Goal: Complete application form: Complete application form

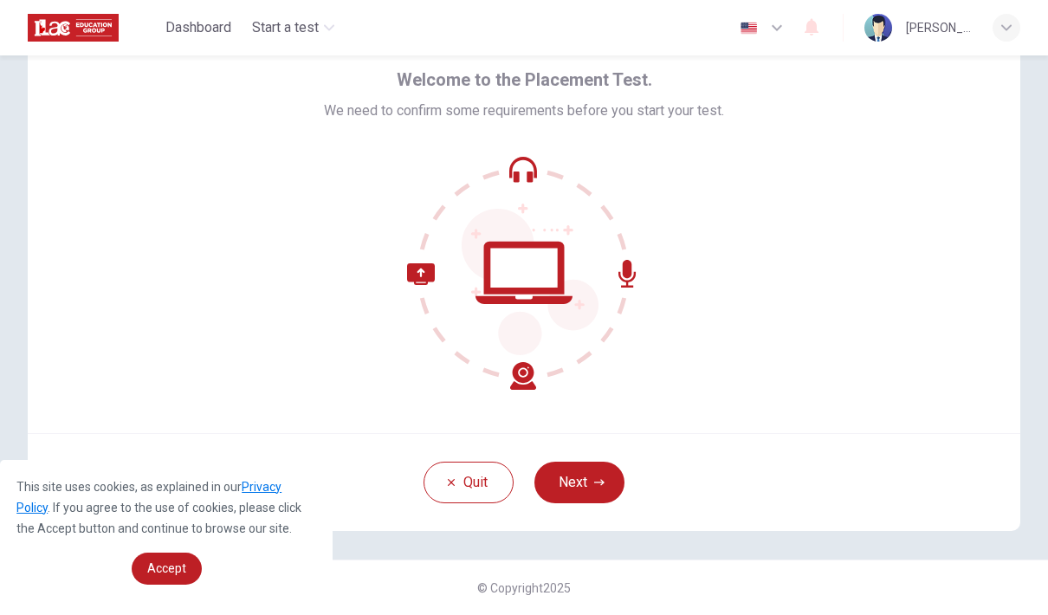
scroll to position [73, 0]
click at [567, 484] on button "Next" at bounding box center [580, 483] width 90 height 42
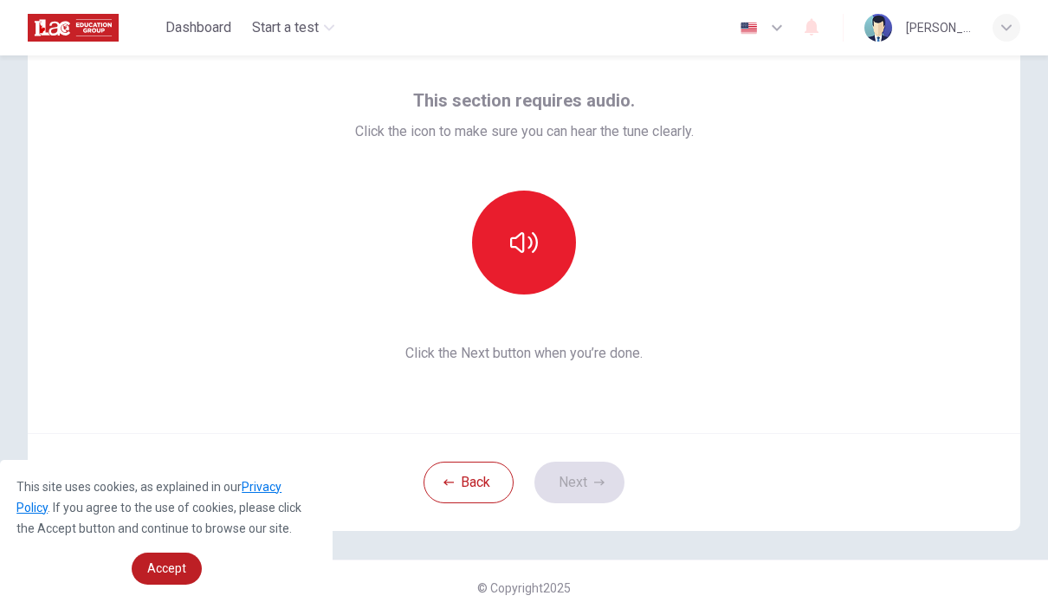
click at [527, 263] on button "button" at bounding box center [524, 243] width 104 height 104
click at [515, 268] on button "button" at bounding box center [524, 243] width 104 height 104
click at [526, 280] on button "button" at bounding box center [524, 243] width 104 height 104
click at [529, 272] on button "button" at bounding box center [524, 243] width 104 height 104
click at [590, 473] on button "Next" at bounding box center [580, 483] width 90 height 42
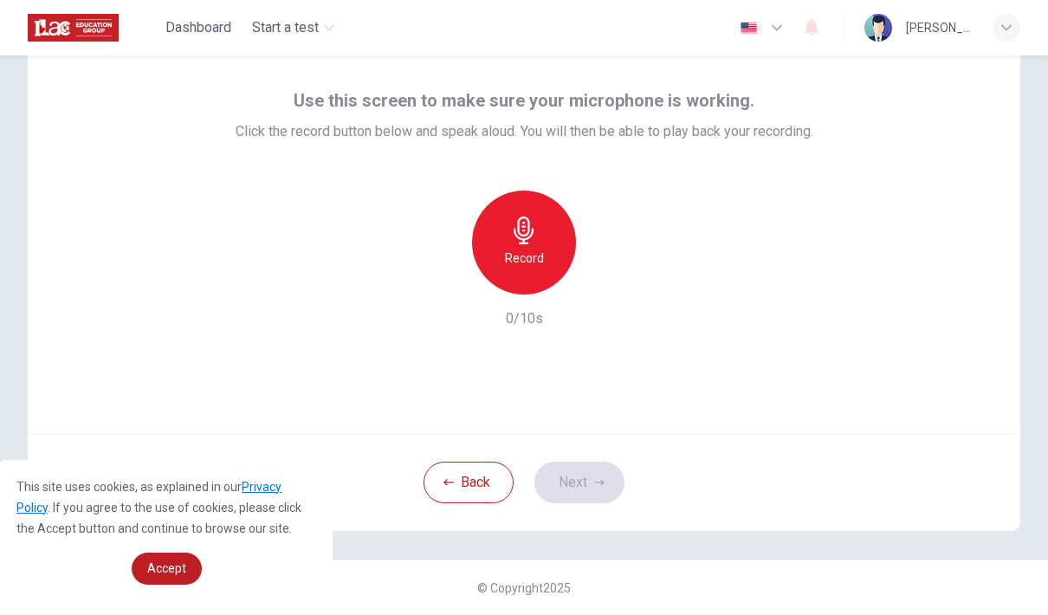
click at [534, 275] on div "Record" at bounding box center [524, 243] width 104 height 104
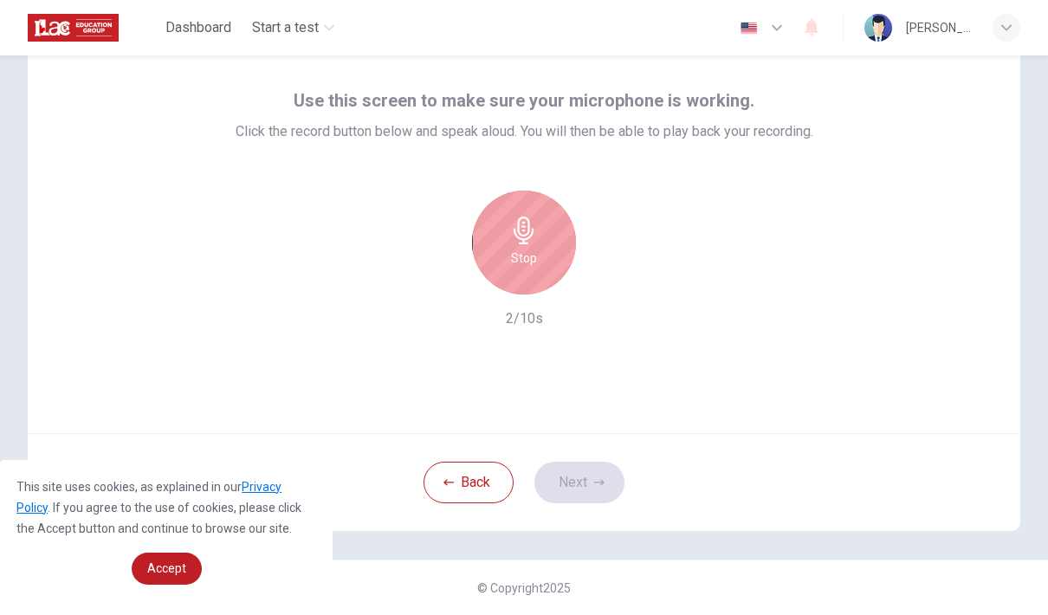
click at [557, 265] on div "Stop" at bounding box center [524, 243] width 104 height 104
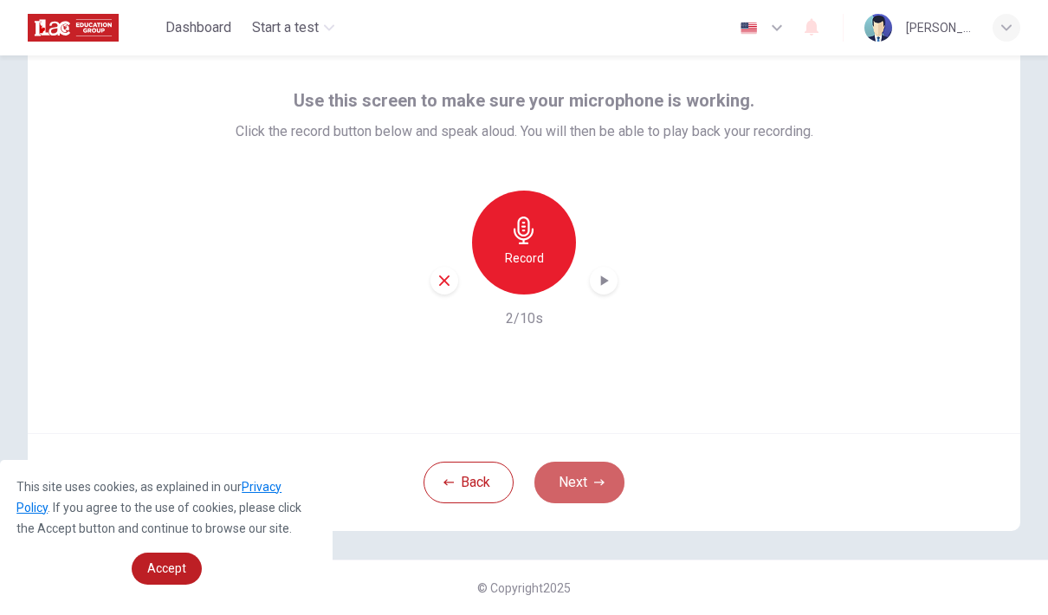
click at [586, 487] on button "Next" at bounding box center [580, 483] width 90 height 42
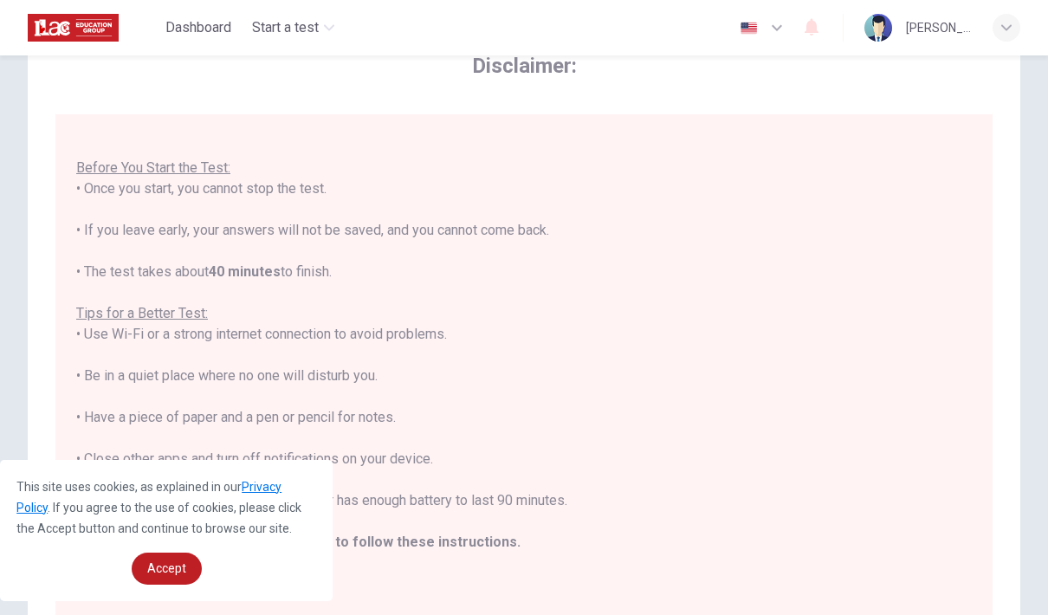
scroll to position [18, 0]
click at [165, 567] on span "Accept" at bounding box center [166, 568] width 39 height 14
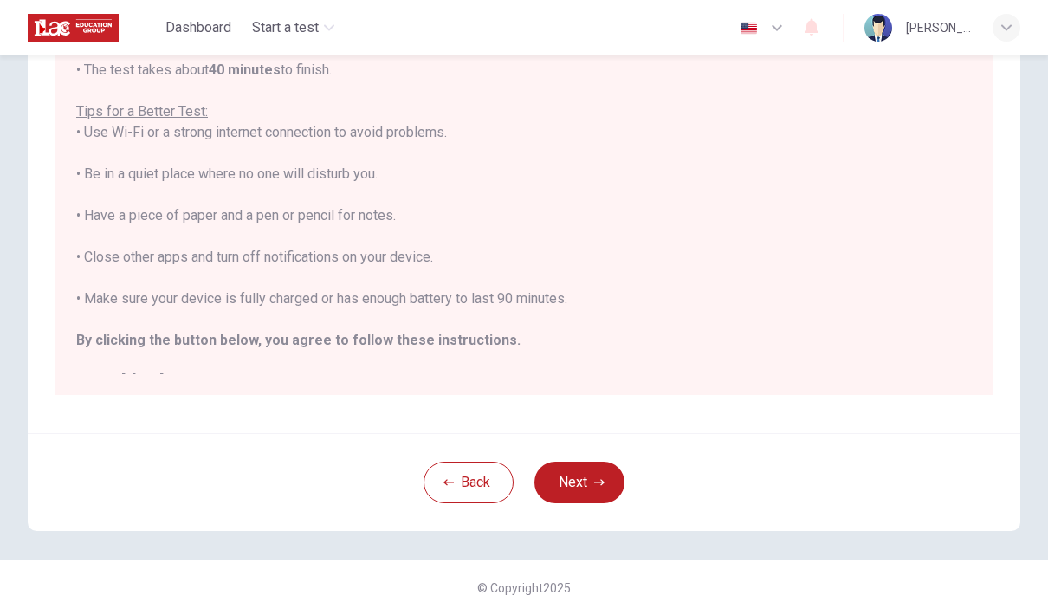
scroll to position [0, 0]
click at [567, 496] on button "Next" at bounding box center [580, 483] width 90 height 42
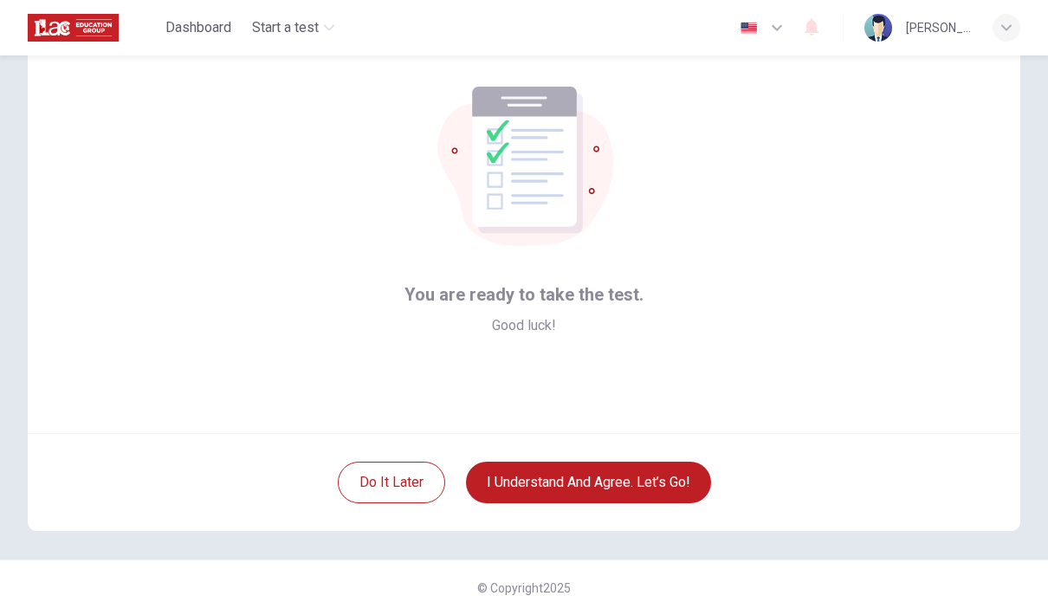
click at [668, 477] on button "I understand and agree. Let’s go!" at bounding box center [588, 483] width 245 height 42
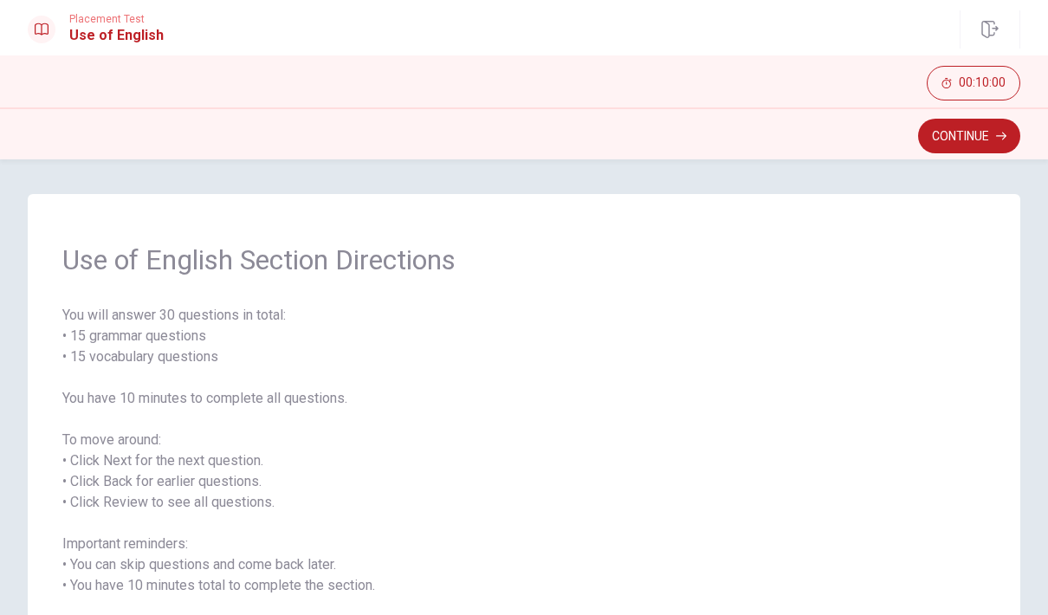
click at [967, 141] on button "Continue" at bounding box center [969, 136] width 102 height 35
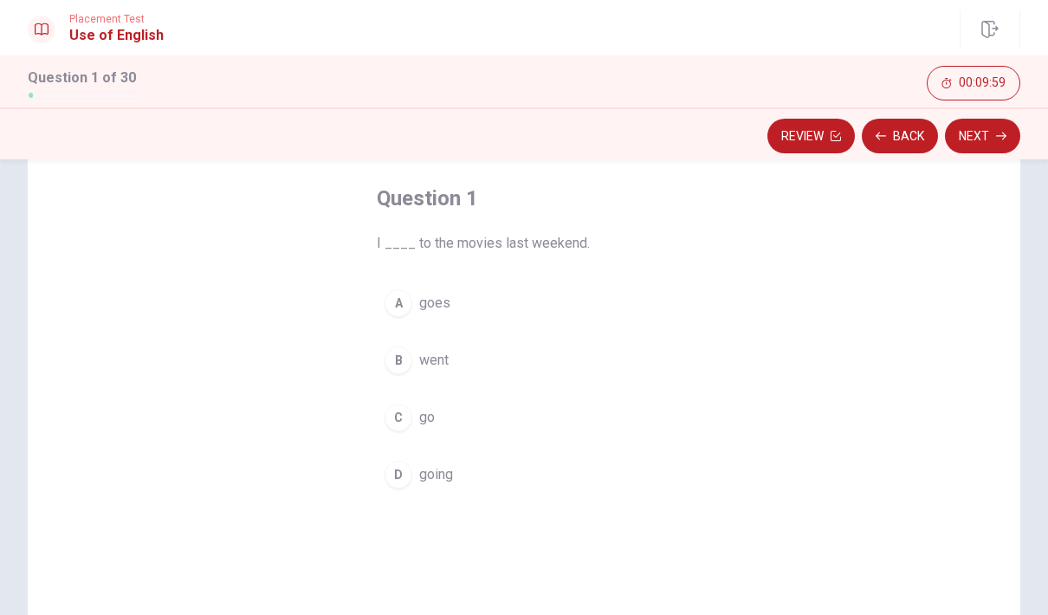
scroll to position [84, 0]
click at [400, 361] on div "B" at bounding box center [399, 357] width 28 height 28
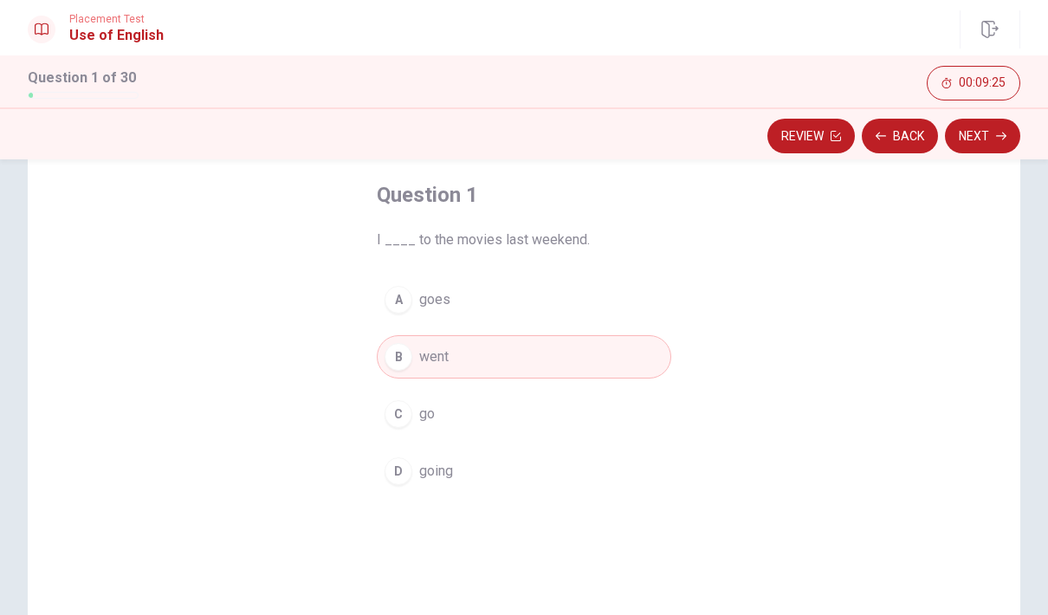
click at [972, 133] on button "Next" at bounding box center [982, 136] width 75 height 35
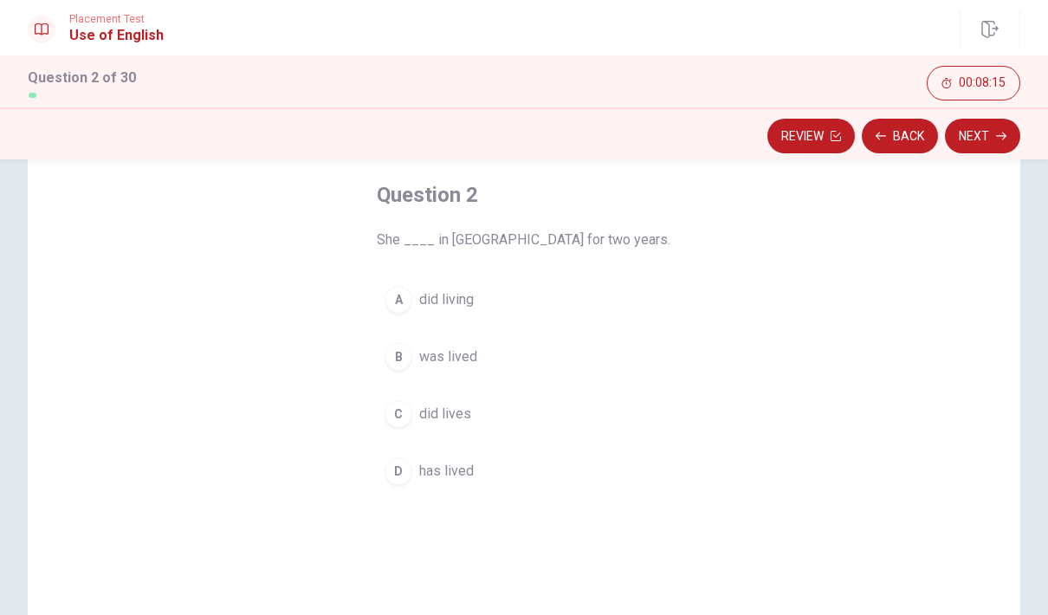
scroll to position [85, 0]
click at [409, 469] on div "D" at bounding box center [399, 471] width 28 height 28
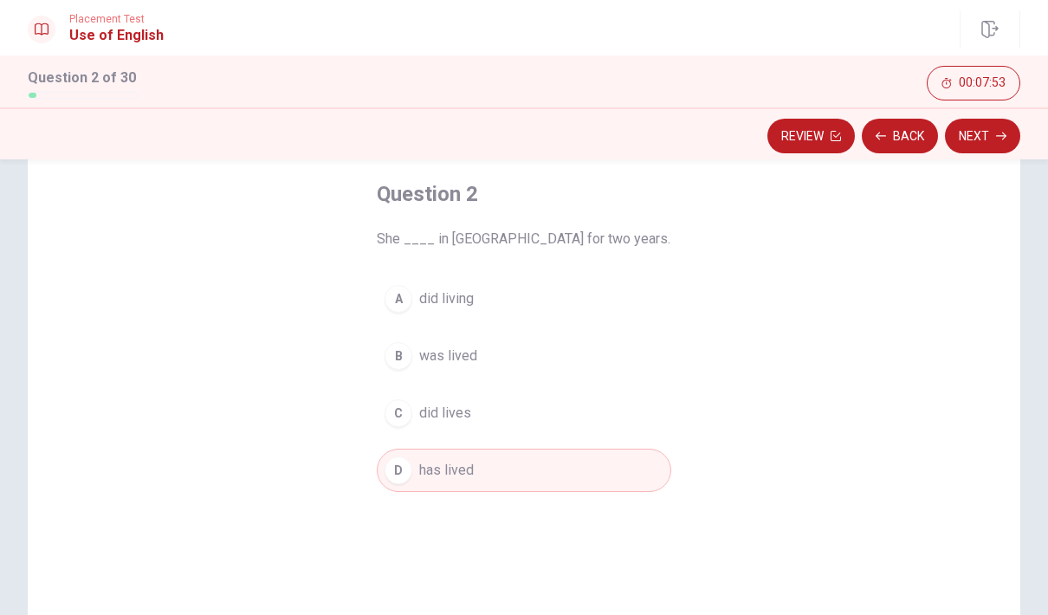
click at [991, 152] on button "Next" at bounding box center [982, 136] width 75 height 35
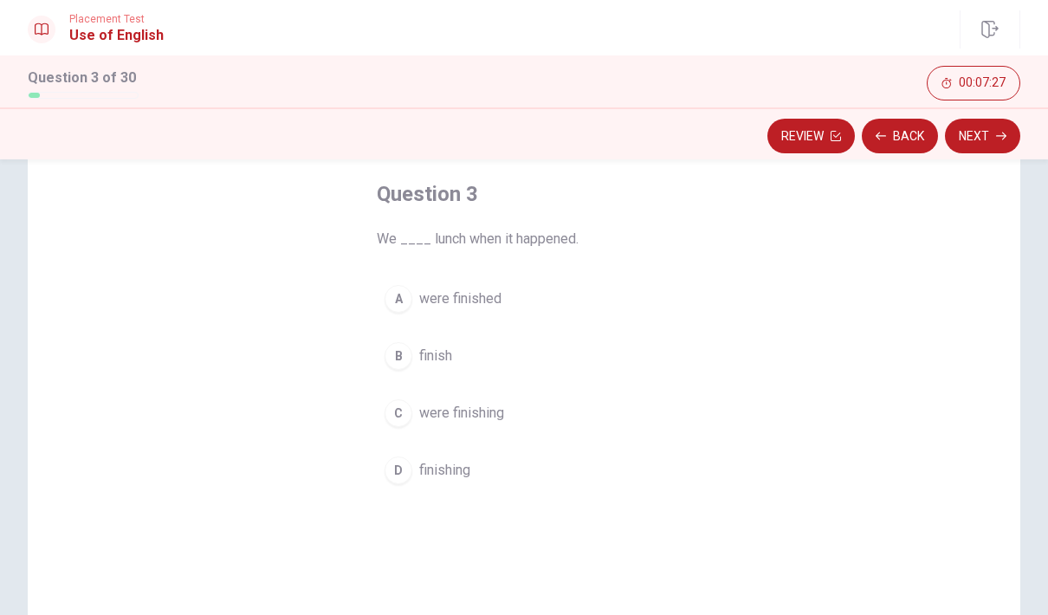
click at [448, 301] on span "were finished" at bounding box center [460, 298] width 82 height 21
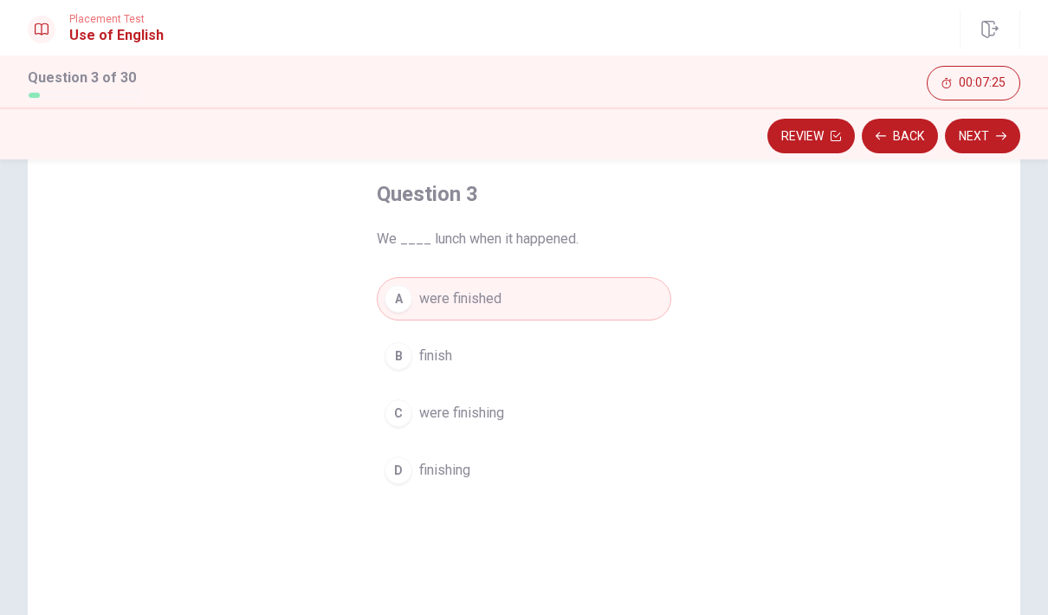
click at [988, 135] on button "Next" at bounding box center [982, 136] width 75 height 35
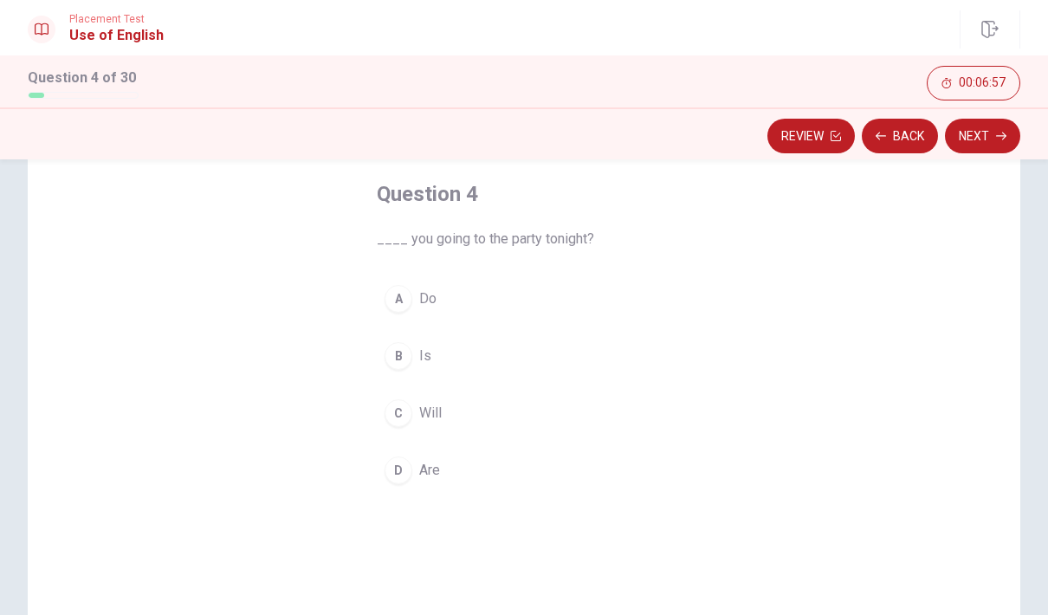
click at [394, 470] on div "D" at bounding box center [399, 471] width 28 height 28
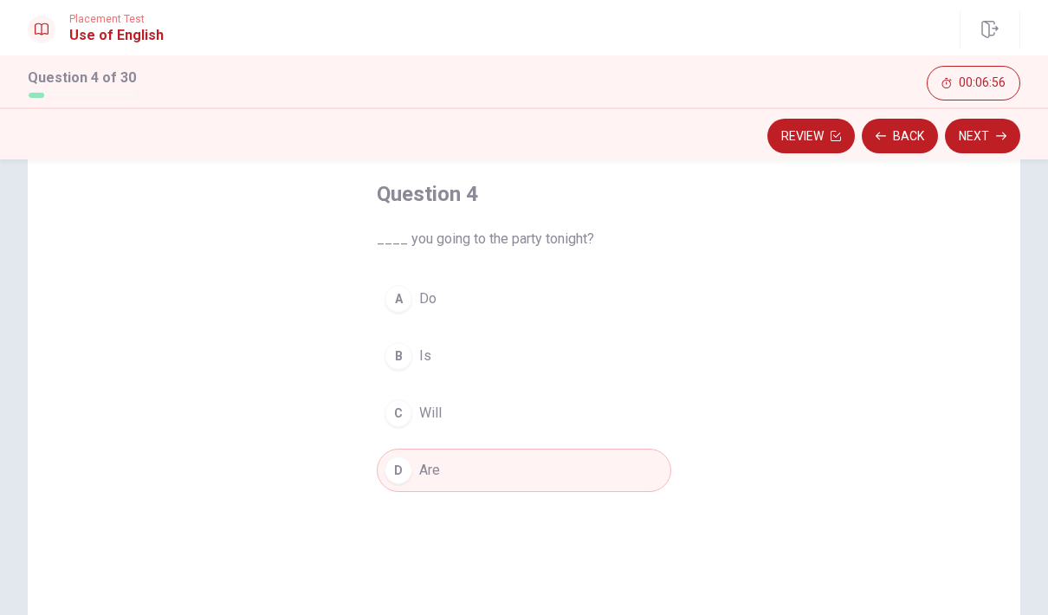
click at [972, 132] on button "Next" at bounding box center [982, 136] width 75 height 35
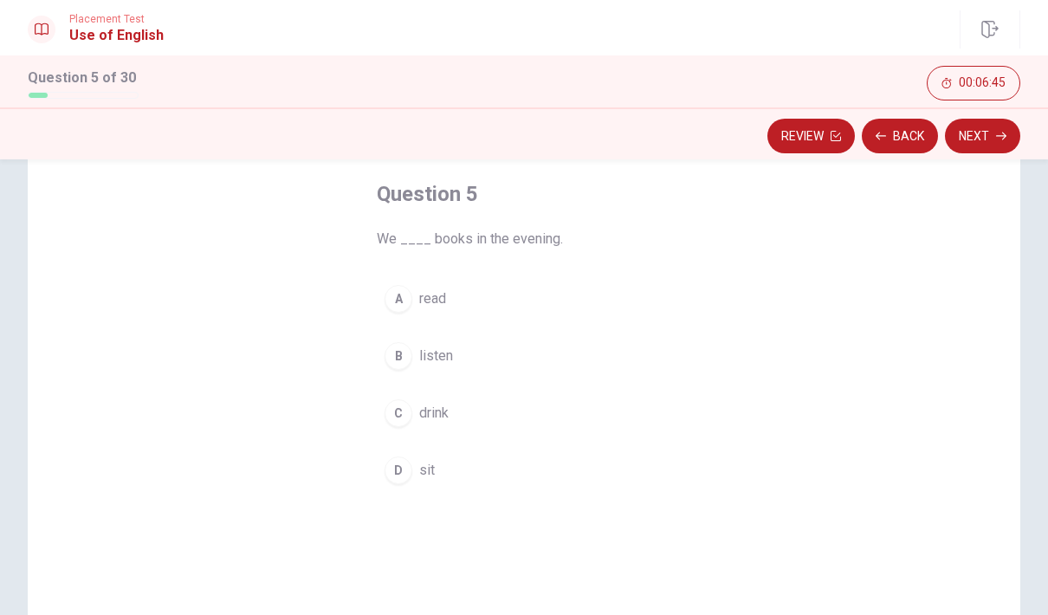
click at [396, 309] on div "A" at bounding box center [399, 299] width 28 height 28
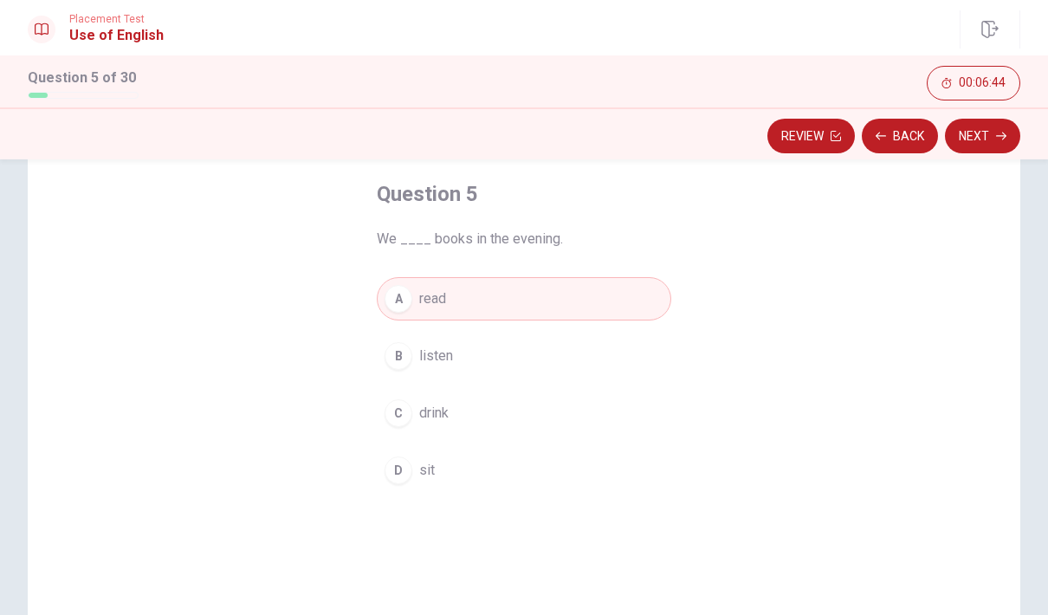
click at [993, 137] on button "Next" at bounding box center [982, 136] width 75 height 35
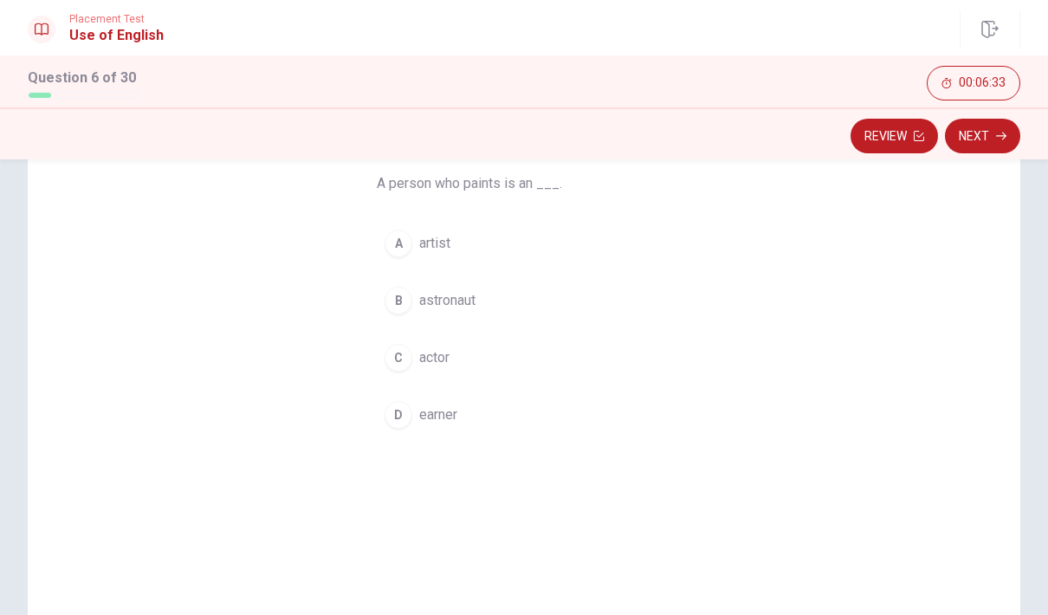
scroll to position [133, 0]
click at [393, 254] on div "A" at bounding box center [399, 251] width 28 height 28
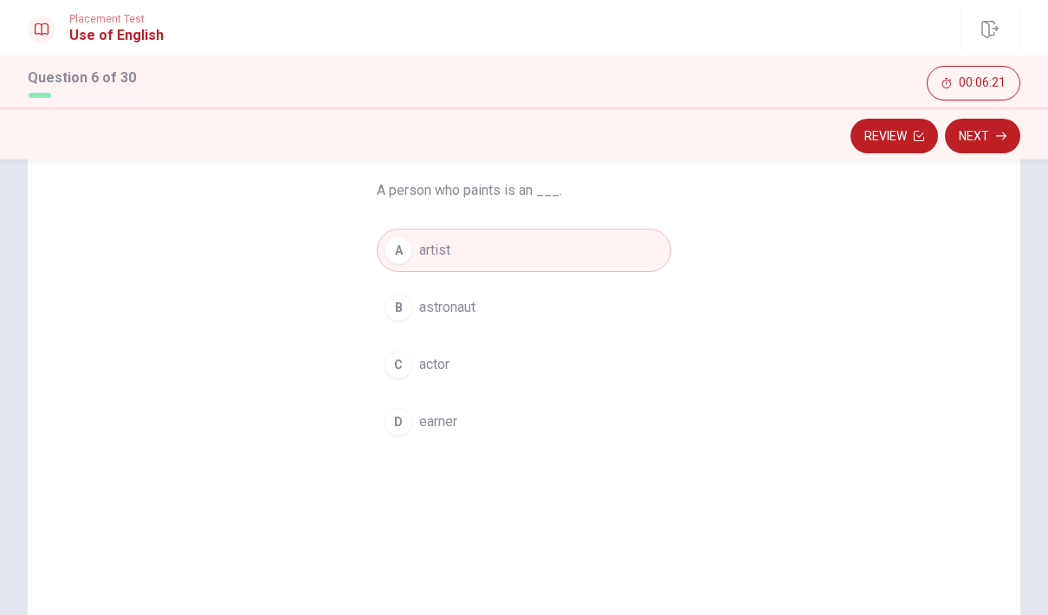
click at [978, 134] on button "Next" at bounding box center [982, 136] width 75 height 35
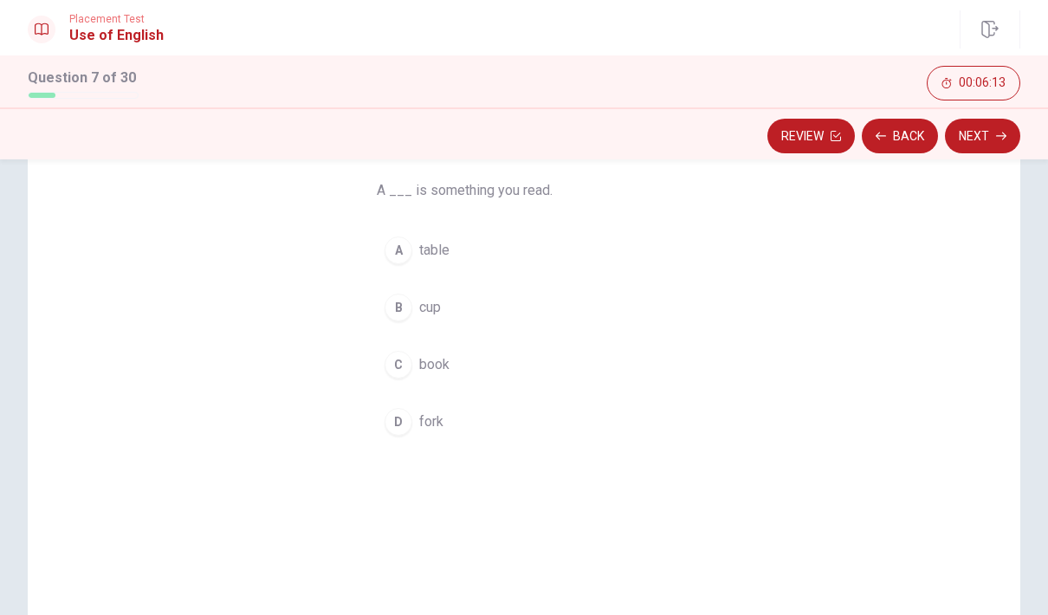
click at [392, 366] on div "C" at bounding box center [399, 365] width 28 height 28
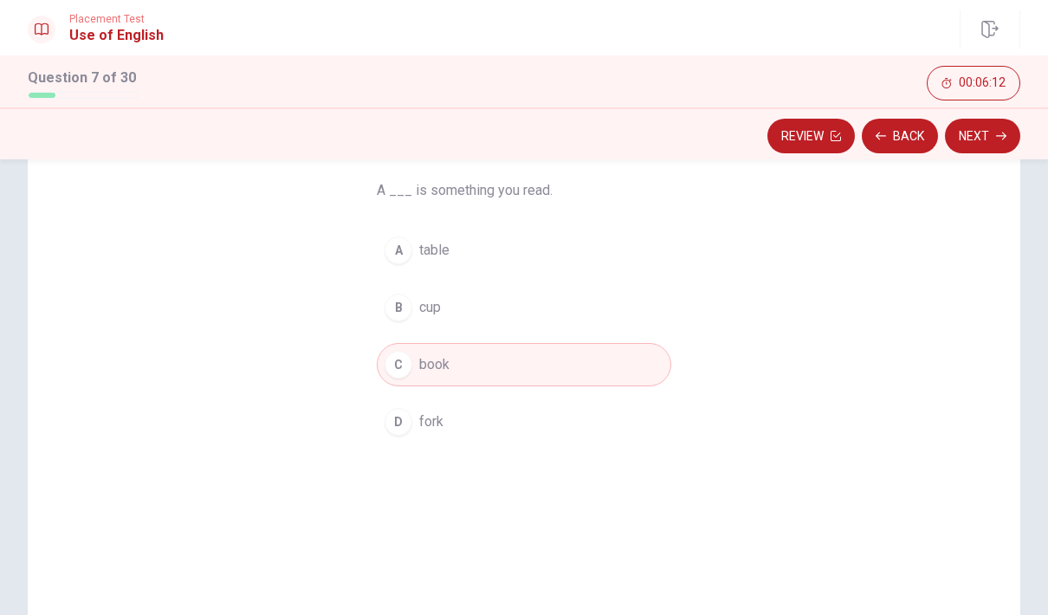
click at [975, 144] on button "Next" at bounding box center [982, 136] width 75 height 35
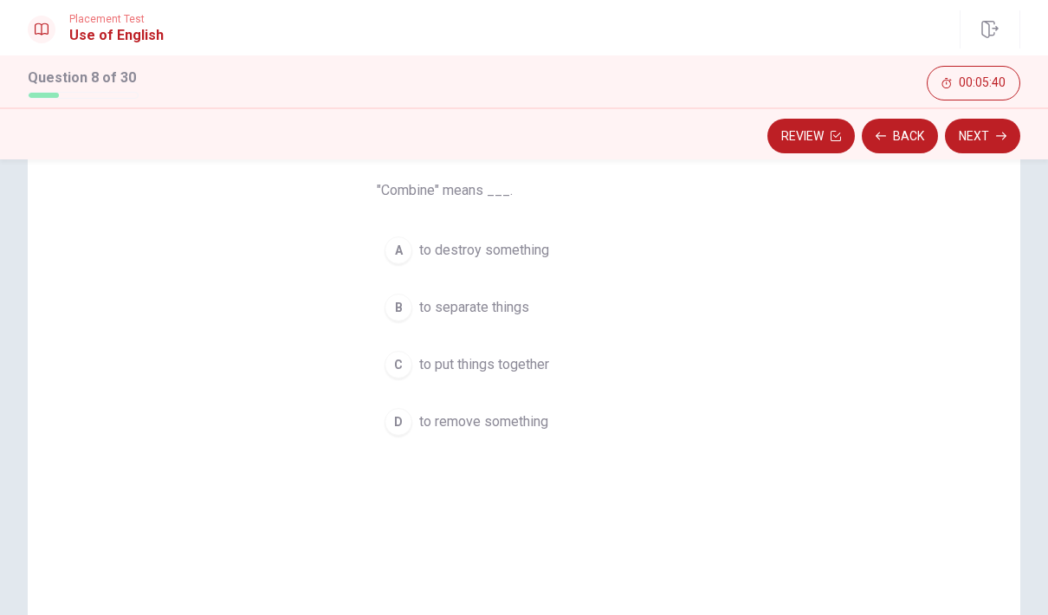
click at [459, 364] on span "to put things together" at bounding box center [484, 364] width 130 height 21
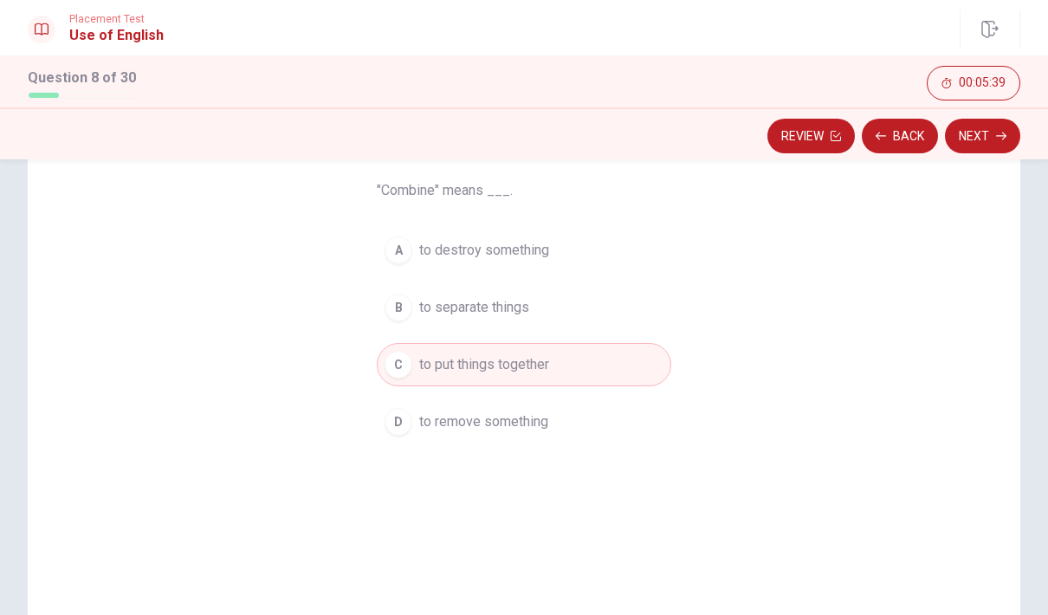
click at [1001, 139] on icon "button" at bounding box center [1001, 136] width 10 height 10
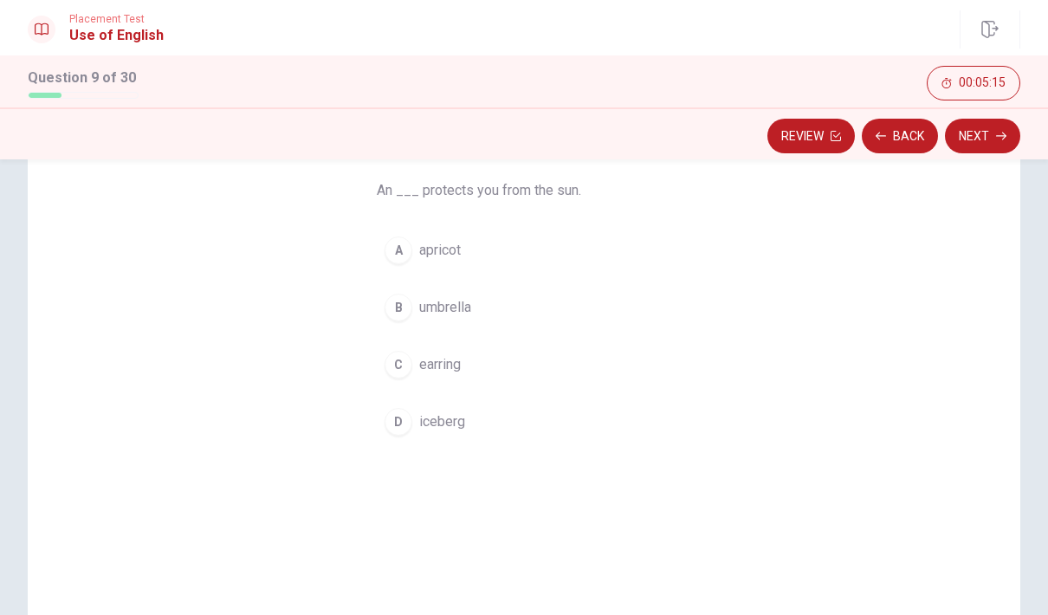
click at [399, 257] on div "A" at bounding box center [399, 251] width 28 height 28
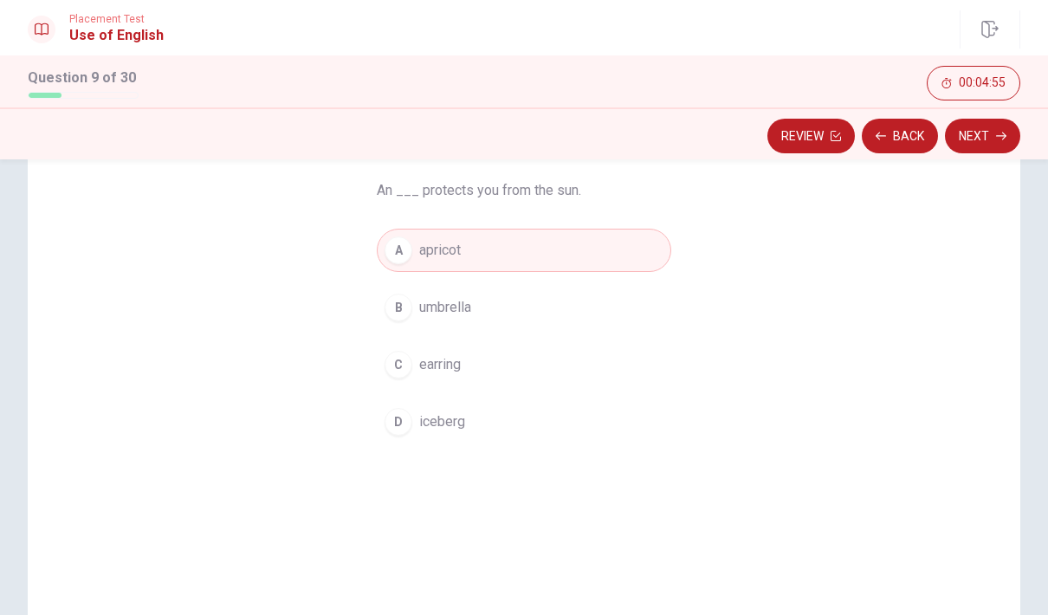
click at [421, 304] on span "umbrella" at bounding box center [445, 307] width 52 height 21
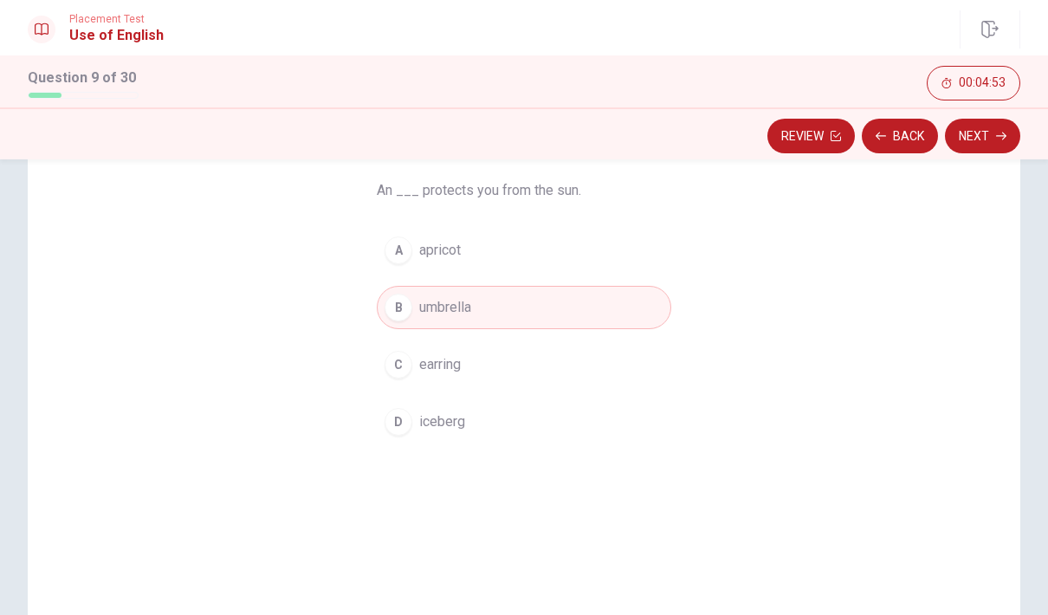
click at [979, 134] on button "Next" at bounding box center [982, 136] width 75 height 35
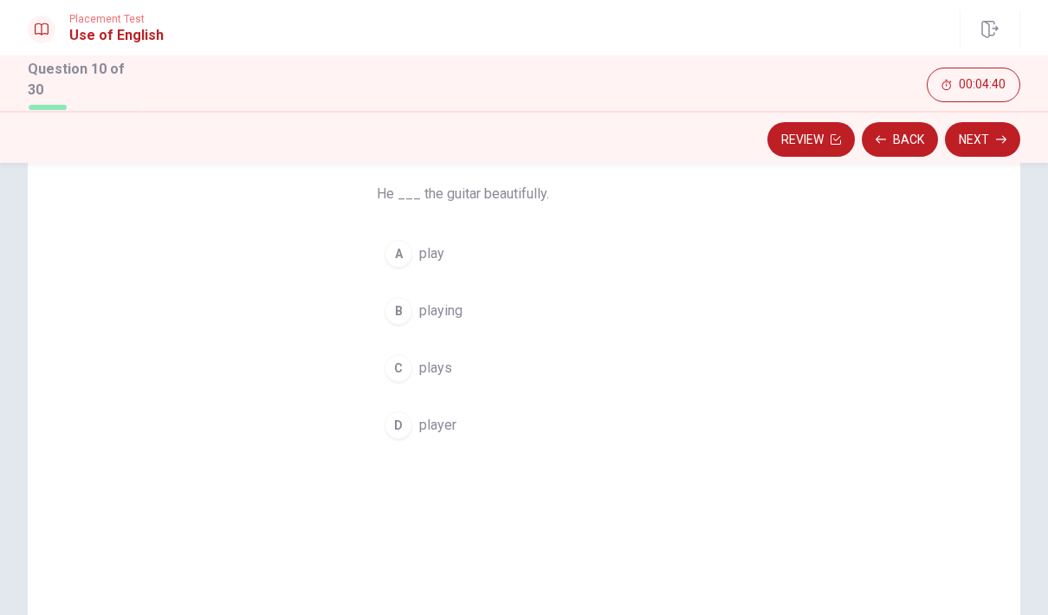
click at [417, 314] on button "B playing" at bounding box center [524, 310] width 295 height 43
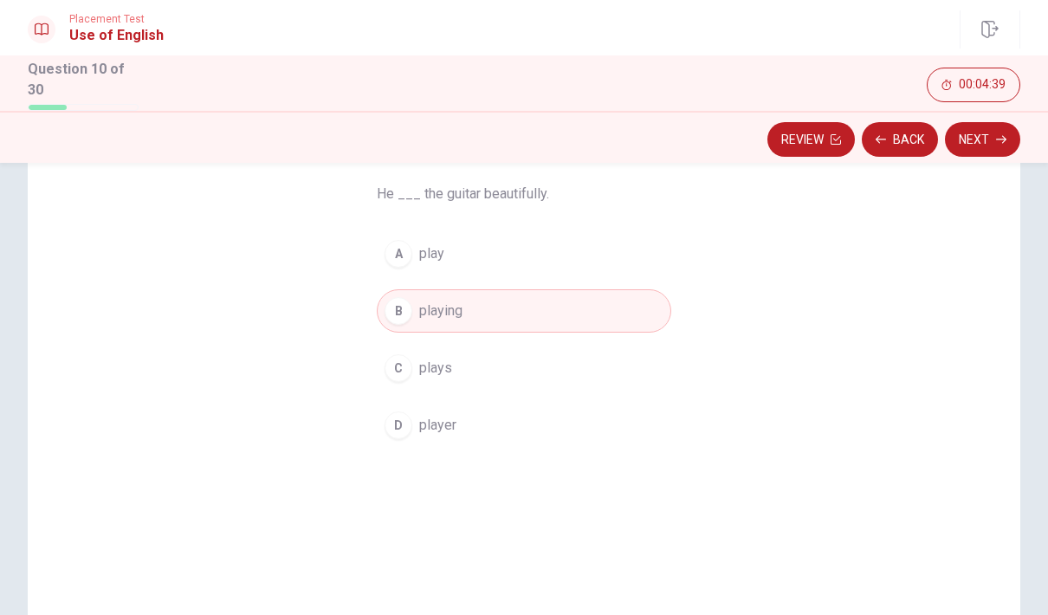
click at [1010, 136] on button "Next" at bounding box center [982, 139] width 75 height 35
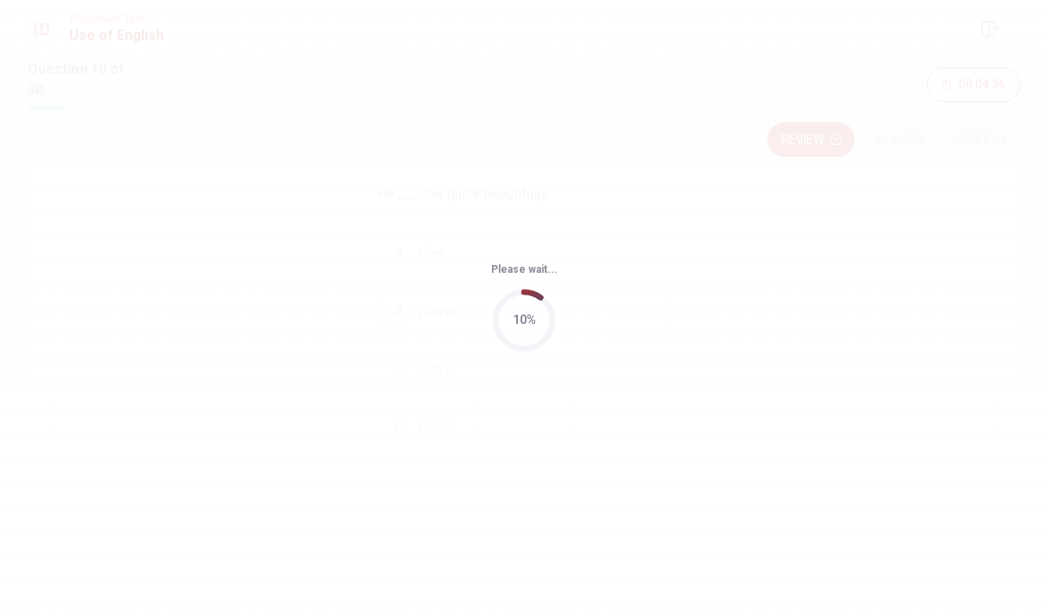
scroll to position [0, 0]
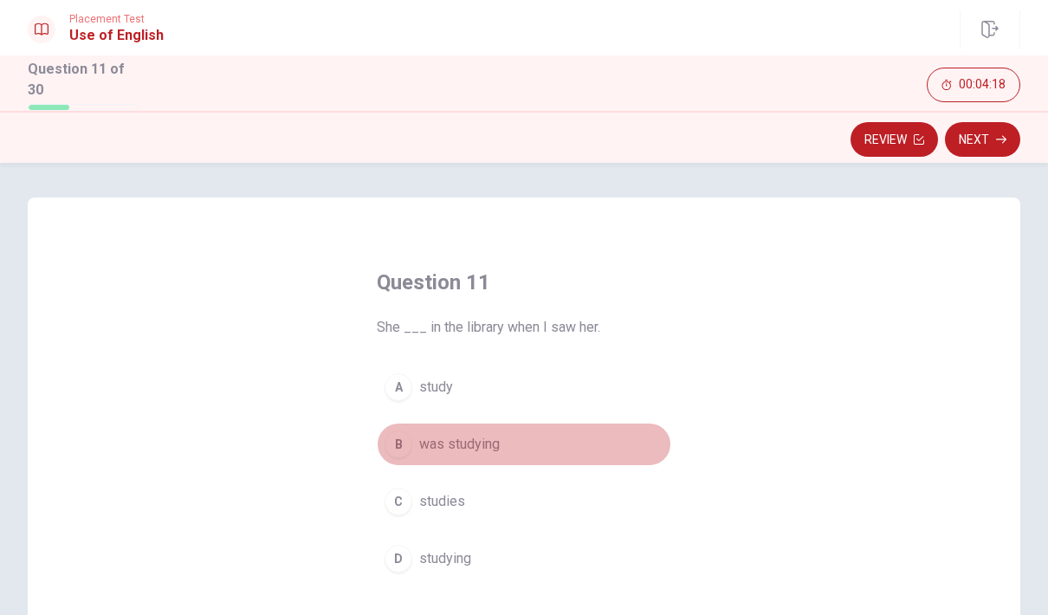
click at [518, 441] on button "B was studying" at bounding box center [524, 444] width 295 height 43
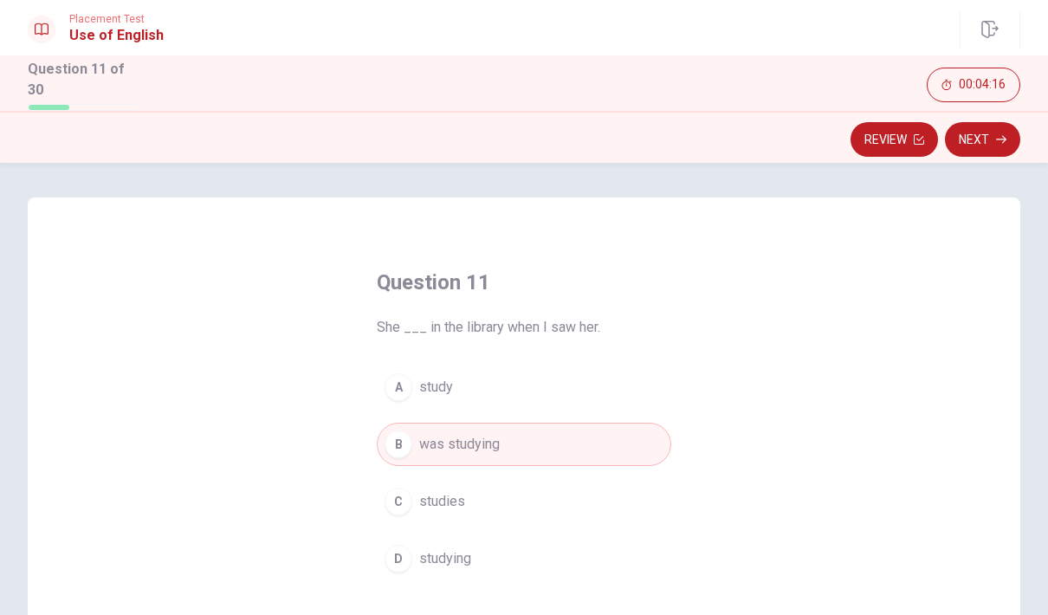
click at [994, 139] on button "Next" at bounding box center [982, 139] width 75 height 35
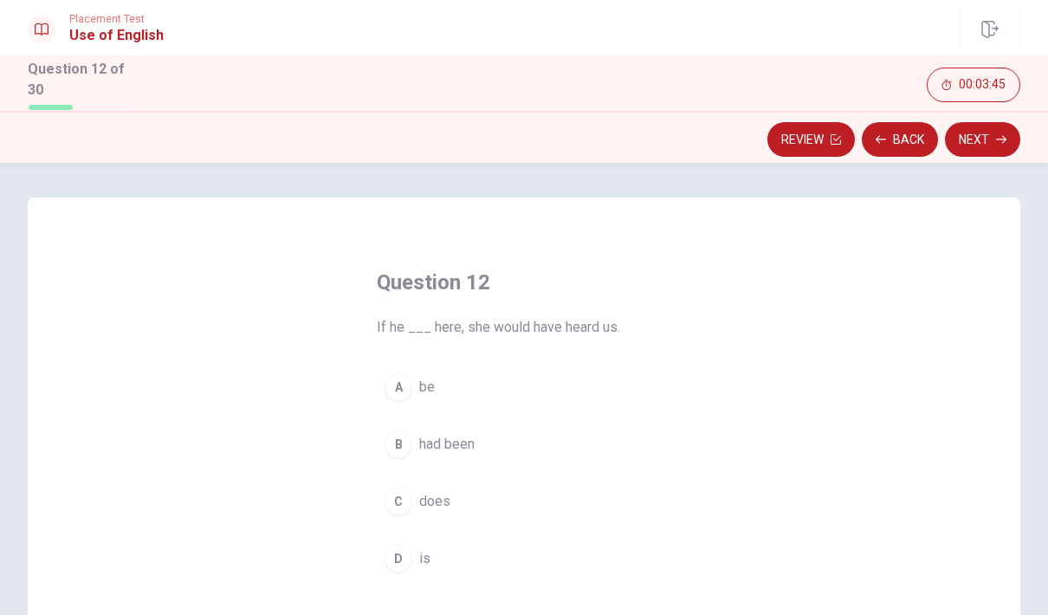
click at [417, 554] on button "D is" at bounding box center [524, 558] width 295 height 43
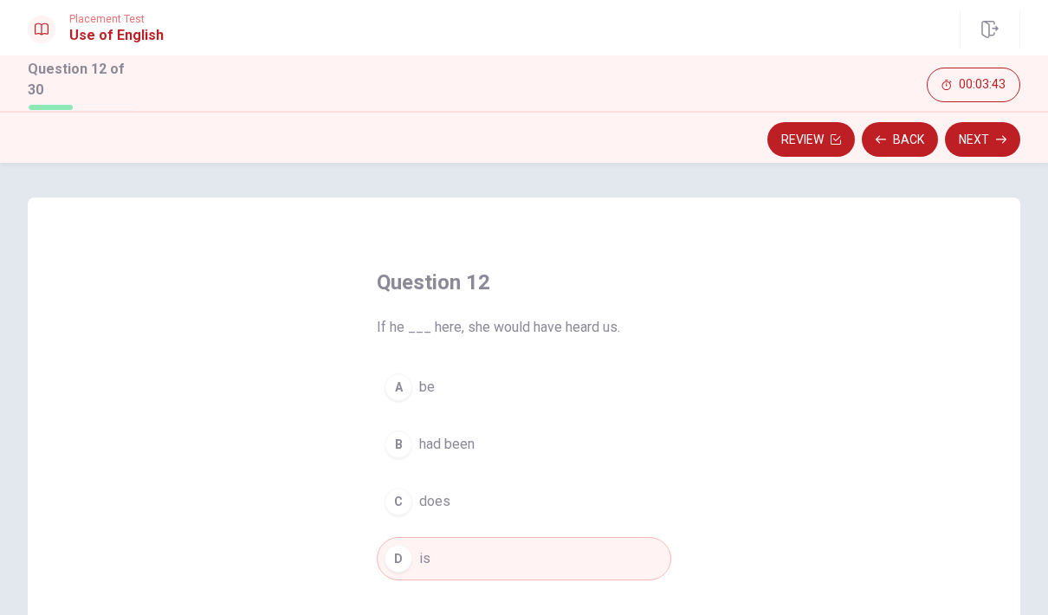
click at [991, 140] on button "Next" at bounding box center [982, 139] width 75 height 35
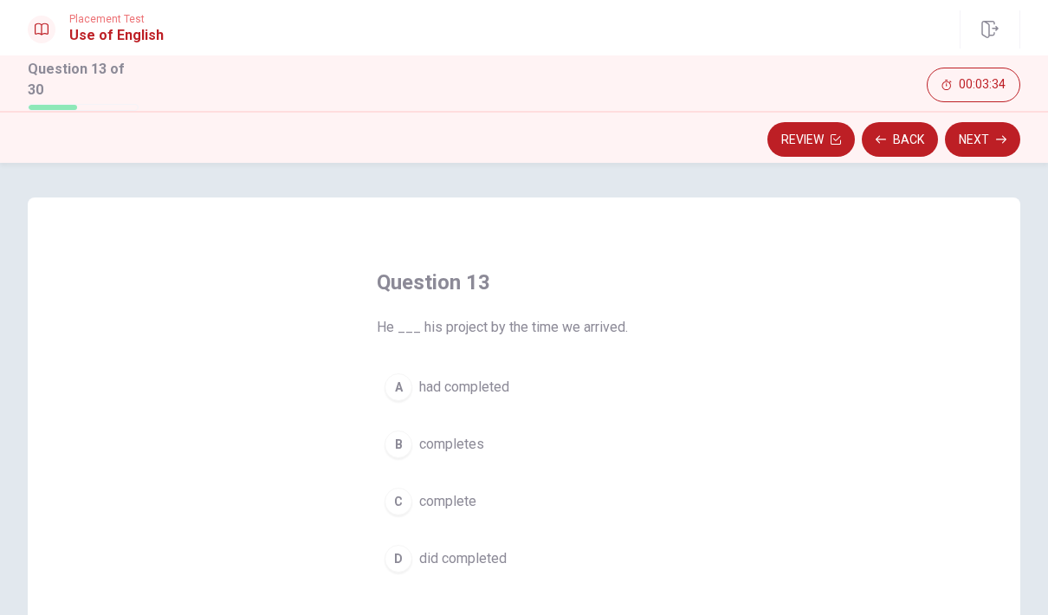
click at [499, 390] on span "had completed" at bounding box center [464, 387] width 90 height 21
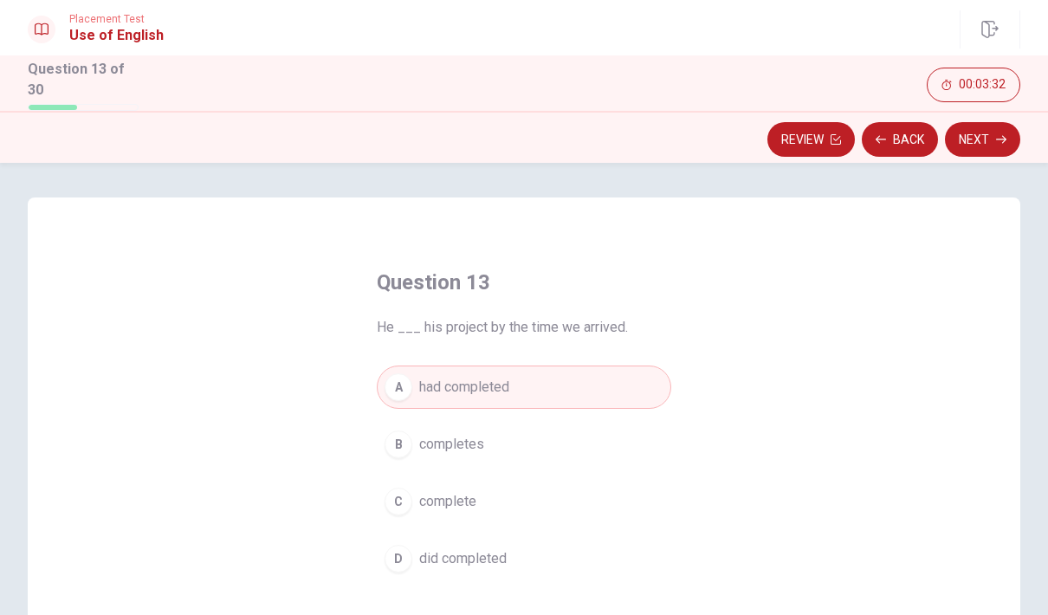
click at [983, 137] on button "Next" at bounding box center [982, 139] width 75 height 35
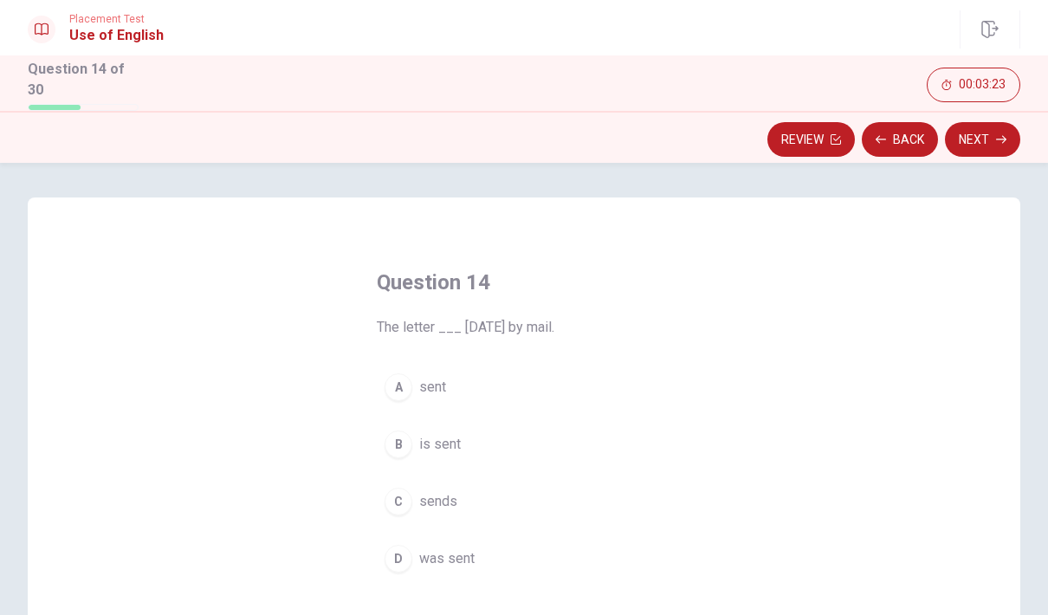
click at [472, 559] on span "was sent" at bounding box center [446, 558] width 55 height 21
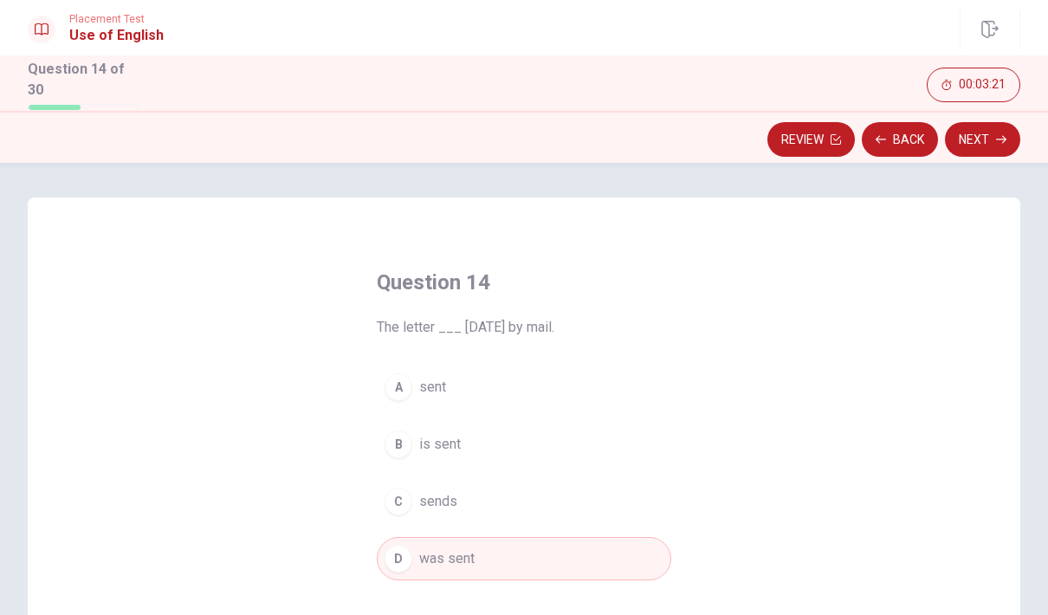
click at [994, 137] on button "Next" at bounding box center [982, 139] width 75 height 35
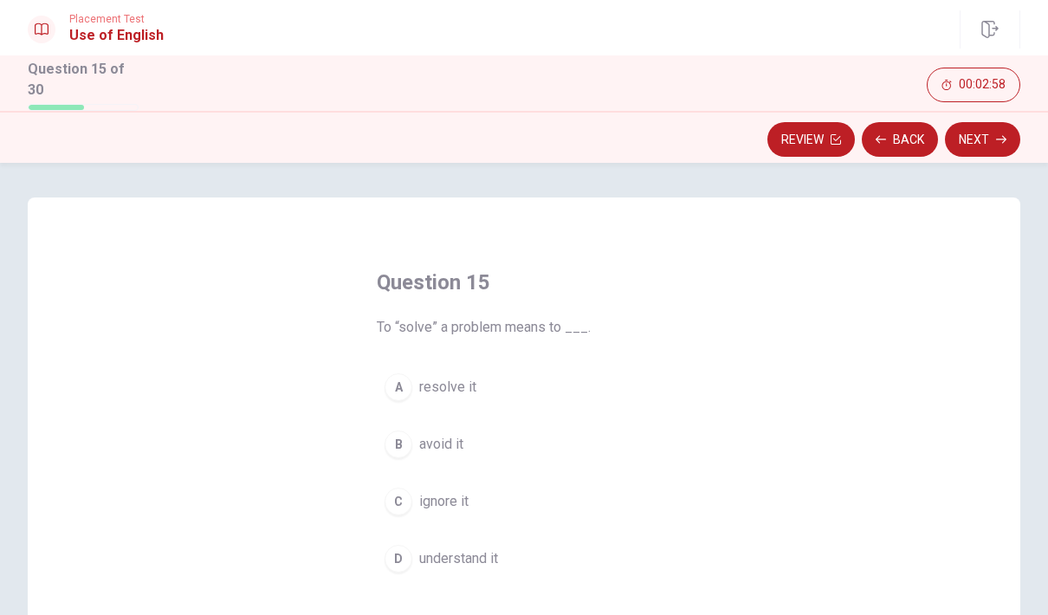
click at [401, 382] on div "A" at bounding box center [399, 387] width 28 height 28
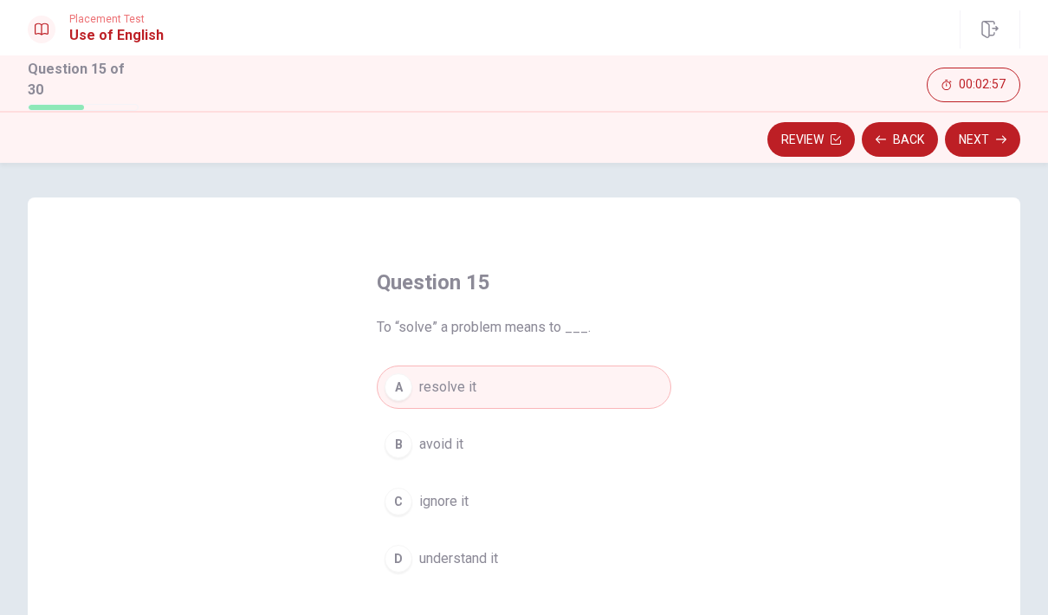
click at [1006, 143] on button "Next" at bounding box center [982, 139] width 75 height 35
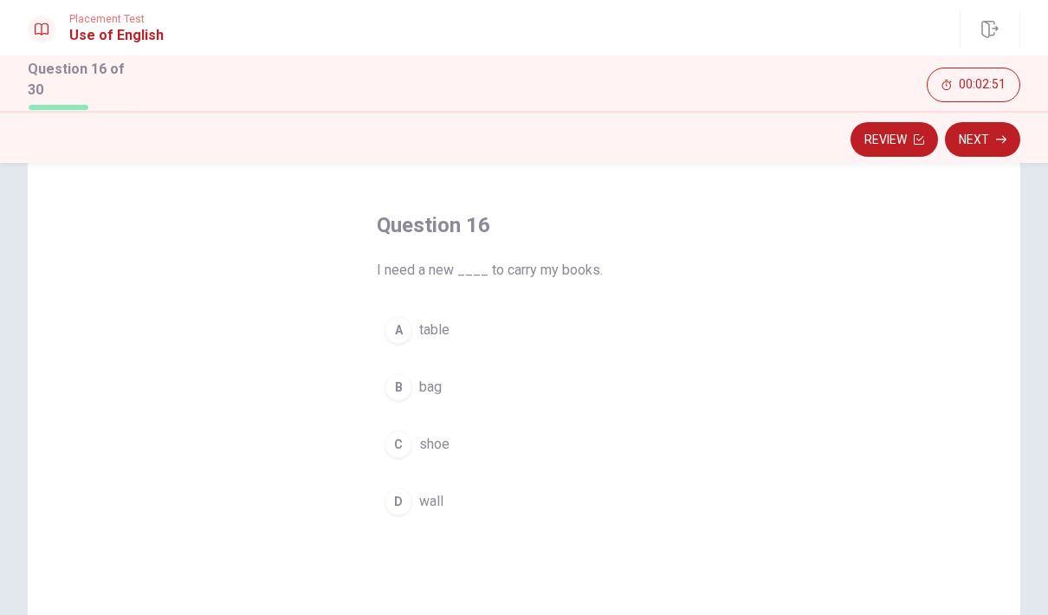
scroll to position [60, 0]
click at [397, 388] on div "B" at bounding box center [399, 385] width 28 height 28
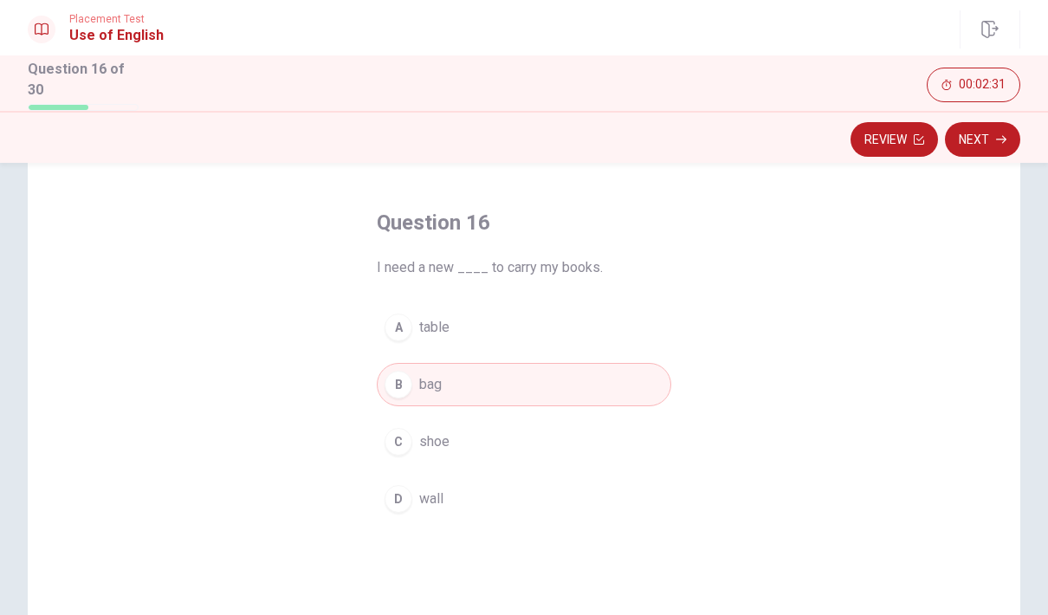
click at [987, 137] on button "Next" at bounding box center [982, 139] width 75 height 35
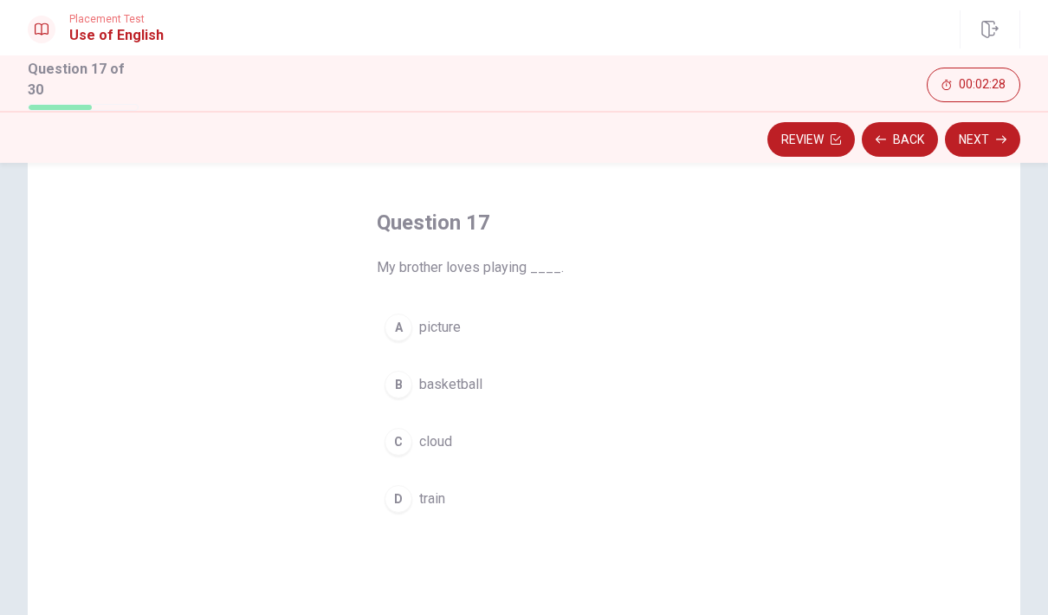
click at [479, 386] on span "basketball" at bounding box center [450, 384] width 63 height 21
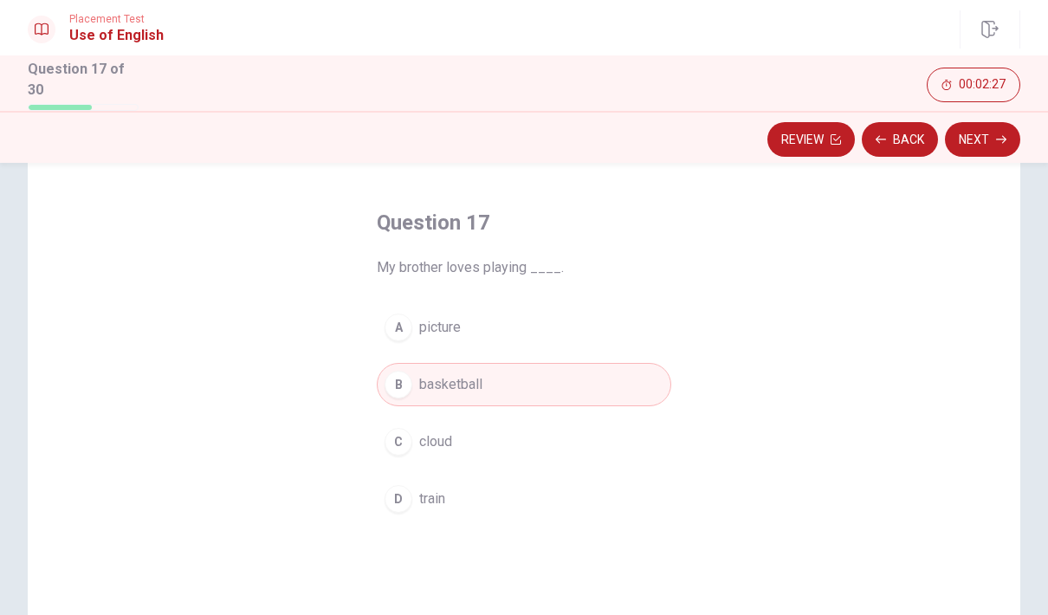
click at [983, 146] on button "Next" at bounding box center [982, 139] width 75 height 35
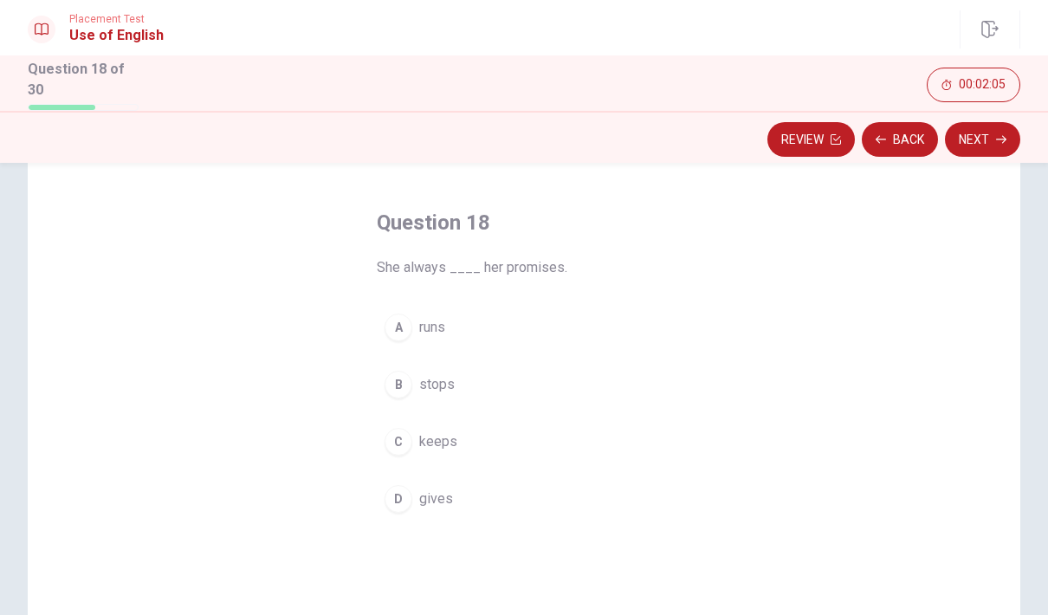
click at [405, 440] on div "C" at bounding box center [399, 442] width 28 height 28
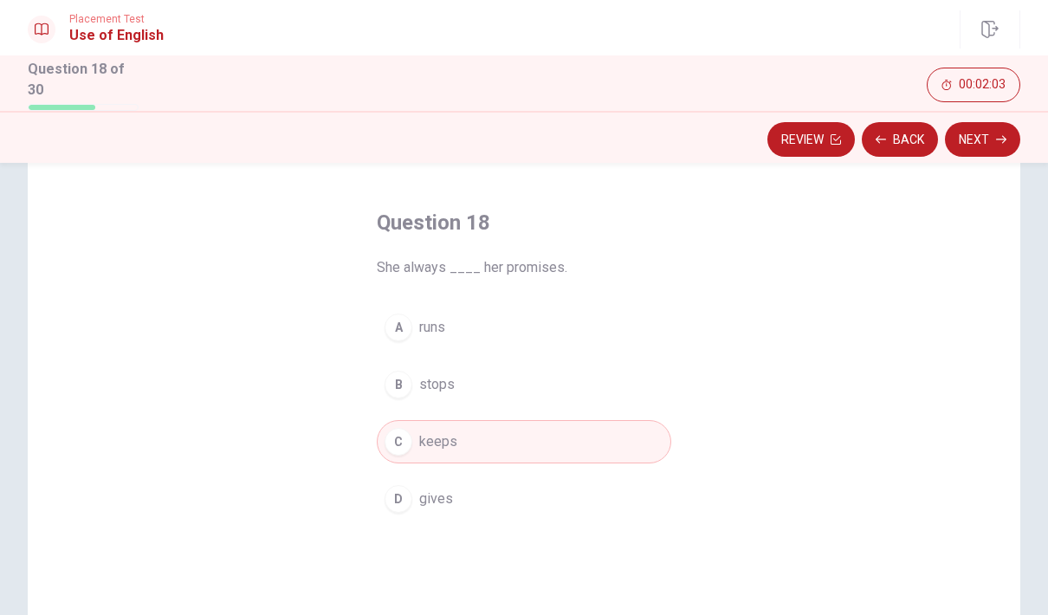
click at [993, 133] on button "Next" at bounding box center [982, 139] width 75 height 35
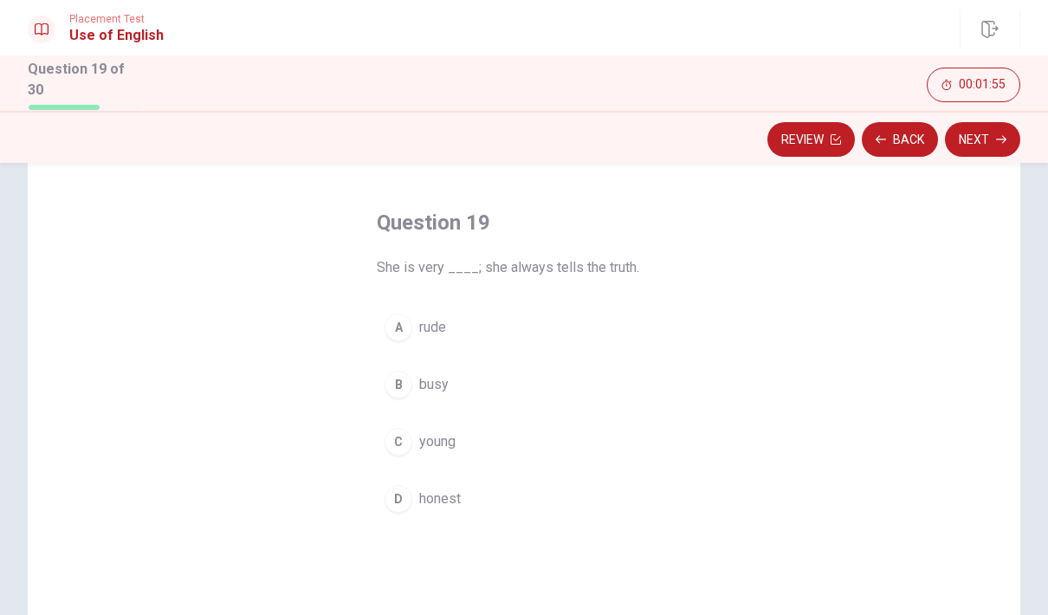
click at [468, 490] on button "D honest" at bounding box center [524, 498] width 295 height 43
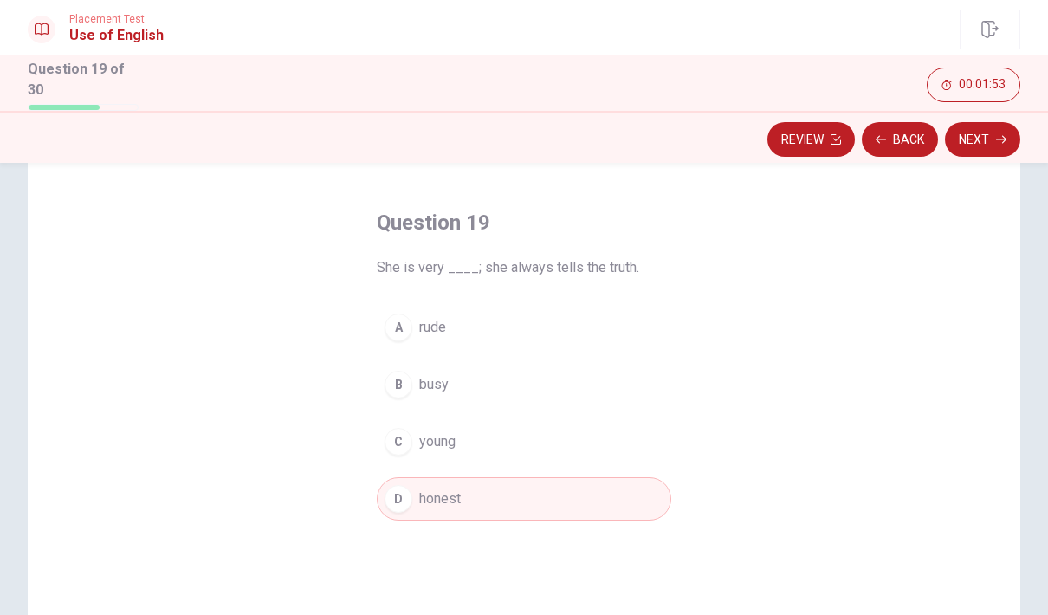
click at [1001, 143] on button "Next" at bounding box center [982, 139] width 75 height 35
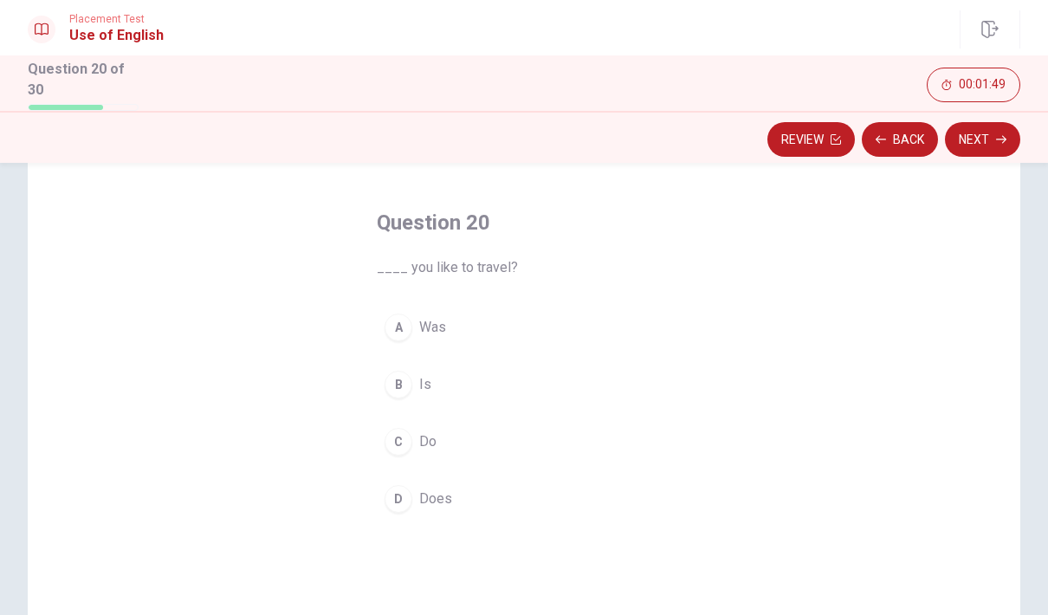
click at [487, 443] on button "C Do" at bounding box center [524, 441] width 295 height 43
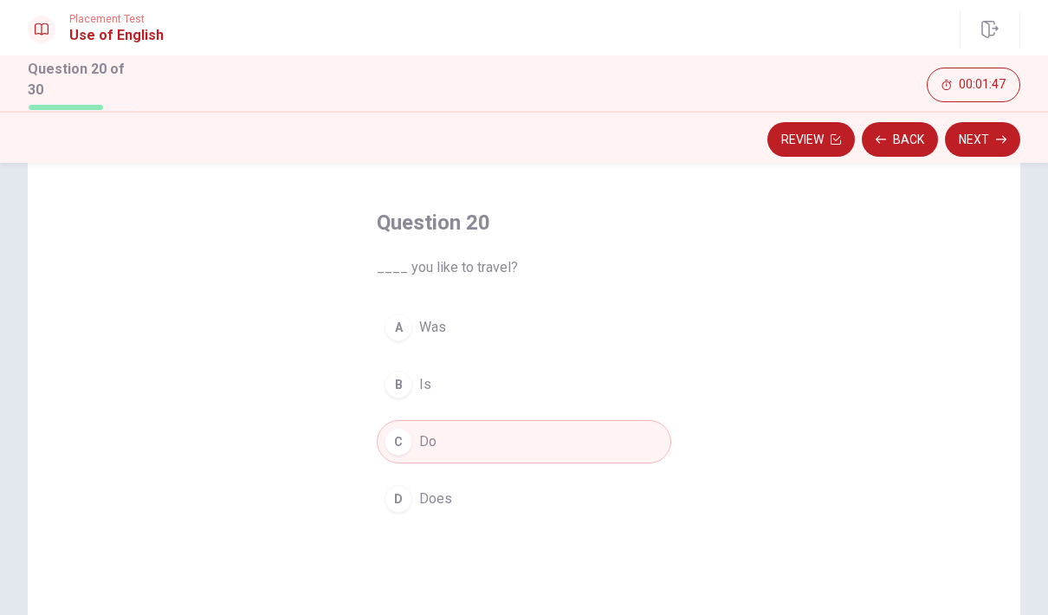
click at [995, 135] on button "Next" at bounding box center [982, 139] width 75 height 35
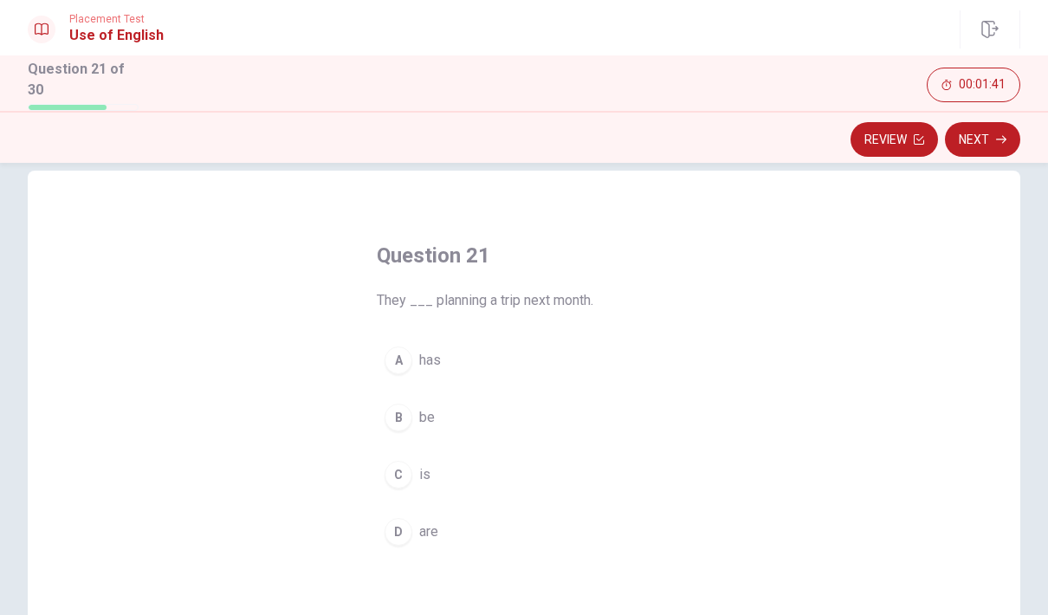
scroll to position [28, 0]
click at [442, 525] on button "D are" at bounding box center [524, 530] width 295 height 43
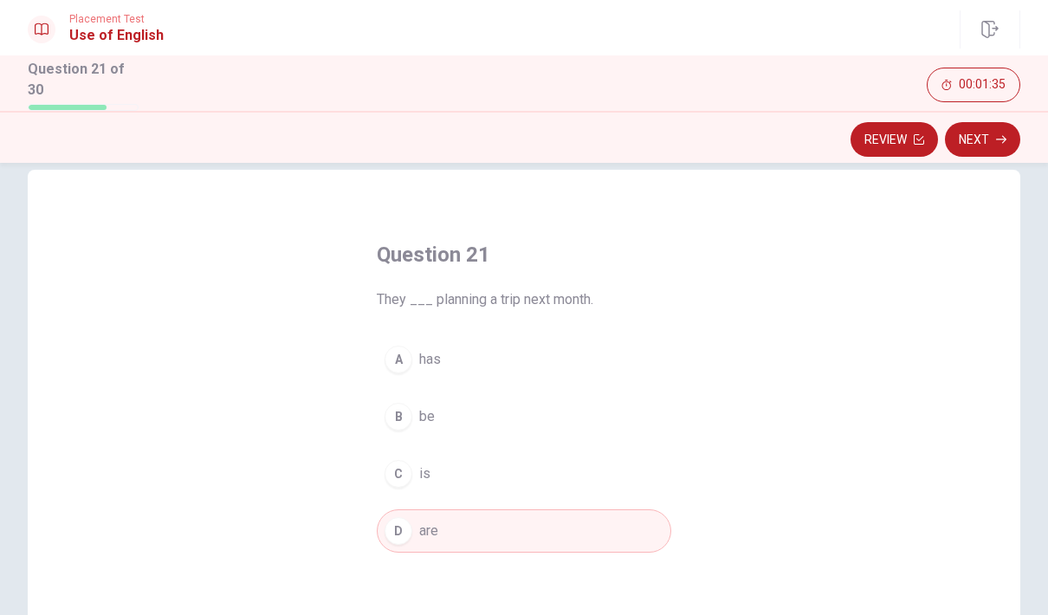
click at [974, 140] on button "Next" at bounding box center [982, 139] width 75 height 35
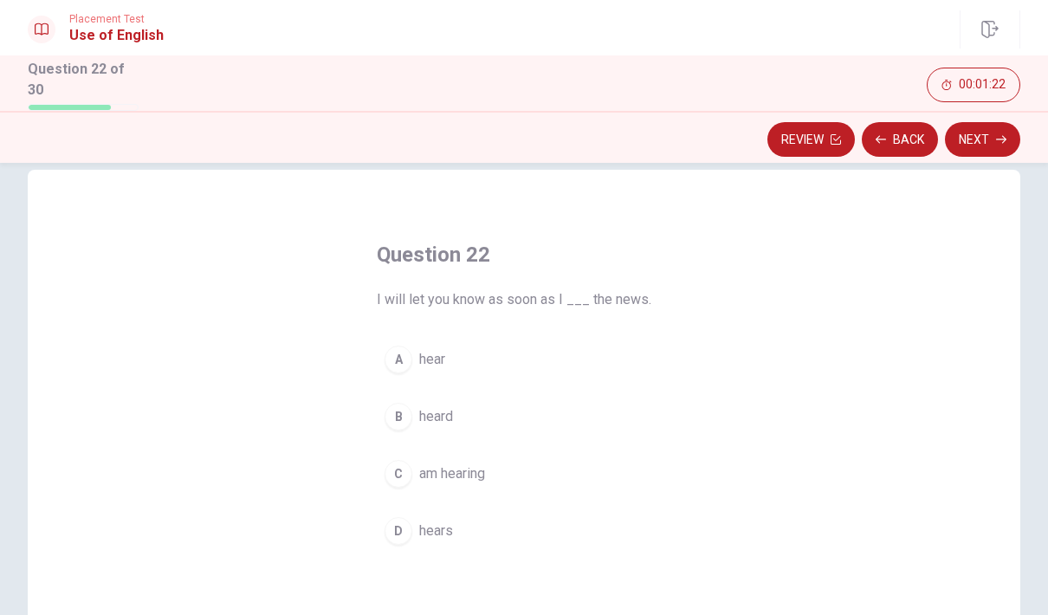
click at [489, 412] on button "B heard" at bounding box center [524, 416] width 295 height 43
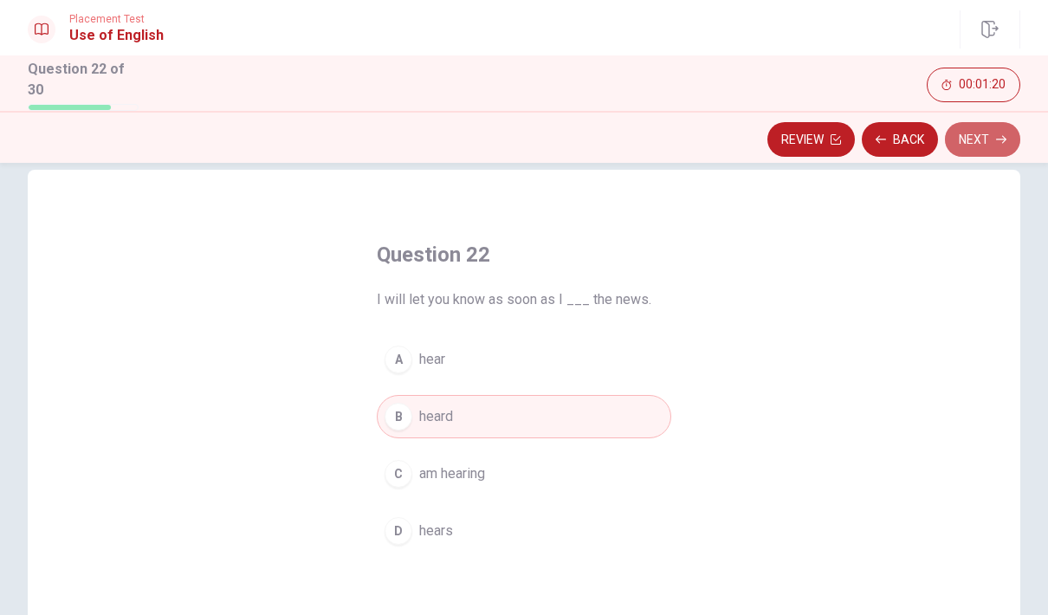
click at [985, 134] on button "Next" at bounding box center [982, 139] width 75 height 35
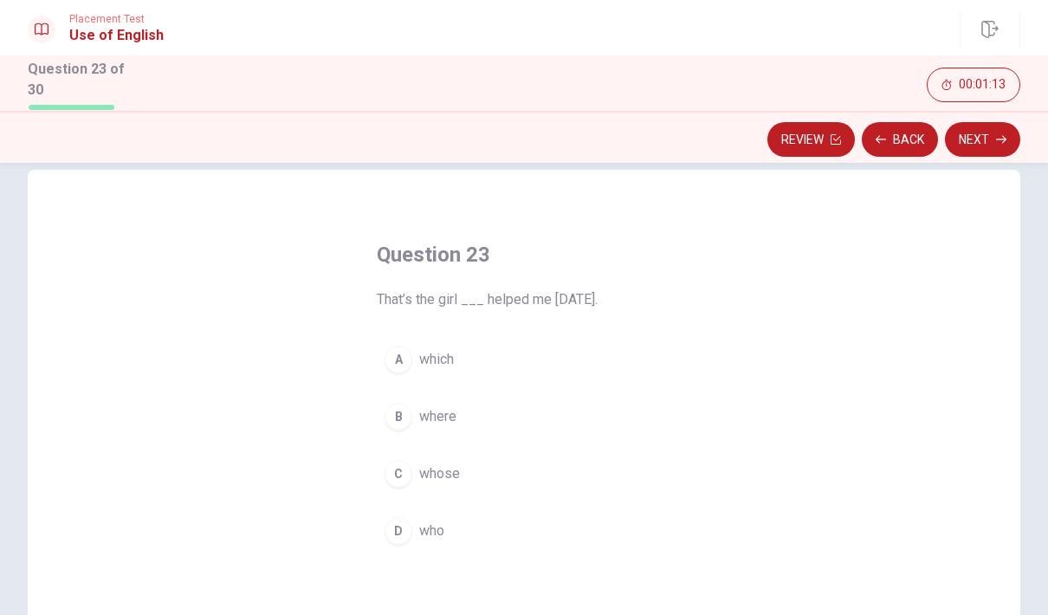
click at [446, 533] on button "D who" at bounding box center [524, 530] width 295 height 43
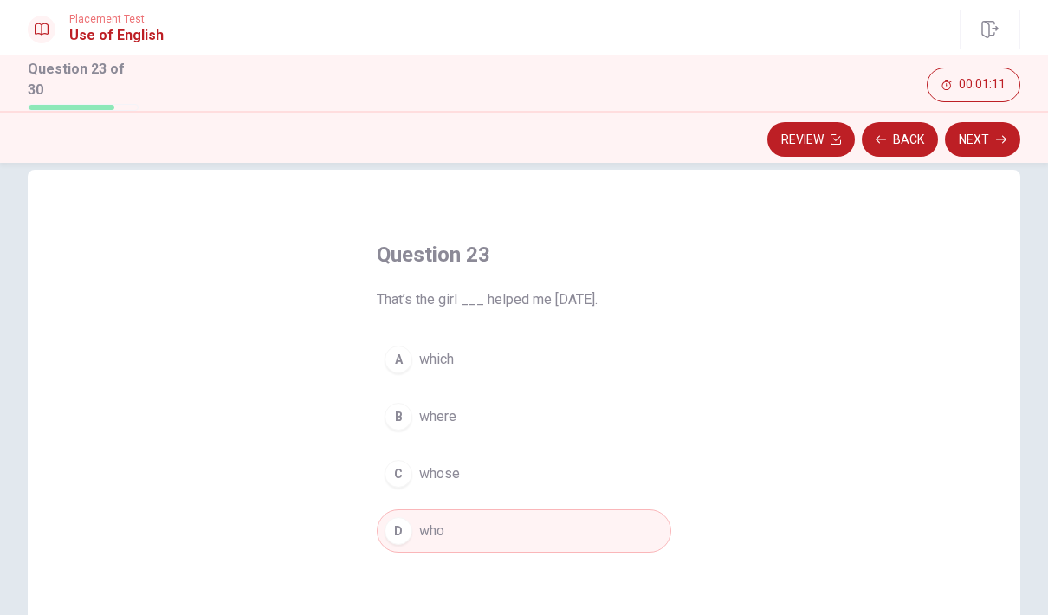
click at [988, 142] on button "Next" at bounding box center [982, 139] width 75 height 35
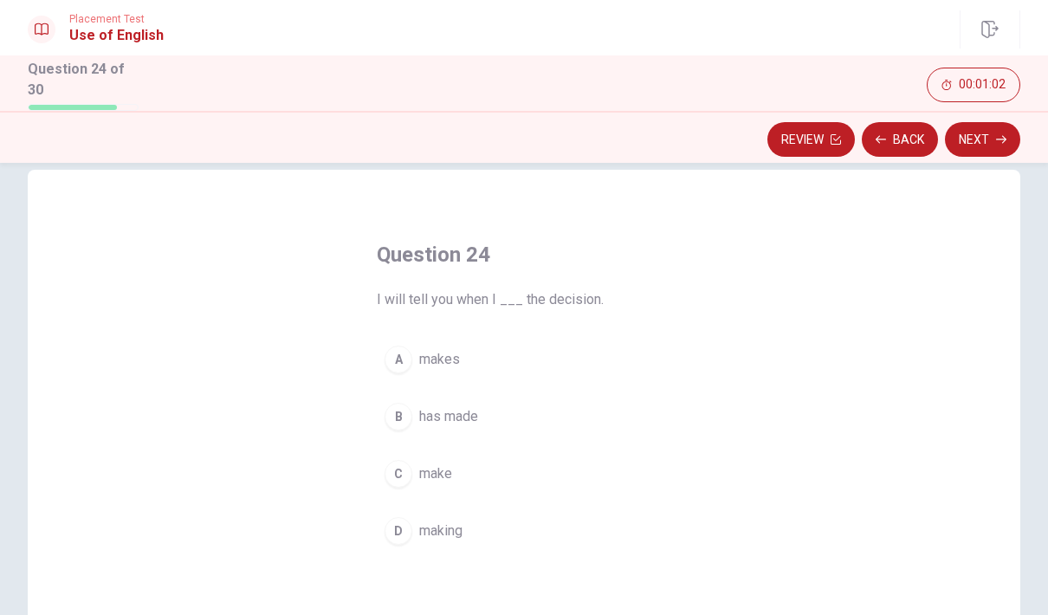
click at [476, 470] on button "C make" at bounding box center [524, 473] width 295 height 43
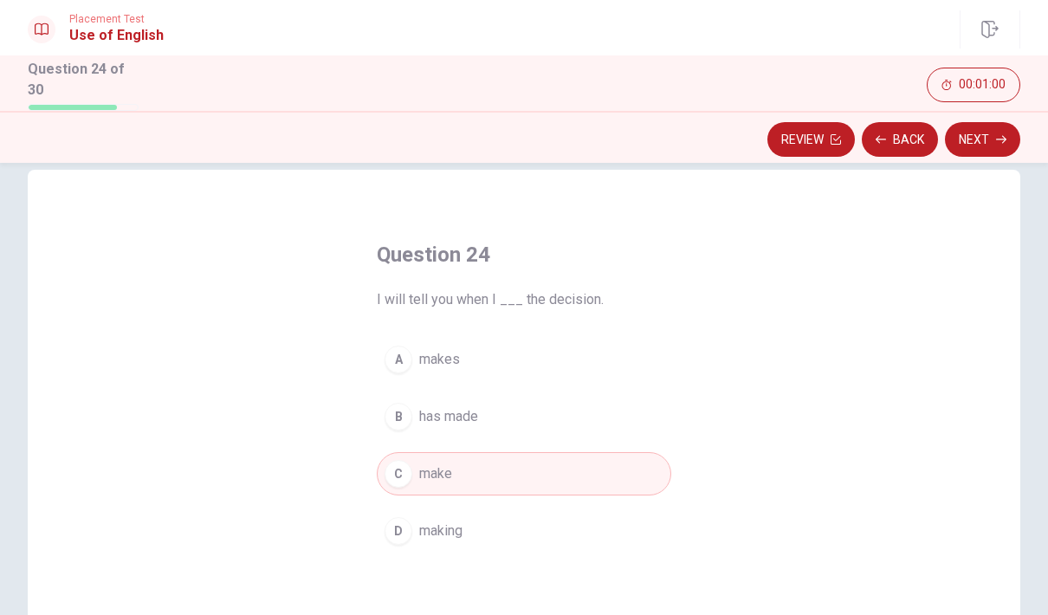
click at [985, 143] on button "Next" at bounding box center [982, 139] width 75 height 35
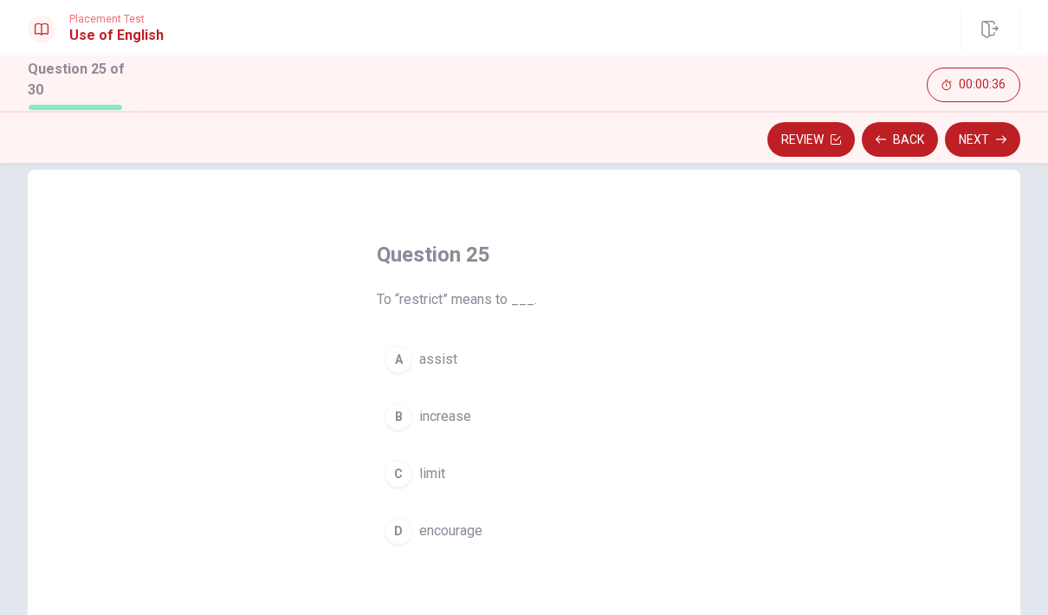
click at [441, 474] on span "limit" at bounding box center [432, 473] width 26 height 21
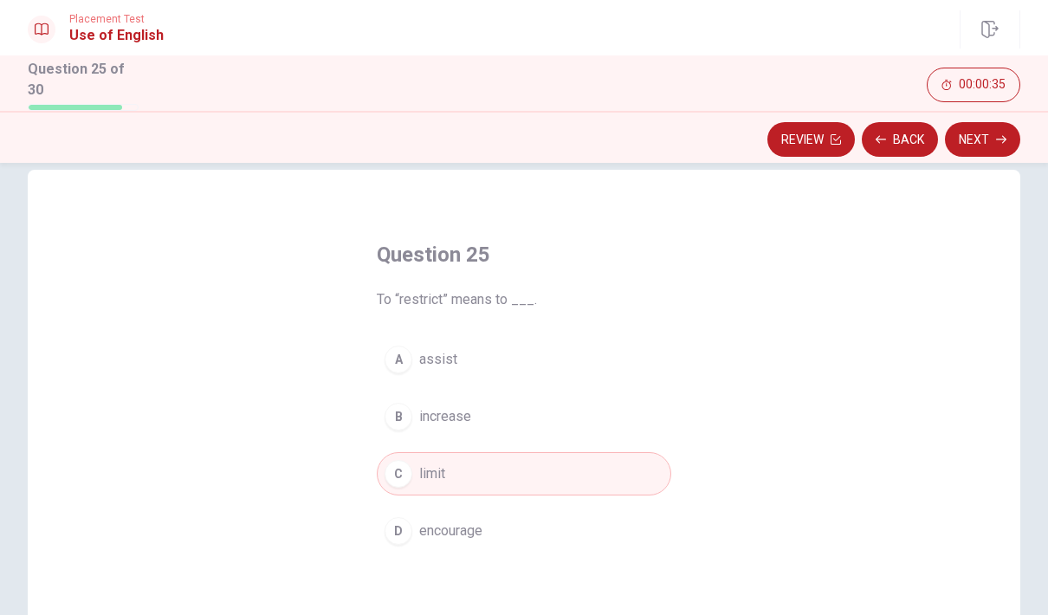
click at [990, 143] on button "Next" at bounding box center [982, 139] width 75 height 35
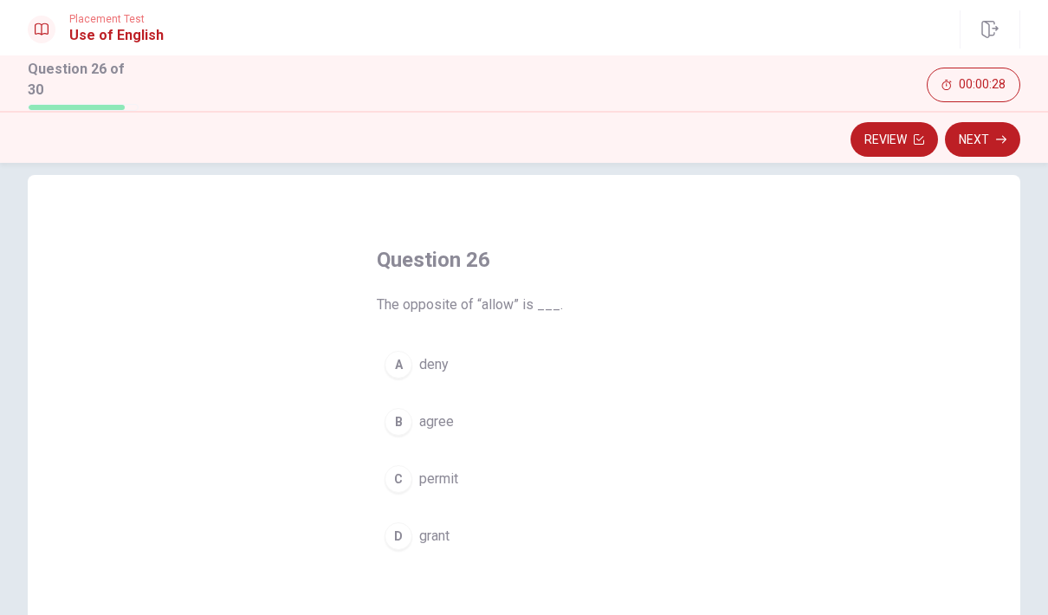
scroll to position [37, 0]
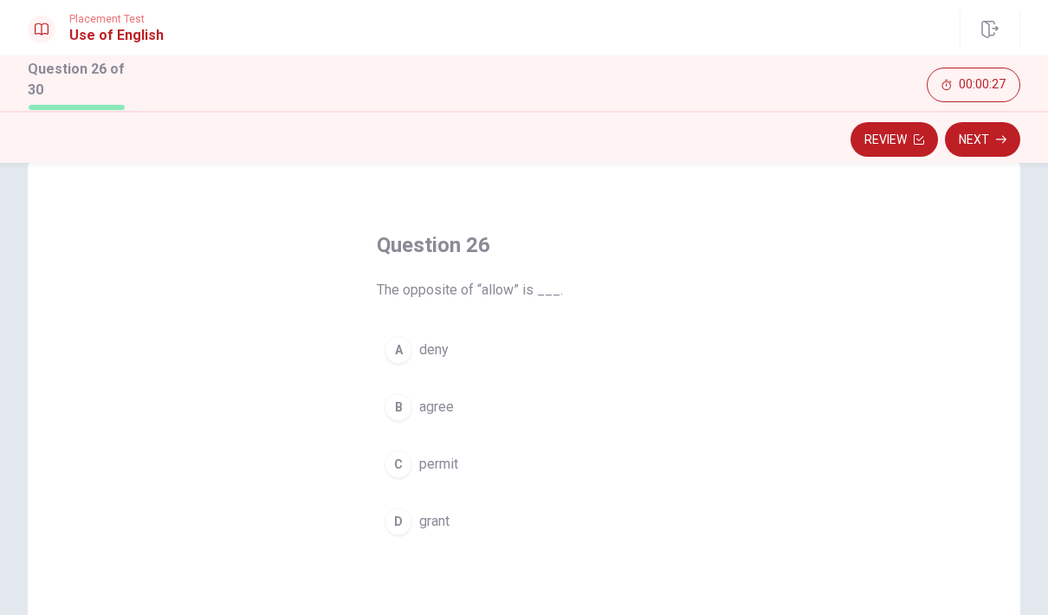
click at [480, 416] on button "B agree" at bounding box center [524, 407] width 295 height 43
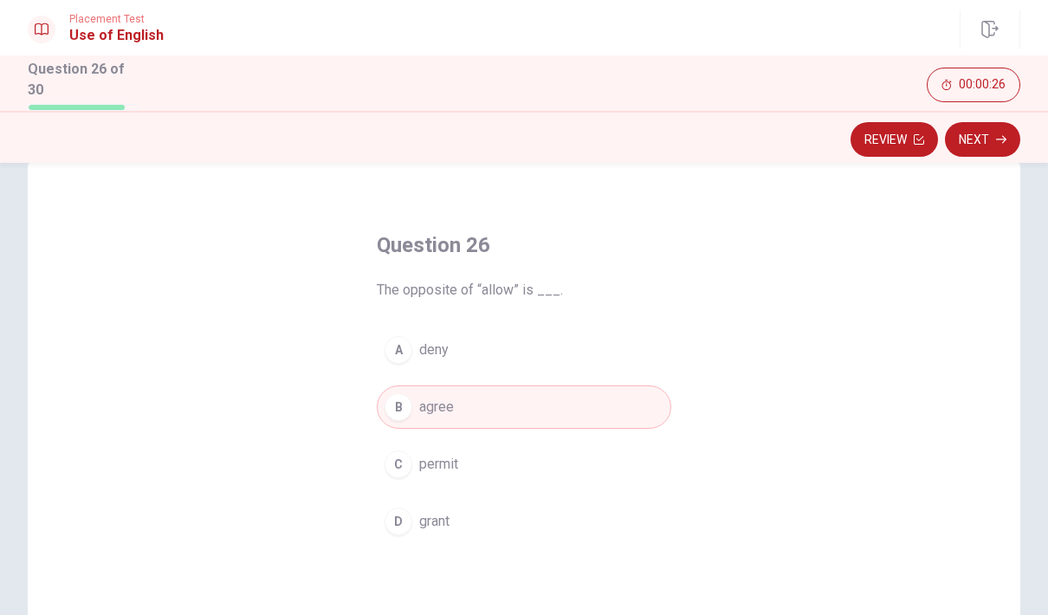
click at [985, 150] on button "Next" at bounding box center [982, 139] width 75 height 35
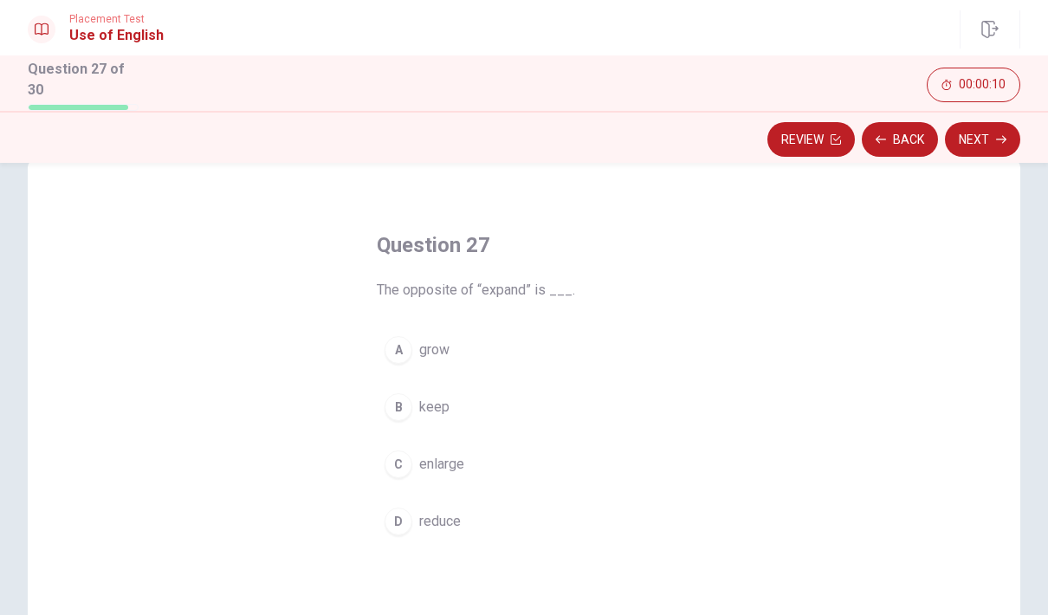
click at [443, 526] on span "reduce" at bounding box center [440, 521] width 42 height 21
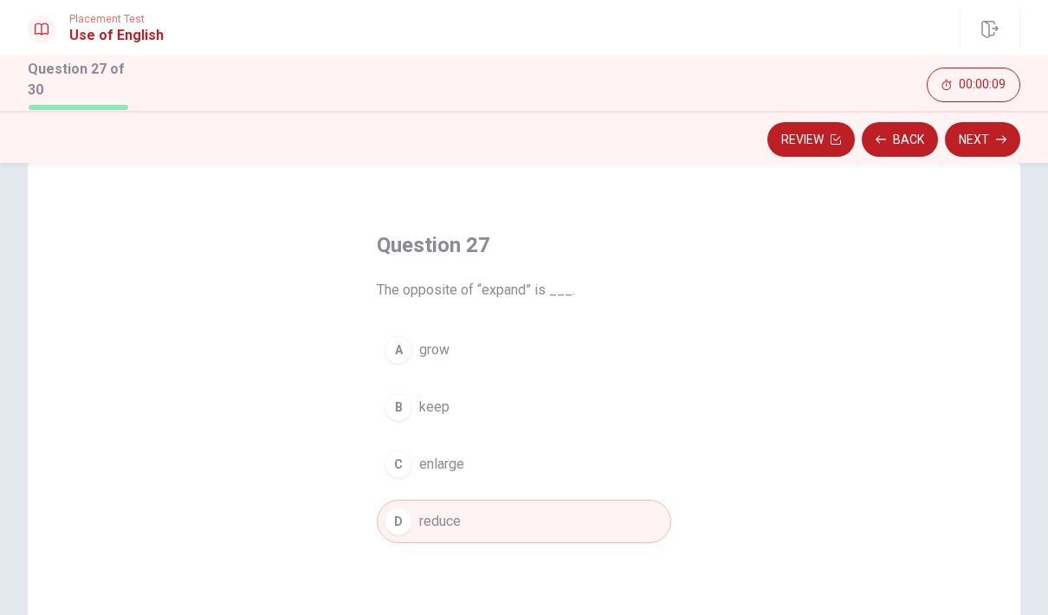
click at [983, 143] on button "Next" at bounding box center [982, 139] width 75 height 35
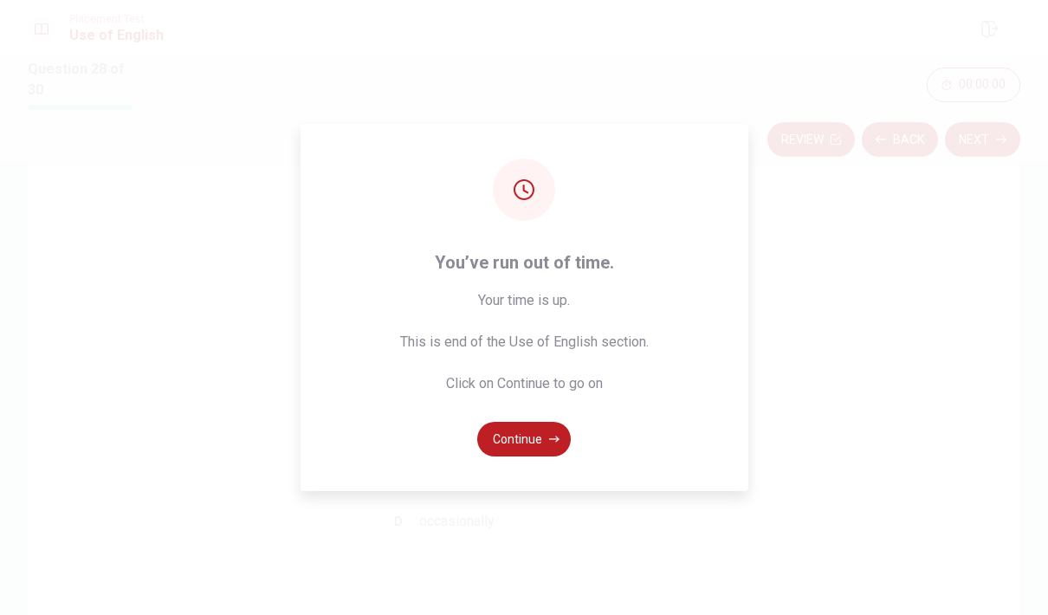
click at [531, 457] on button "Continue" at bounding box center [524, 439] width 94 height 35
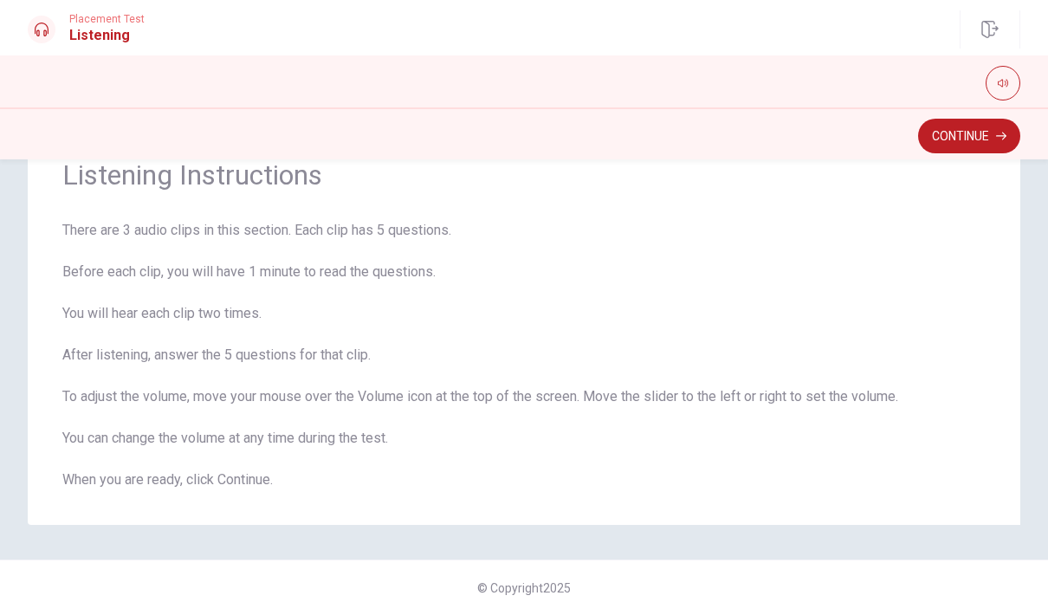
scroll to position [71, 0]
click at [995, 89] on button "button" at bounding box center [1003, 83] width 35 height 35
click at [1014, 79] on button "button" at bounding box center [1003, 83] width 35 height 35
click at [994, 128] on button "Continue" at bounding box center [969, 136] width 102 height 35
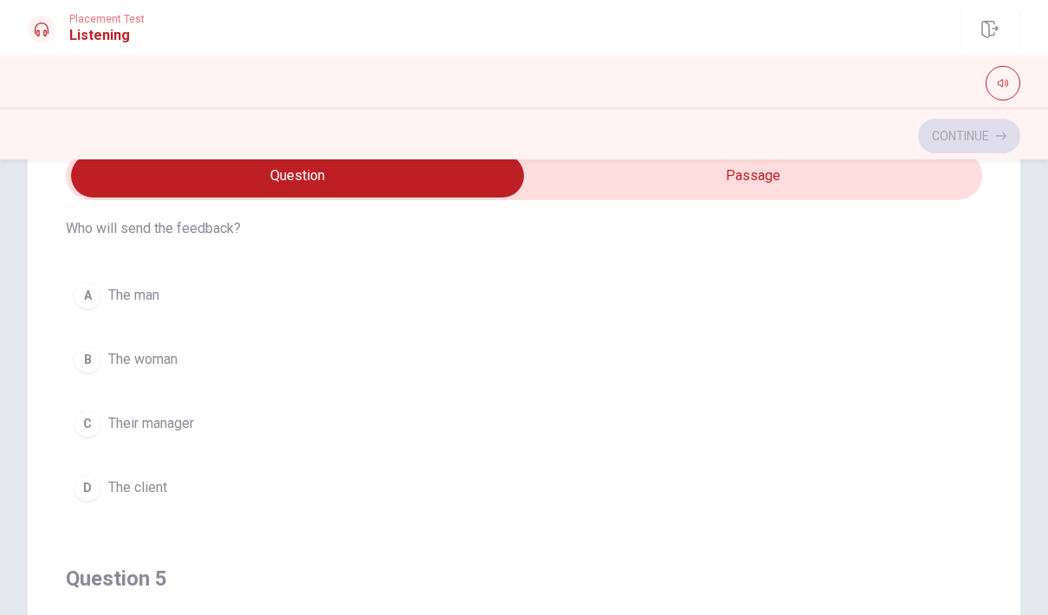
scroll to position [1234, 0]
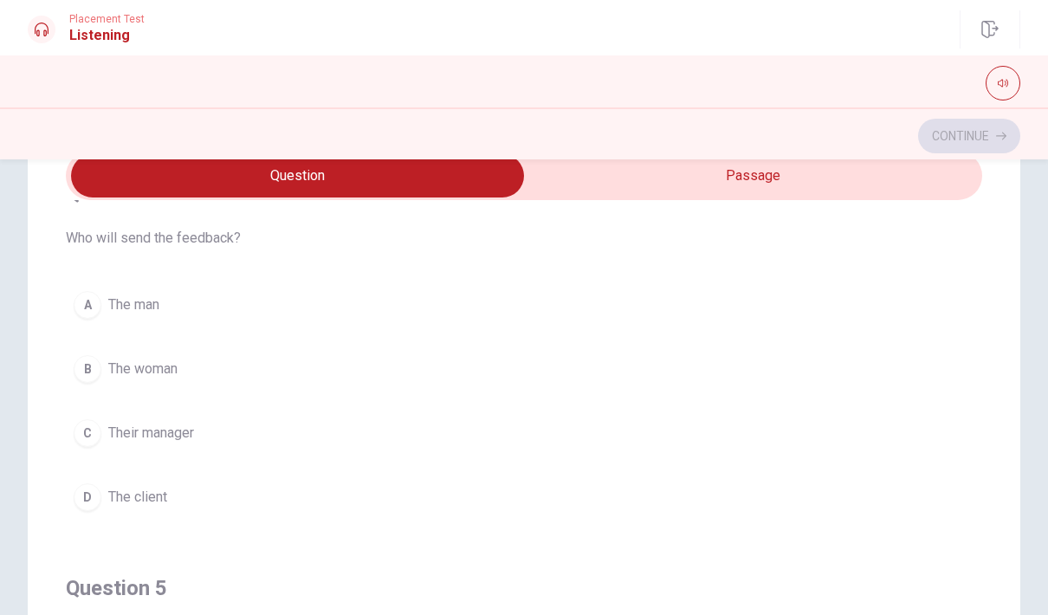
click at [311, 316] on button "A The man" at bounding box center [524, 304] width 917 height 43
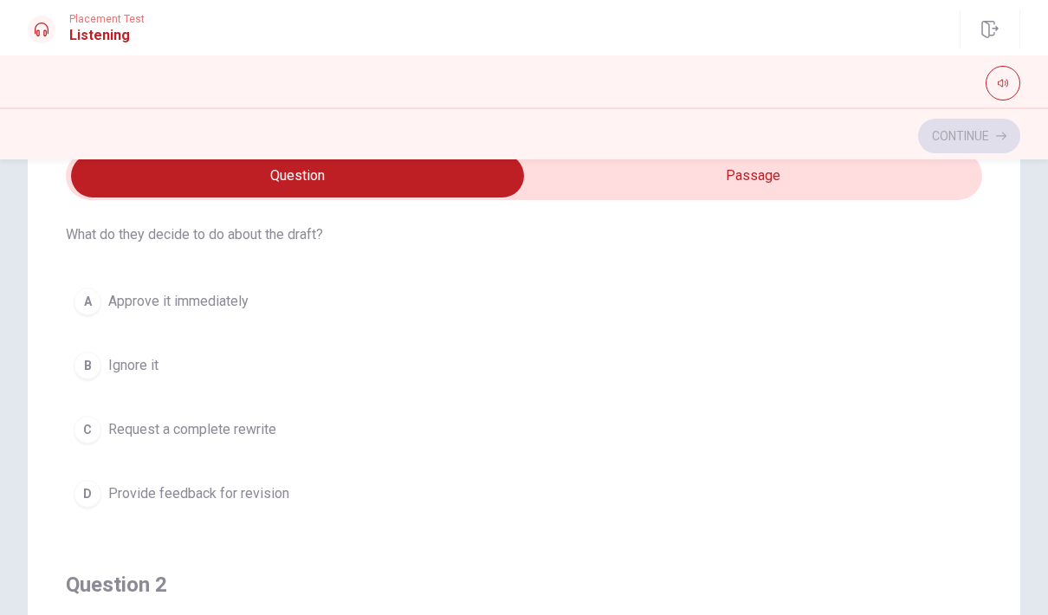
click at [266, 495] on span "Provide feedback for revision" at bounding box center [198, 493] width 181 height 21
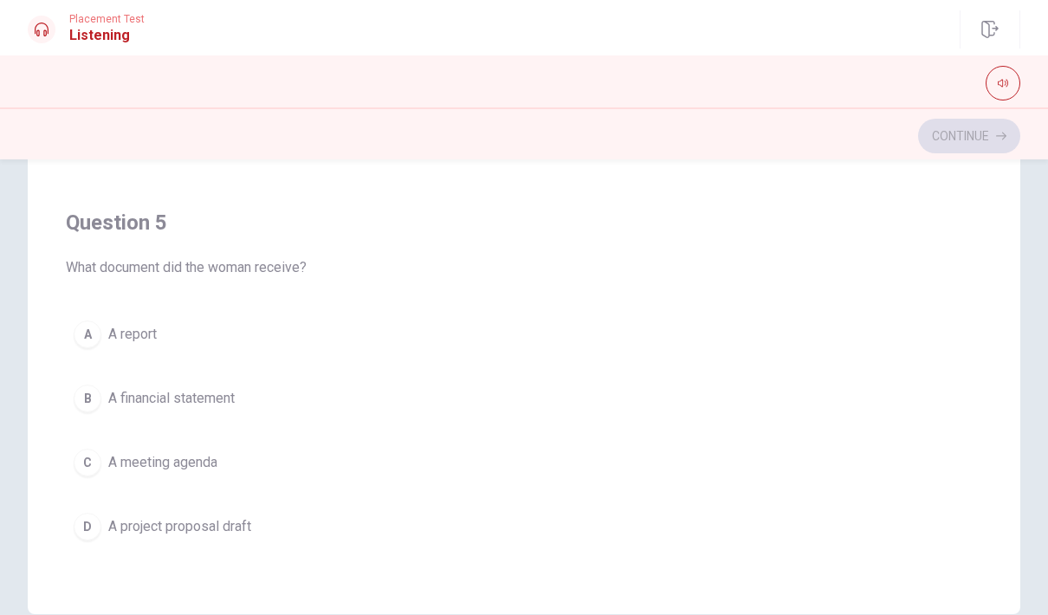
scroll to position [278, 0]
click at [330, 537] on button "D A project proposal draft" at bounding box center [524, 524] width 917 height 43
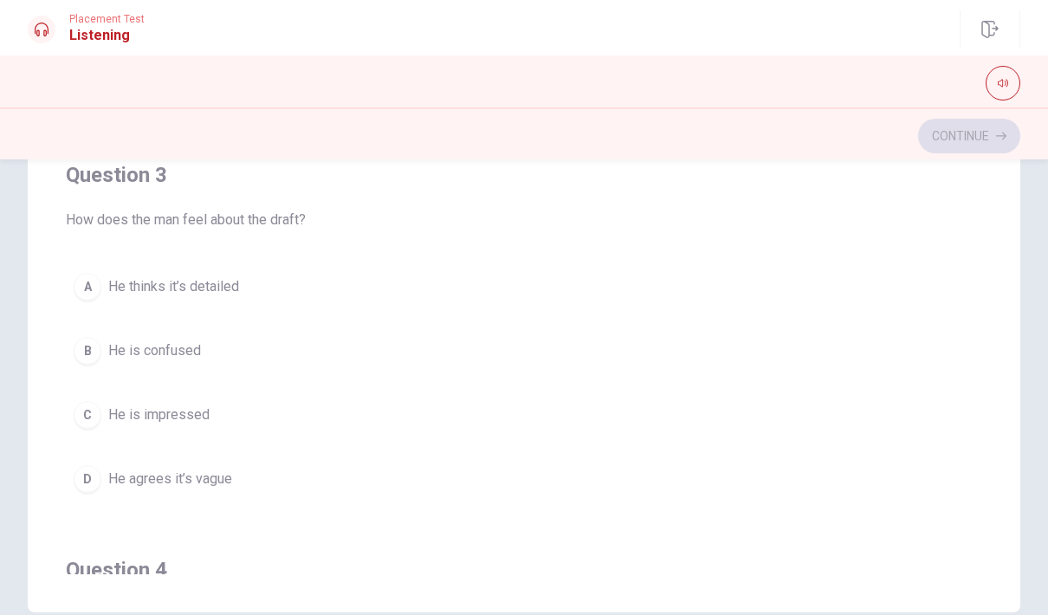
scroll to position [660, 0]
click at [156, 499] on button "D He agrees it’s vague" at bounding box center [524, 478] width 917 height 43
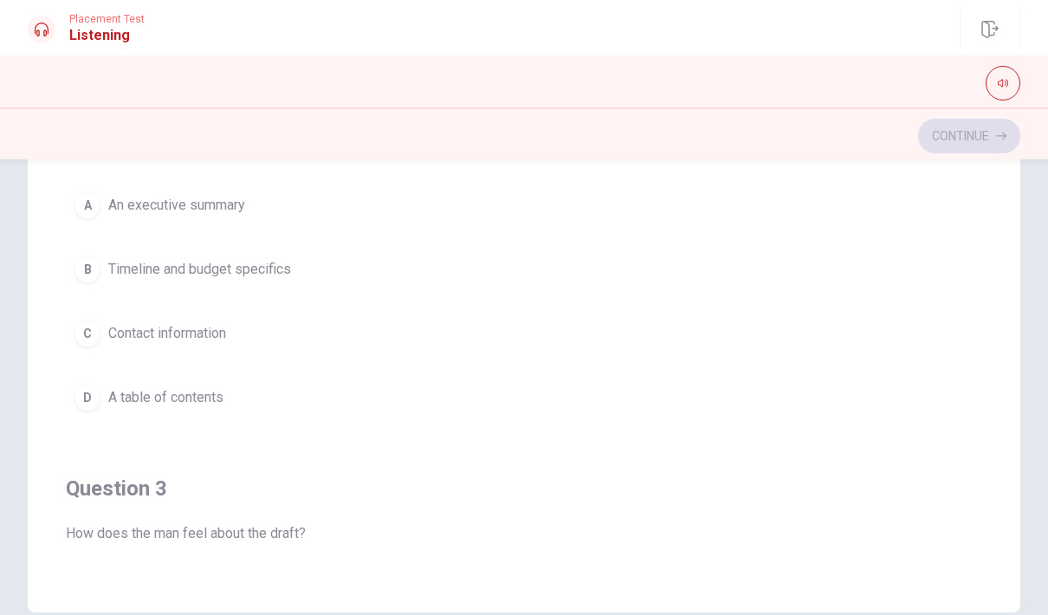
scroll to position [337, 0]
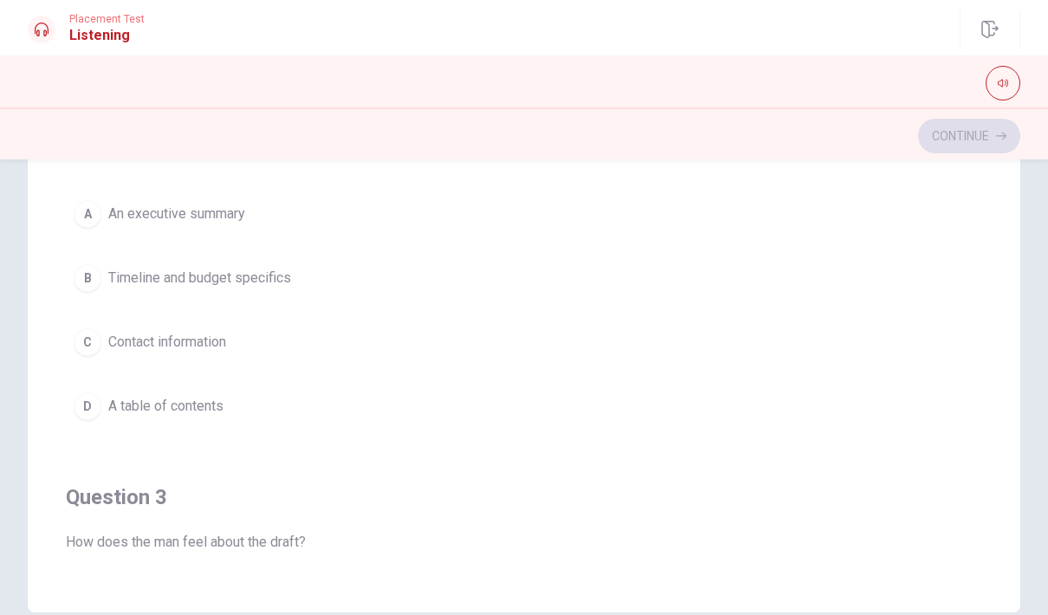
click at [271, 296] on button "B Timeline and budget specifics" at bounding box center [524, 277] width 917 height 43
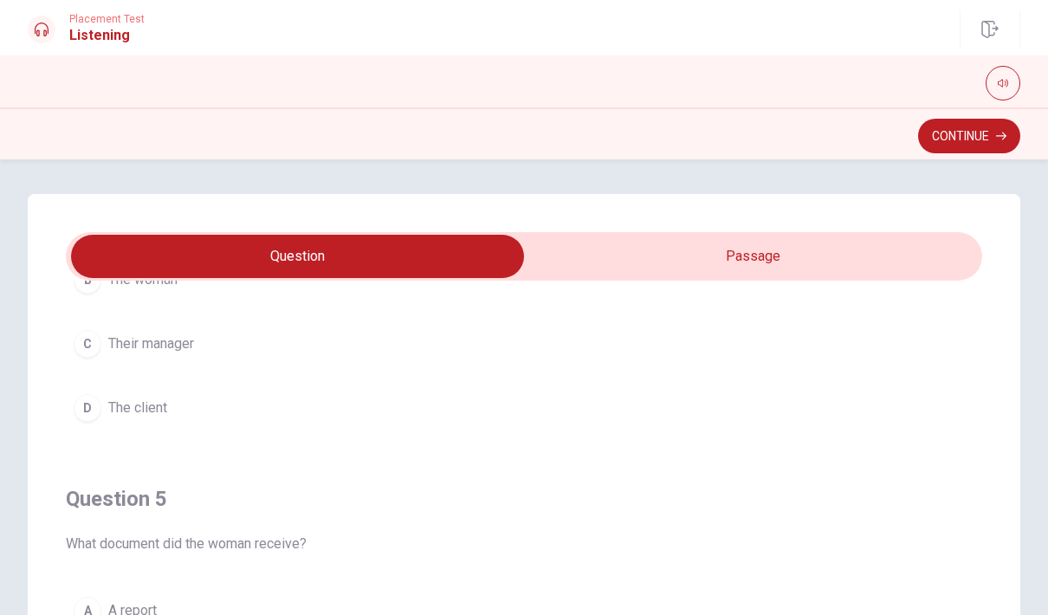
scroll to position [1403, 0]
type input "71"
click at [719, 255] on input "checkbox" at bounding box center [297, 256] width 1375 height 43
checkbox input "true"
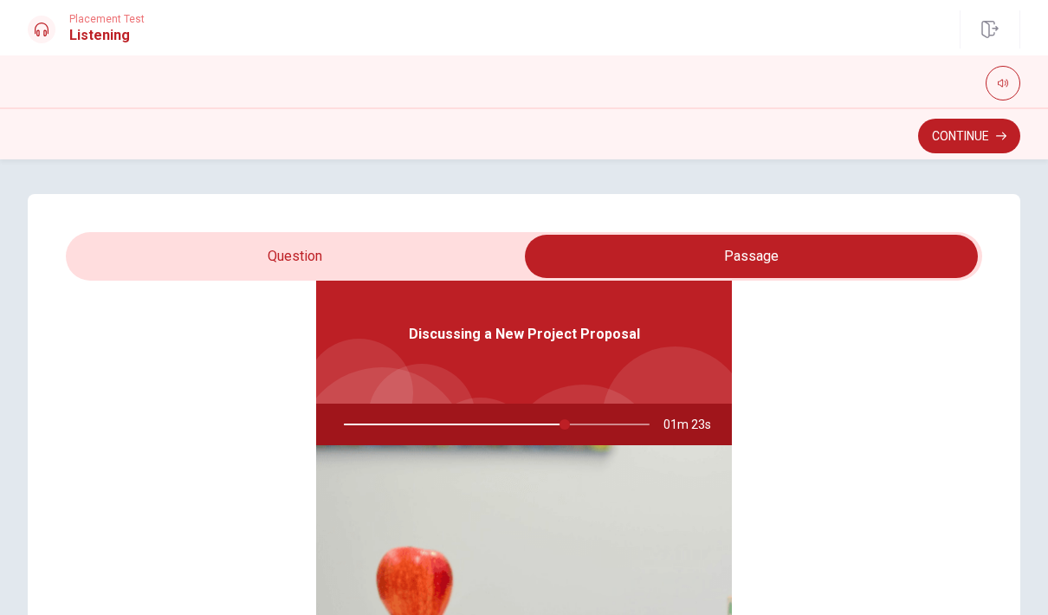
scroll to position [0, 0]
type input "73"
click at [331, 263] on input "checkbox" at bounding box center [751, 256] width 1375 height 43
checkbox input "false"
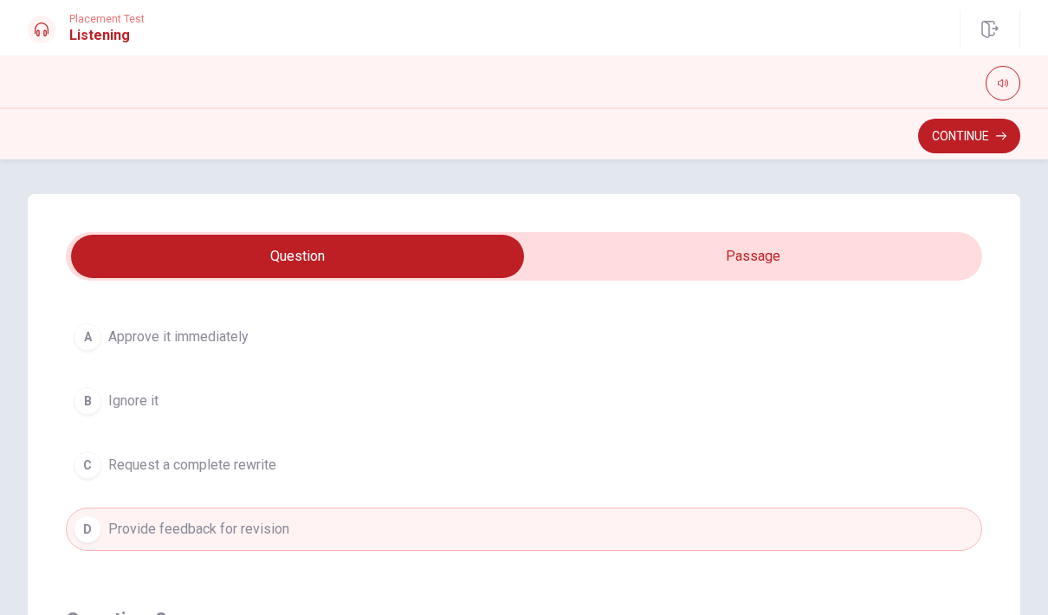
click at [991, 140] on button "Continue" at bounding box center [969, 136] width 102 height 35
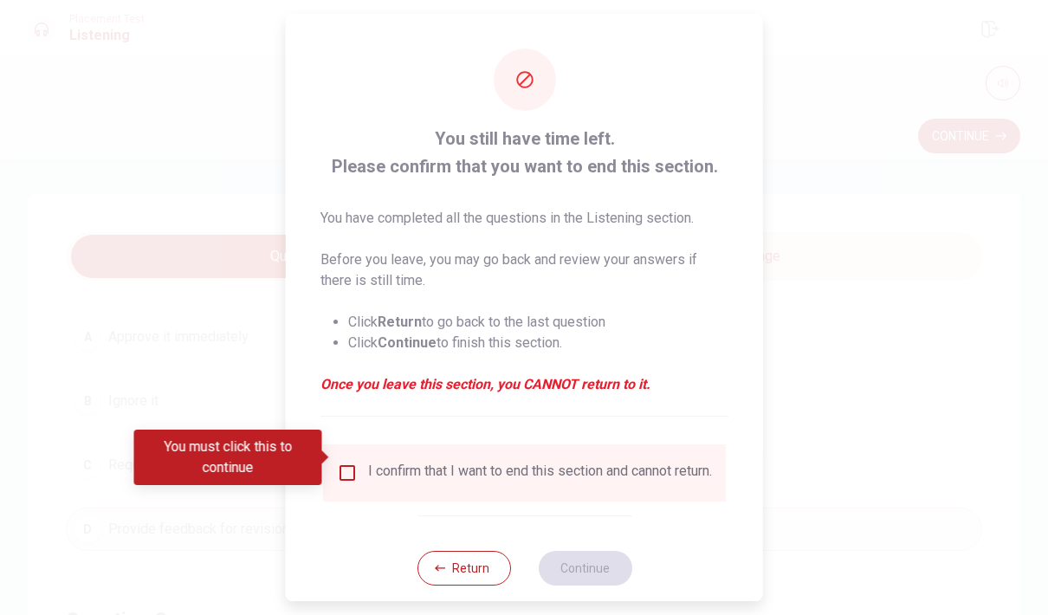
click at [479, 472] on div "I confirm that I want to end this section and cannot return." at bounding box center [540, 473] width 344 height 21
click at [363, 463] on div "I confirm that I want to end this section and cannot return." at bounding box center [524, 473] width 375 height 21
click at [341, 467] on input "You must click this to continue" at bounding box center [347, 473] width 21 height 21
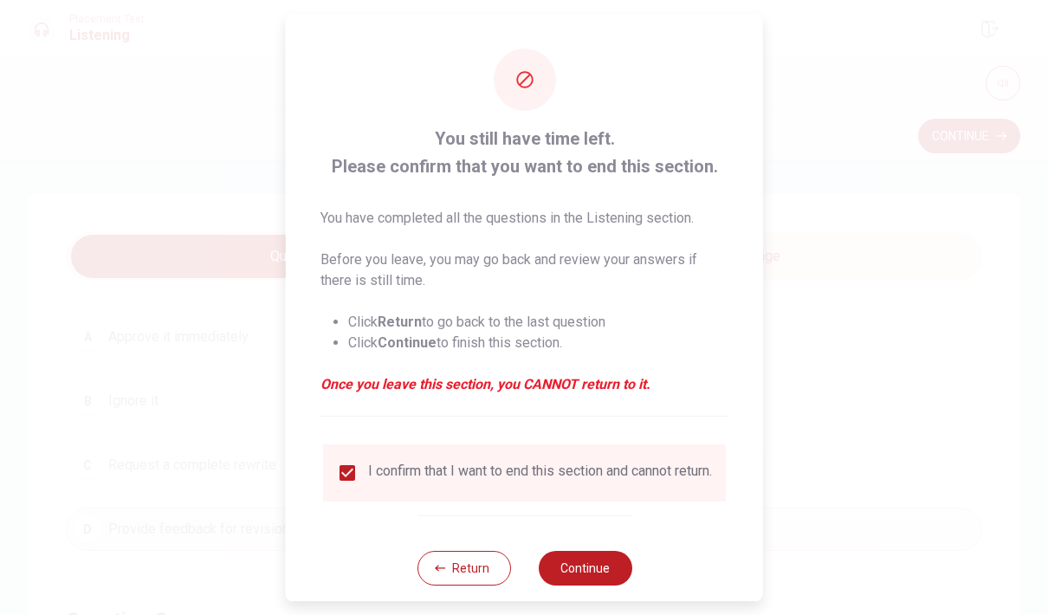
click at [595, 556] on button "Continue" at bounding box center [585, 568] width 94 height 35
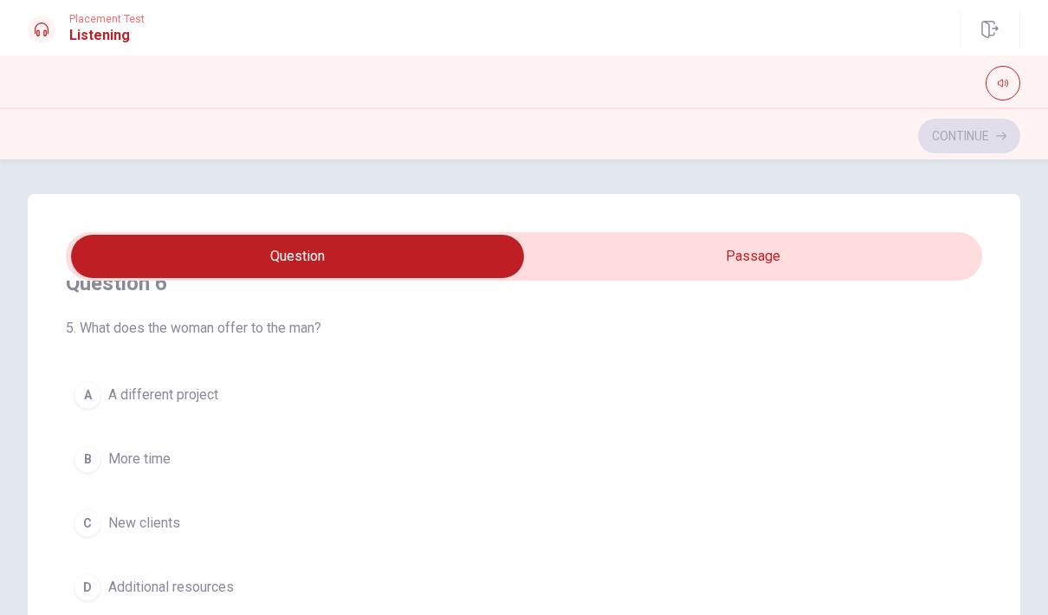
scroll to position [40, 0]
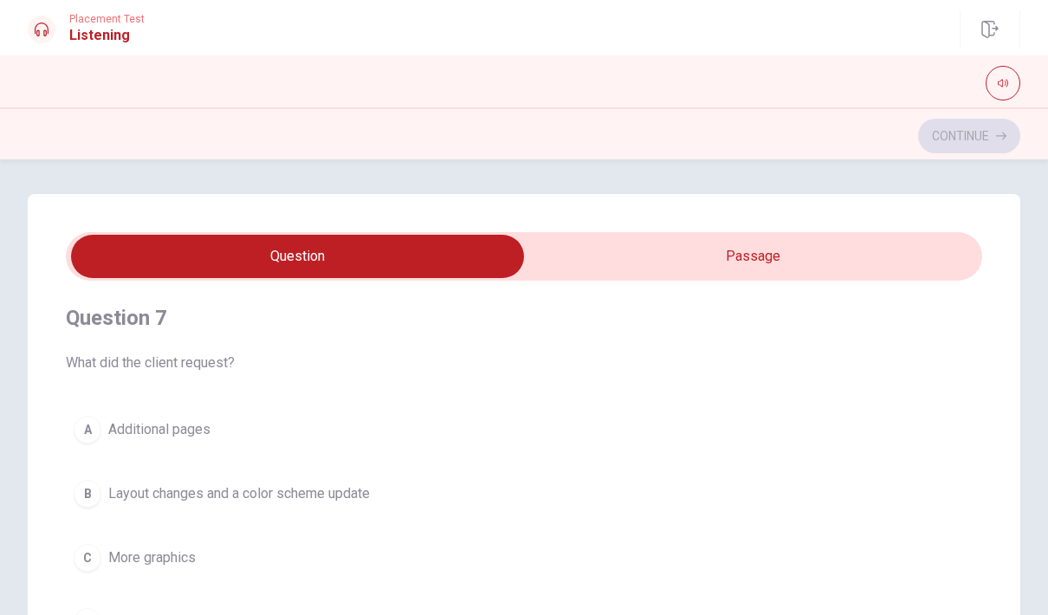
click at [652, 235] on input "checkbox" at bounding box center [297, 256] width 1375 height 43
checkbox input "true"
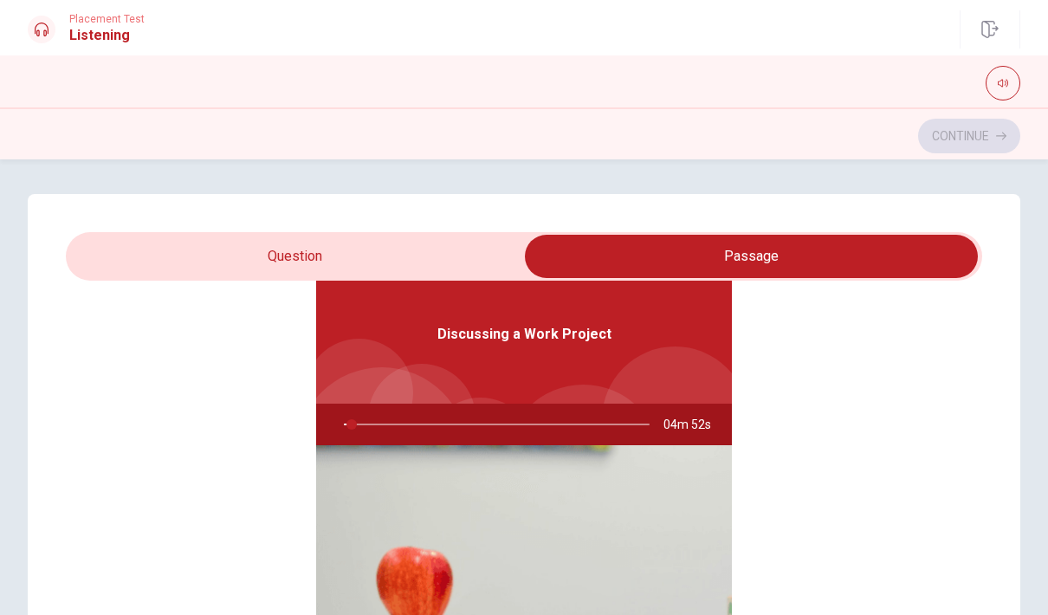
scroll to position [97, 0]
type input "3"
click at [373, 244] on input "checkbox" at bounding box center [751, 256] width 1375 height 43
checkbox input "false"
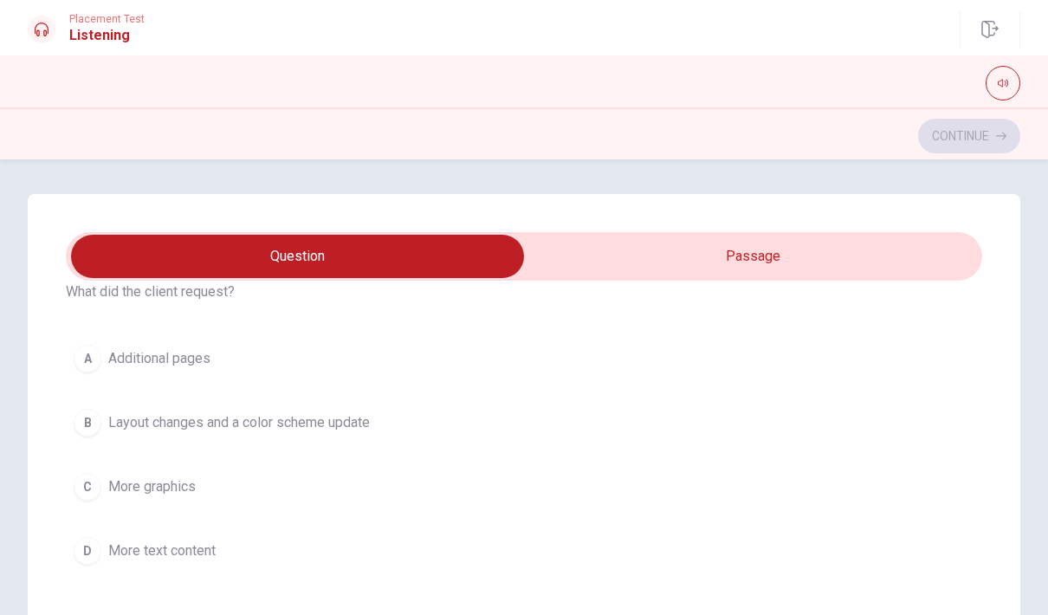
scroll to position [469, 0]
click at [246, 425] on span "Layout changes and a color scheme update" at bounding box center [239, 424] width 262 height 21
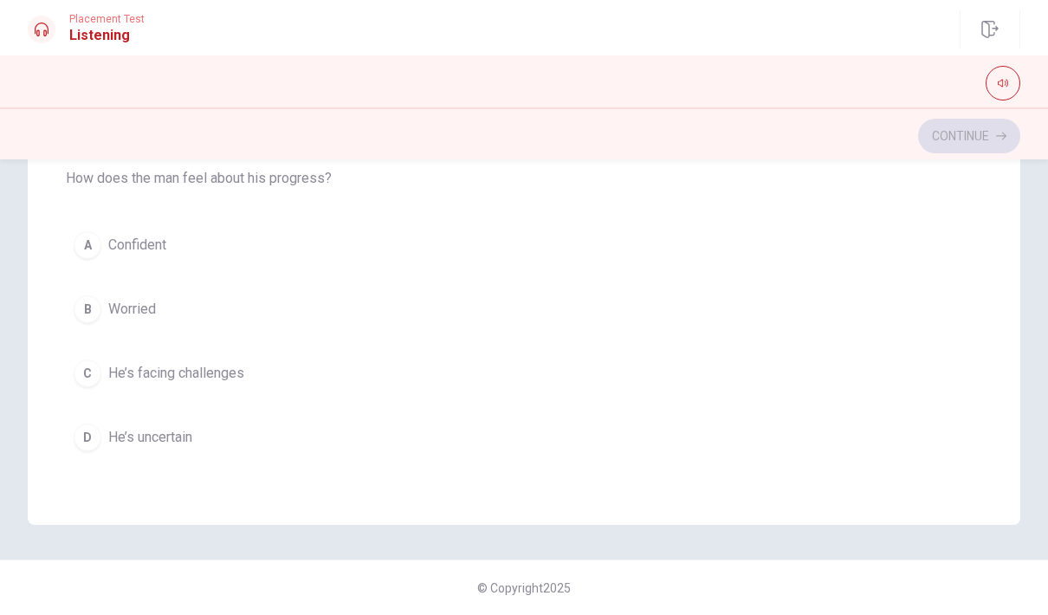
scroll to position [366, 0]
click at [284, 370] on button "C He’s facing challenges" at bounding box center [524, 373] width 917 height 43
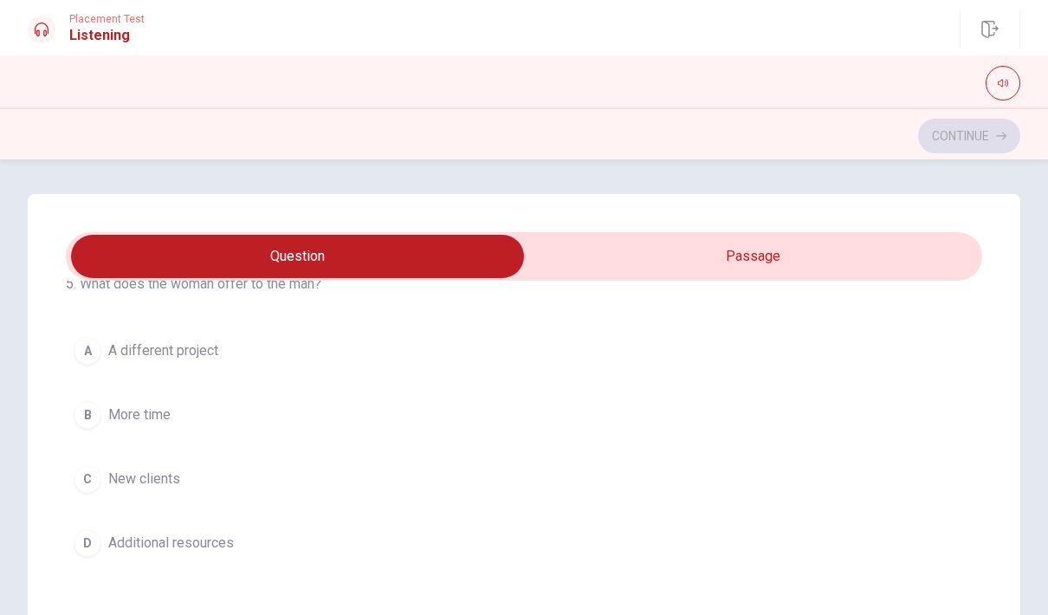
scroll to position [111, 0]
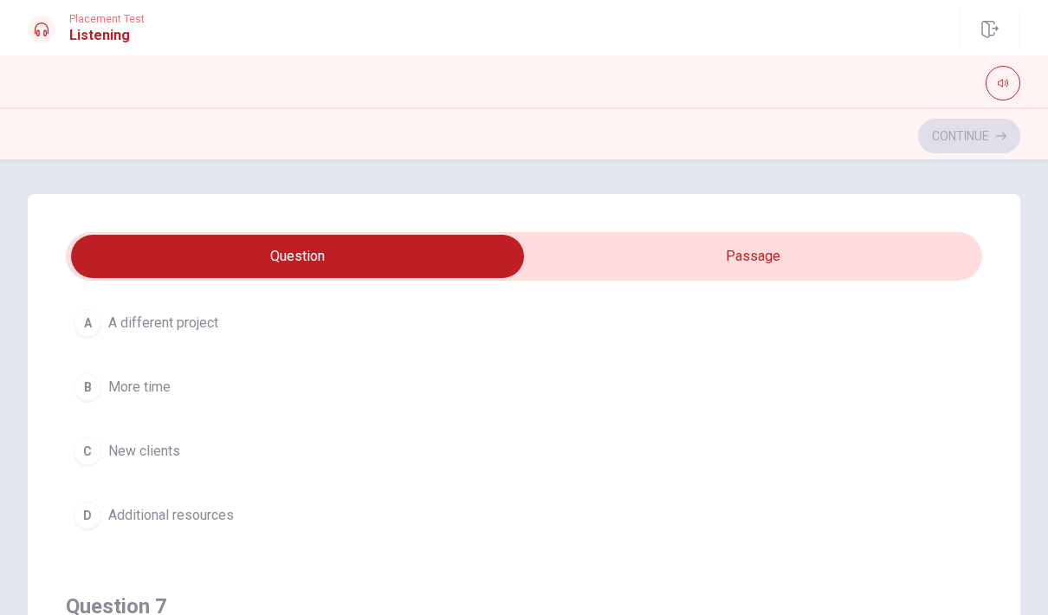
click at [256, 525] on button "D Additional resources" at bounding box center [524, 515] width 917 height 43
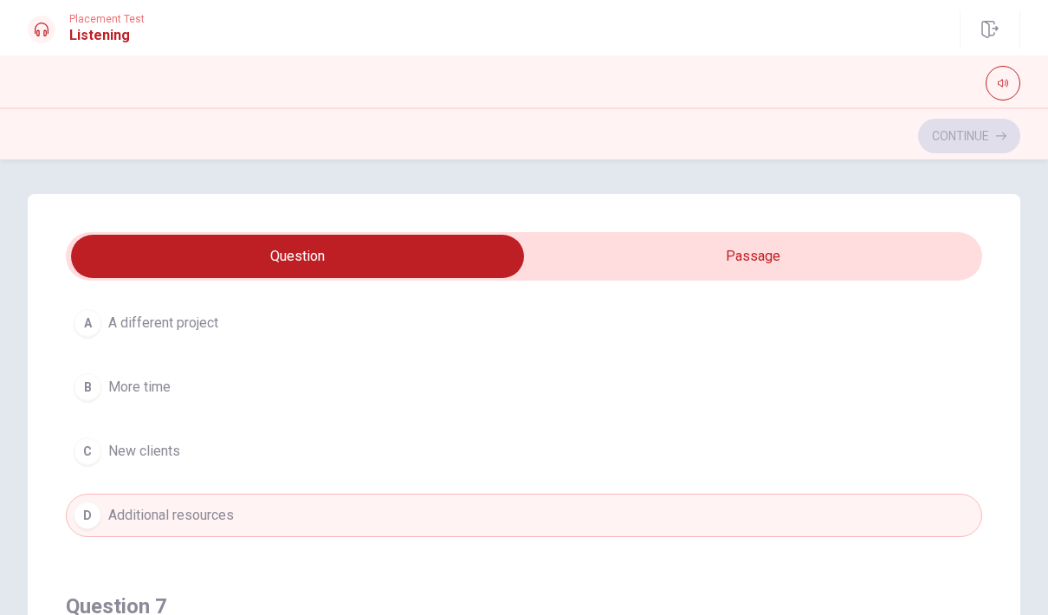
click at [299, 398] on button "B More time" at bounding box center [524, 387] width 917 height 43
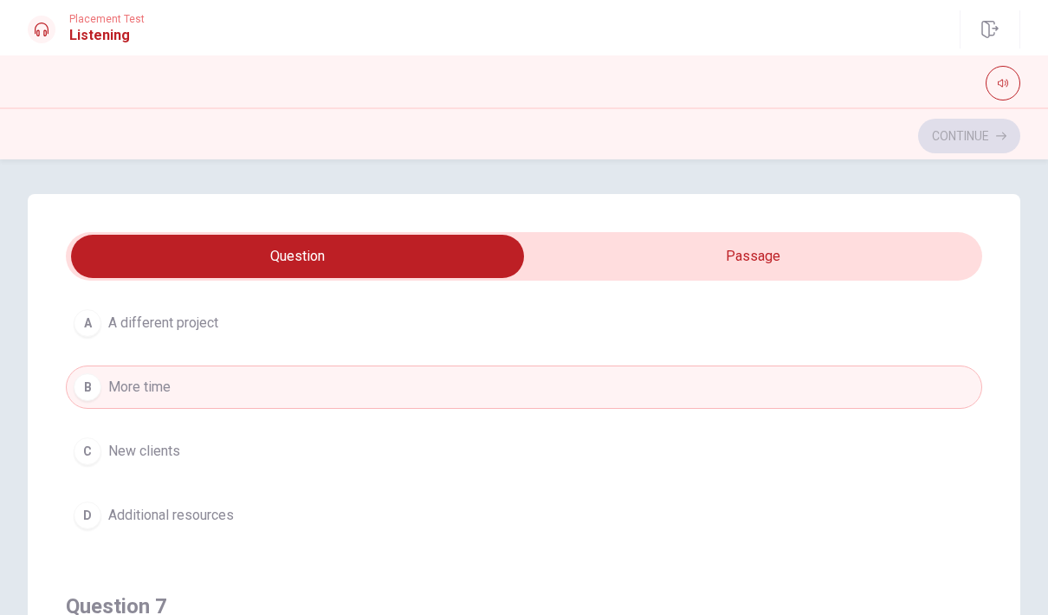
click at [274, 529] on button "D Additional resources" at bounding box center [524, 515] width 917 height 43
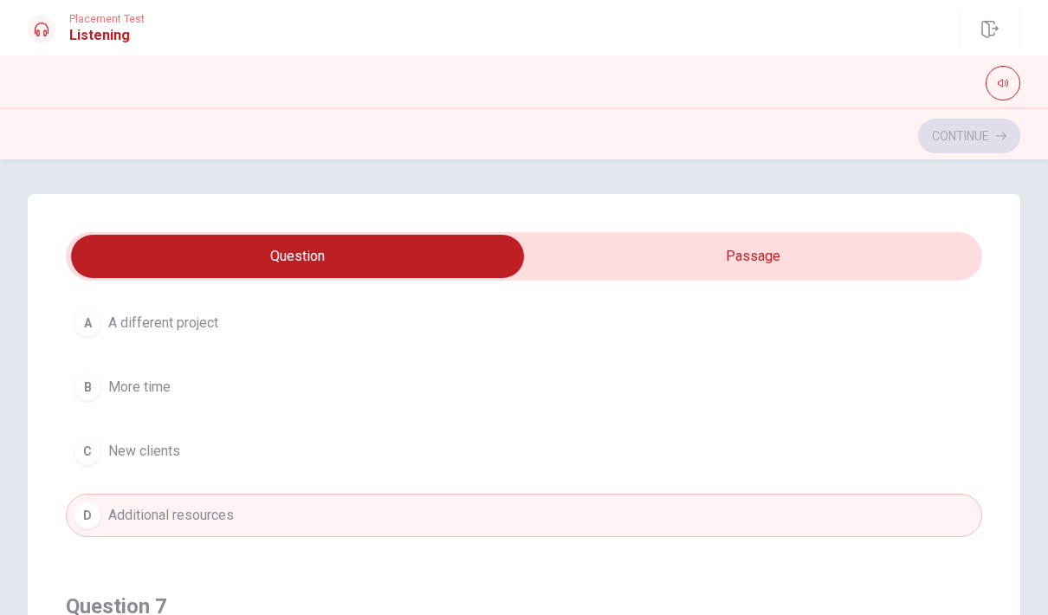
click at [323, 398] on button "B More time" at bounding box center [524, 387] width 917 height 43
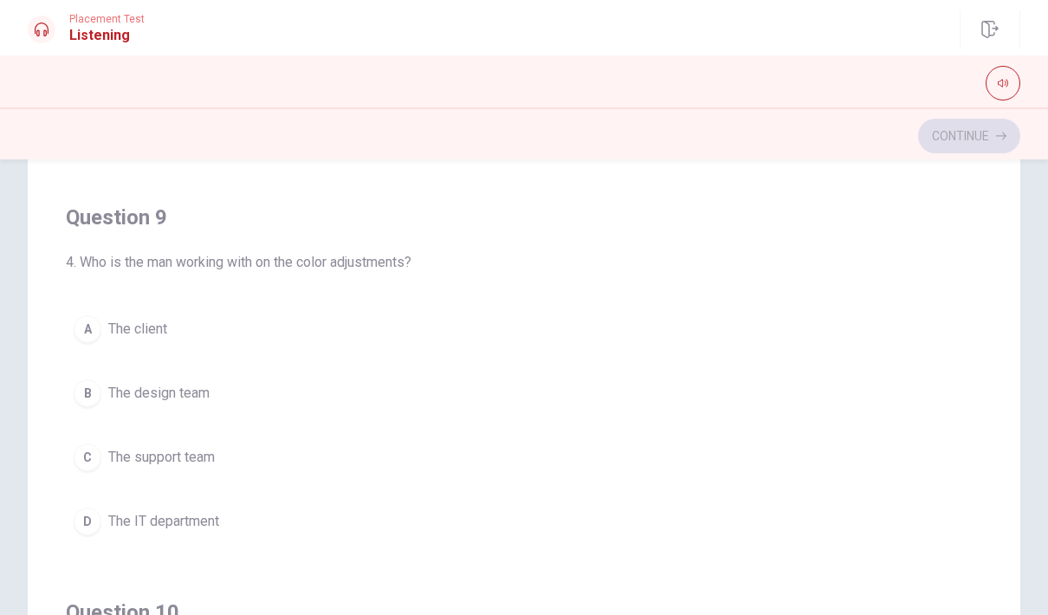
scroll to position [1092, 0]
click at [309, 402] on button "B The design team" at bounding box center [524, 395] width 917 height 43
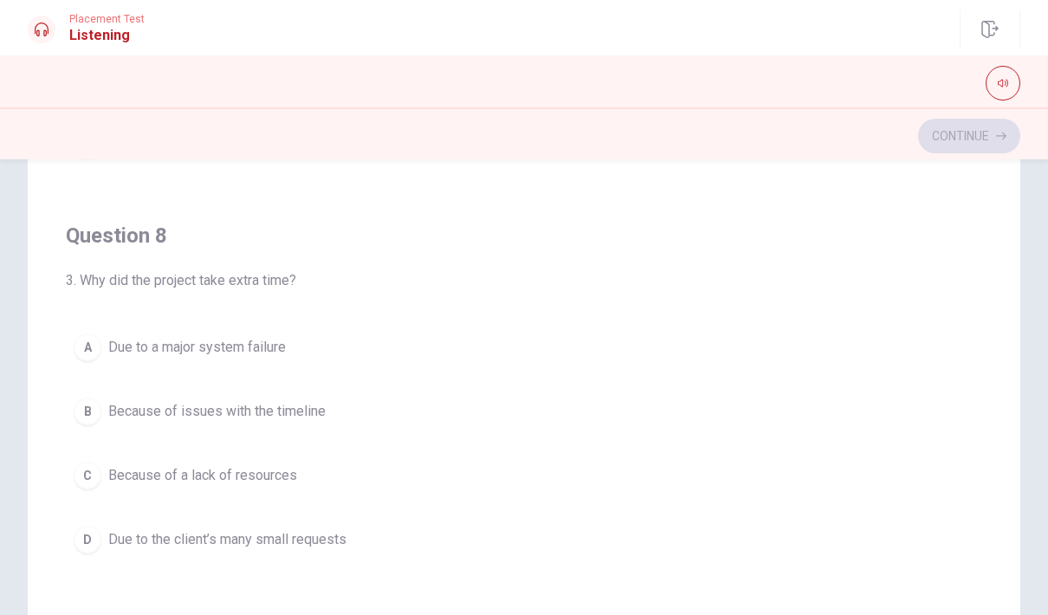
scroll to position [682, 0]
click at [296, 544] on span "Due to the client’s many small requests" at bounding box center [227, 538] width 238 height 21
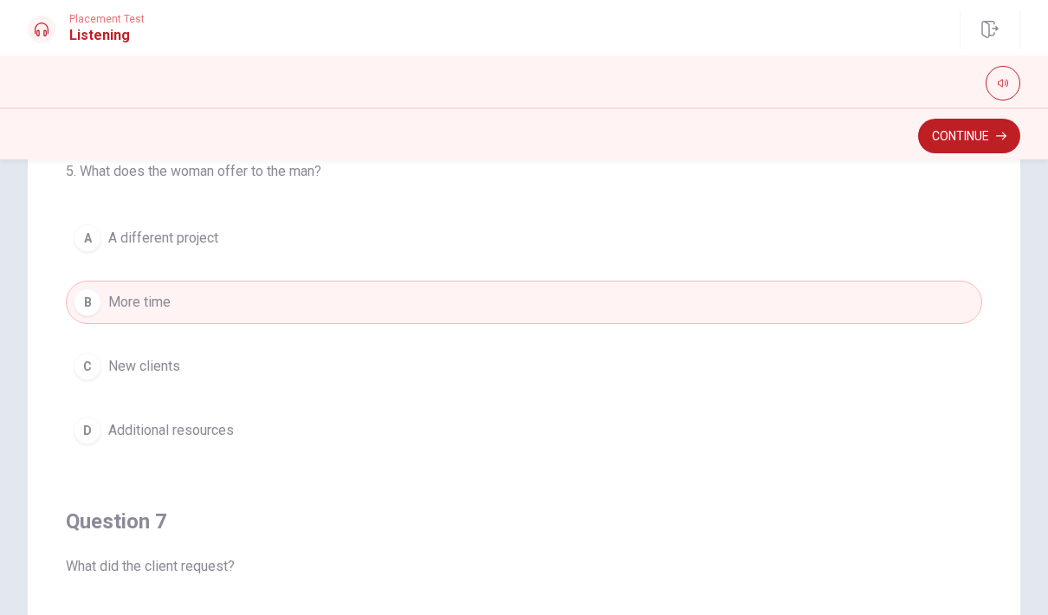
scroll to position [0, 0]
click at [133, 430] on span "Additional resources" at bounding box center [171, 430] width 126 height 21
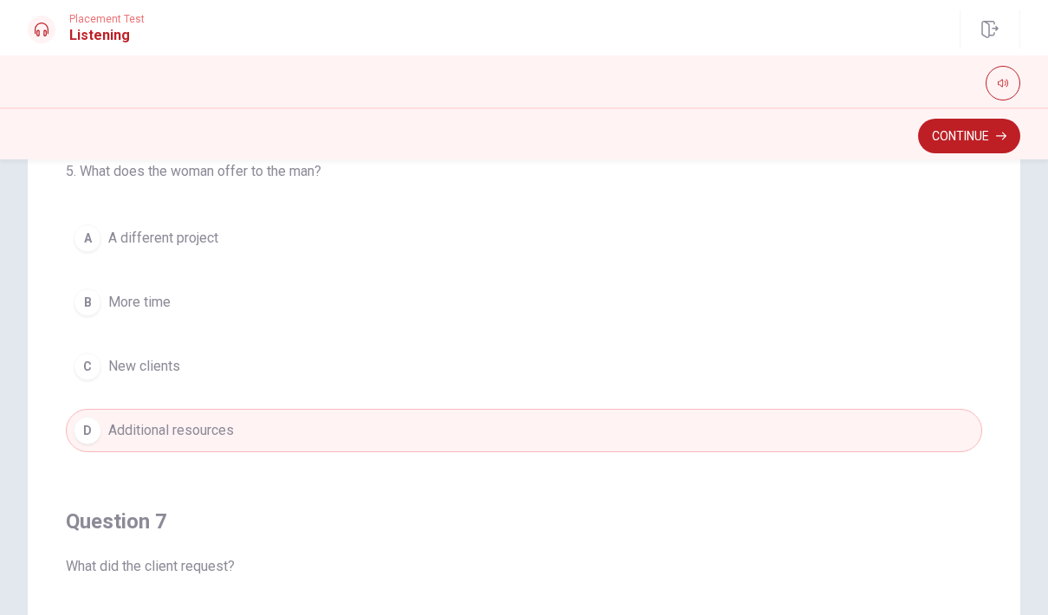
click at [956, 142] on button "Continue" at bounding box center [969, 136] width 102 height 35
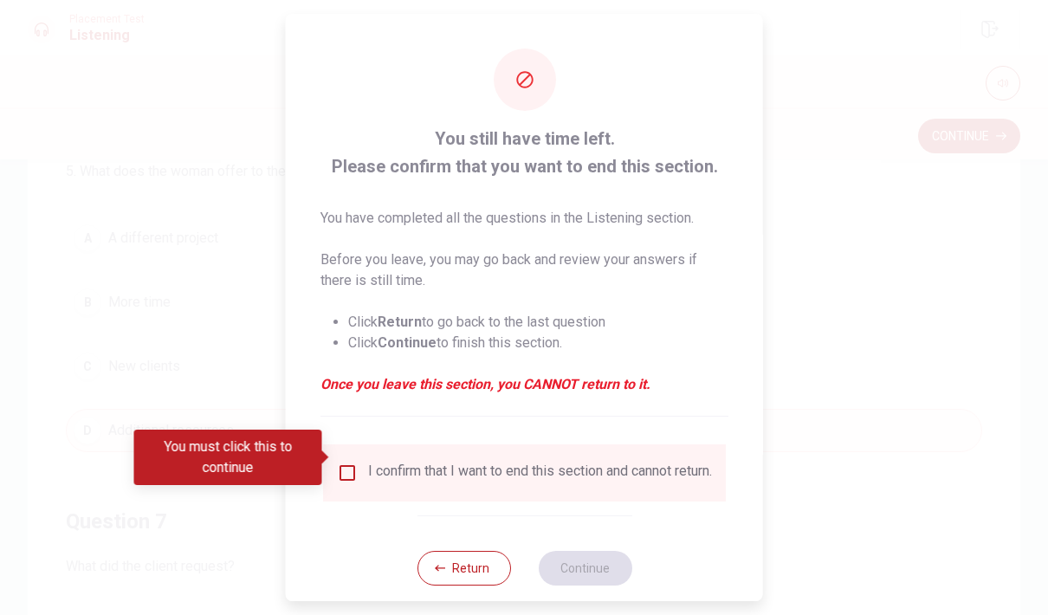
click at [370, 463] on div "I confirm that I want to end this section and cannot return." at bounding box center [540, 473] width 344 height 21
click at [450, 572] on button "Return" at bounding box center [464, 568] width 94 height 35
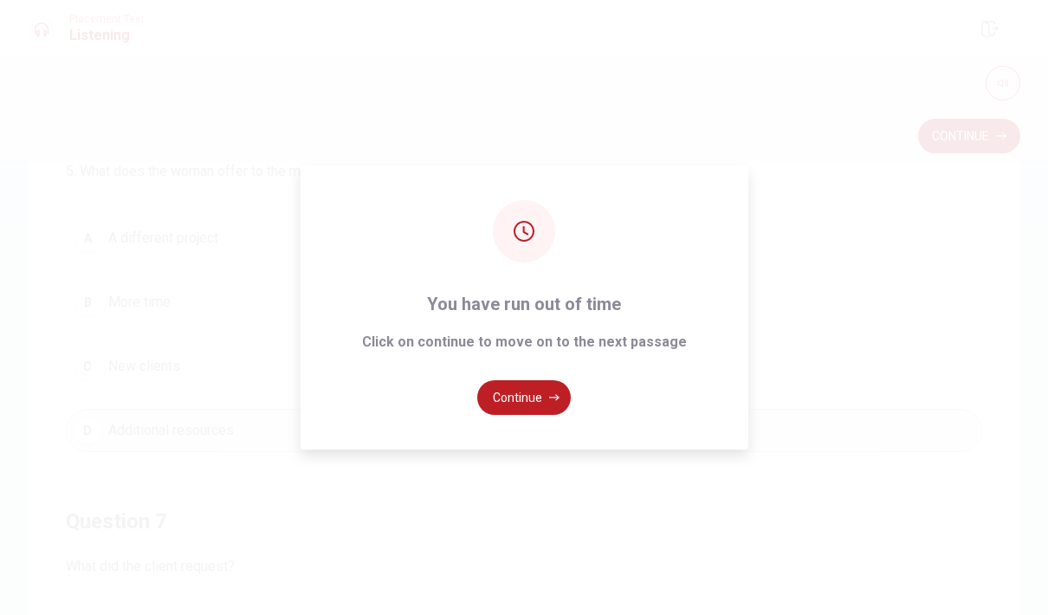
click at [541, 415] on button "Continue" at bounding box center [524, 397] width 94 height 35
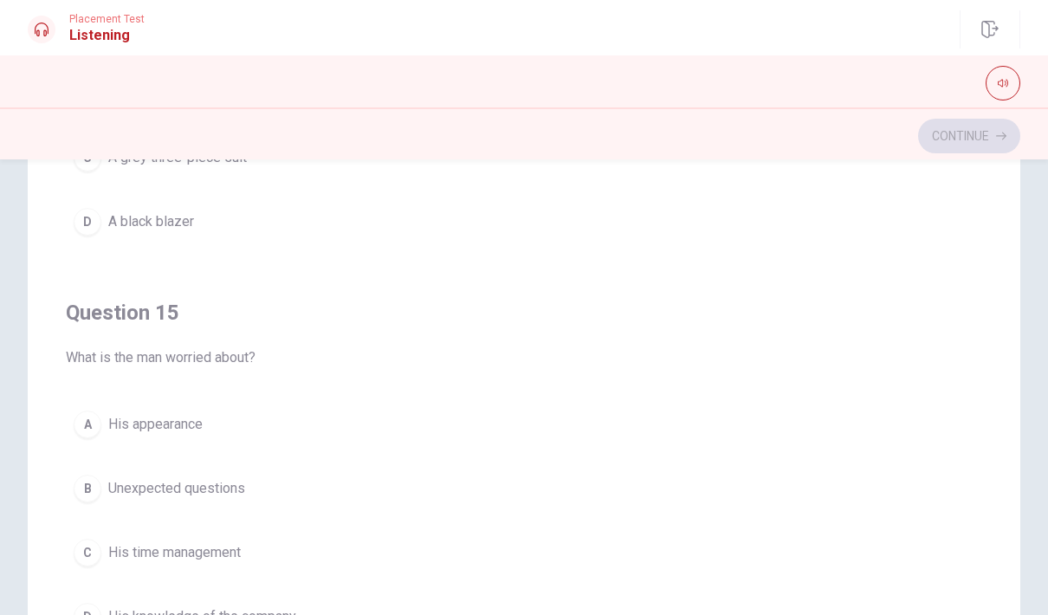
scroll to position [295, 0]
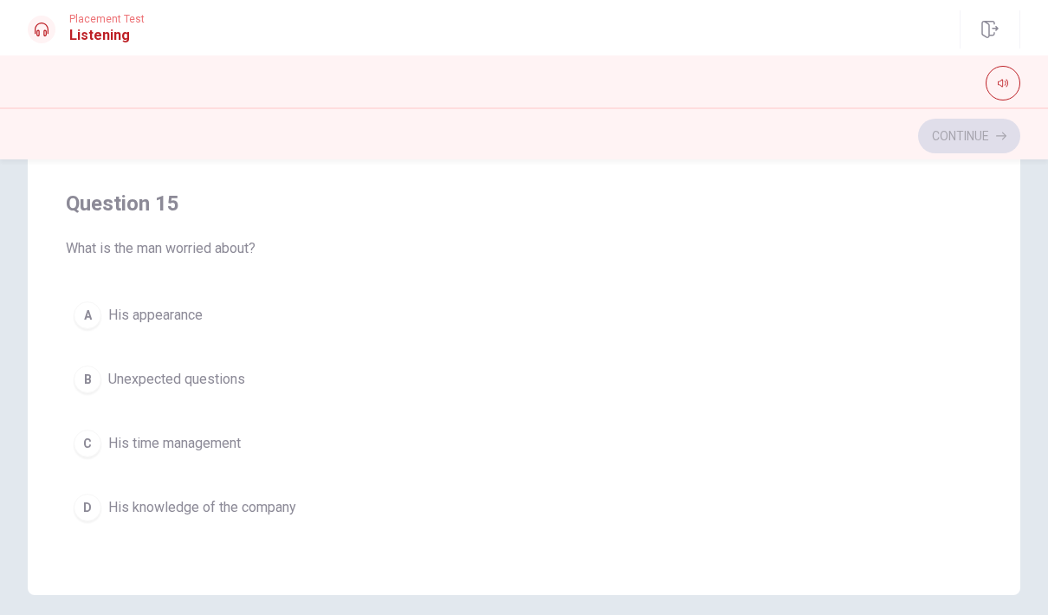
click at [104, 385] on button "B Unexpected questions" at bounding box center [524, 379] width 917 height 43
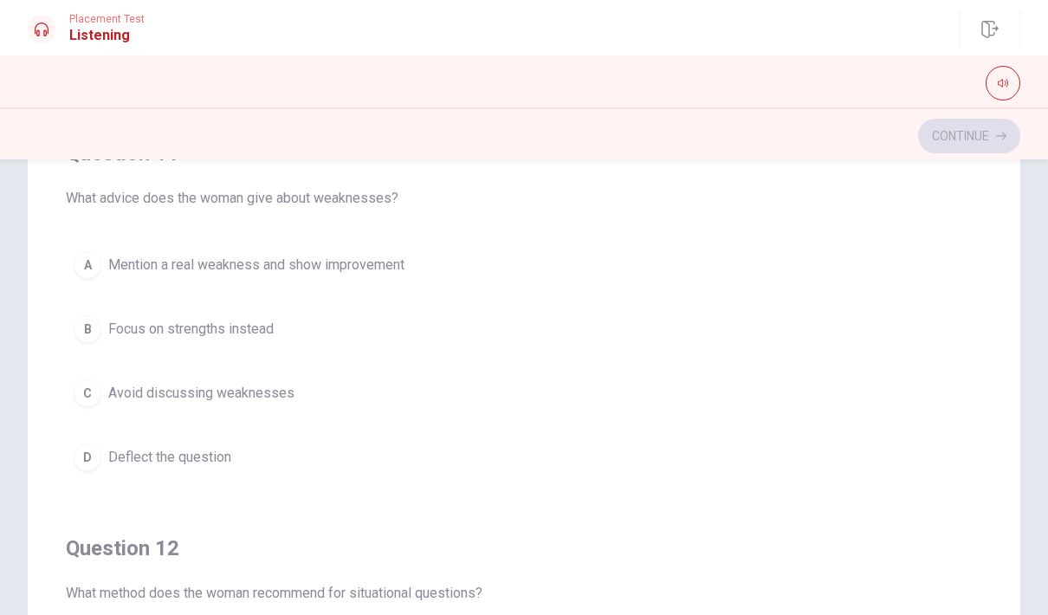
scroll to position [171, 0]
click at [419, 265] on button "A Mention a real weakness and show improvement" at bounding box center [524, 263] width 917 height 43
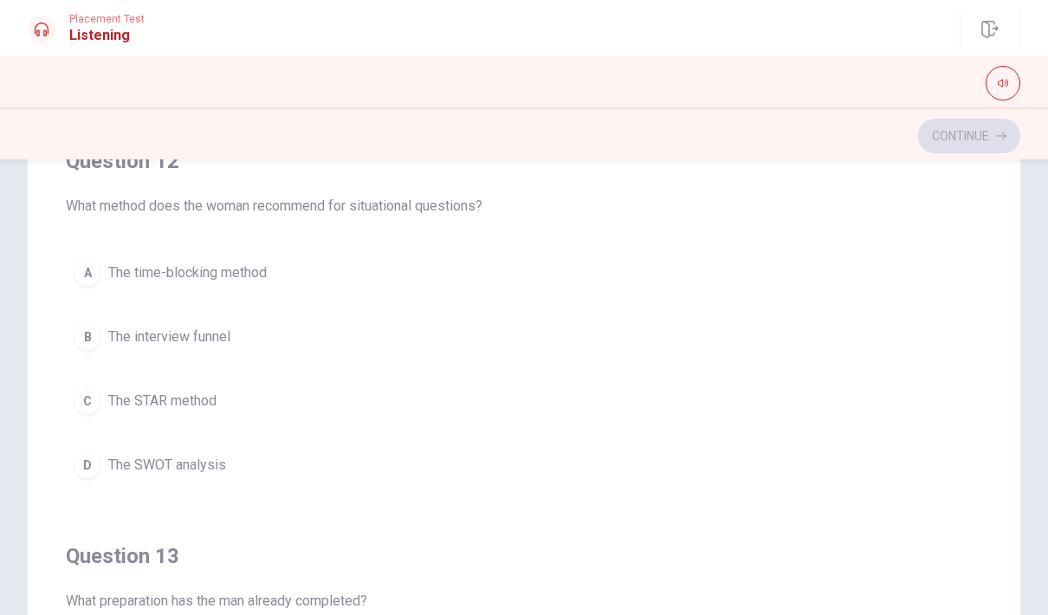
scroll to position [371, 0]
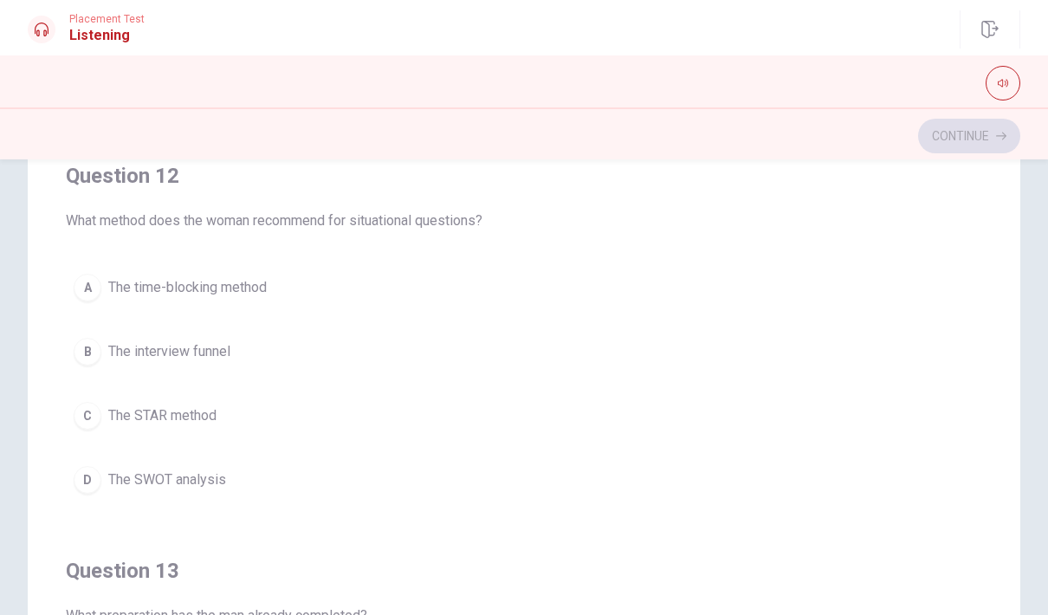
click at [224, 423] on button "C The STAR method" at bounding box center [524, 415] width 917 height 43
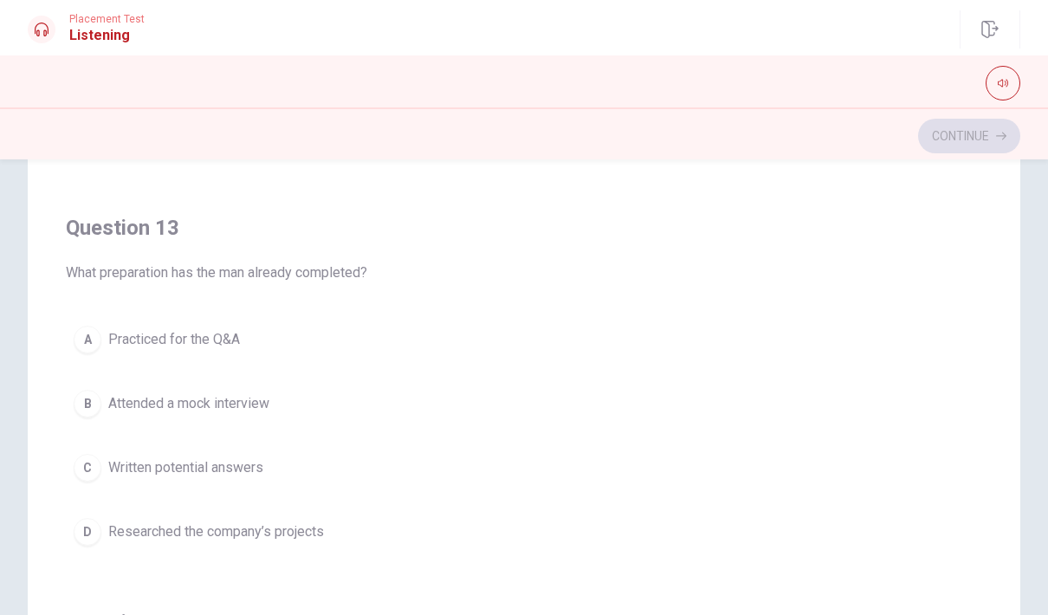
scroll to position [716, 0]
click at [312, 536] on span "Researched the company’s projects" at bounding box center [216, 529] width 216 height 21
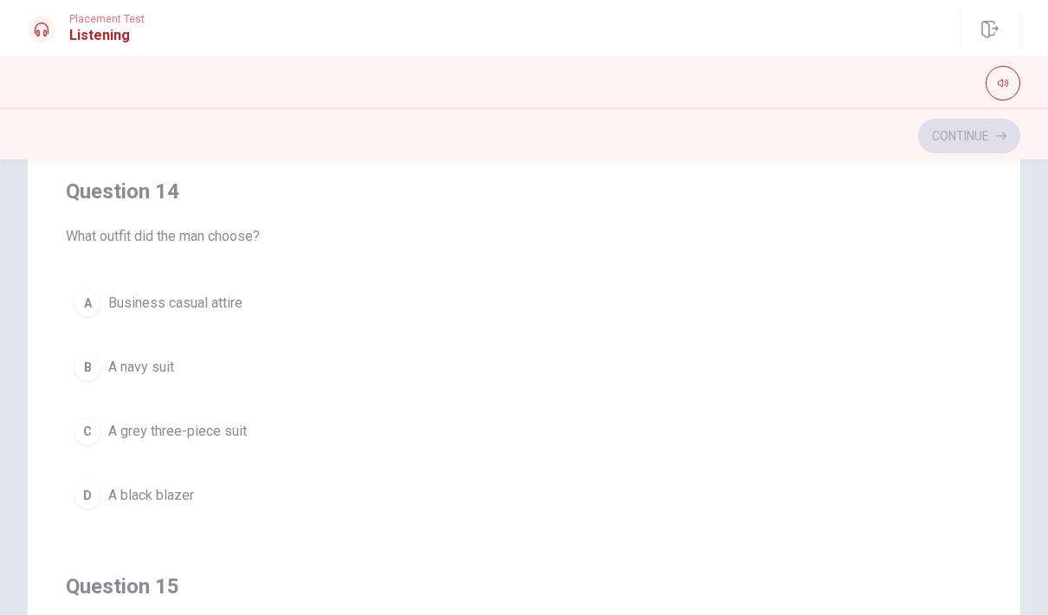
scroll to position [1143, 0]
click at [316, 376] on button "B A navy suit" at bounding box center [524, 369] width 917 height 43
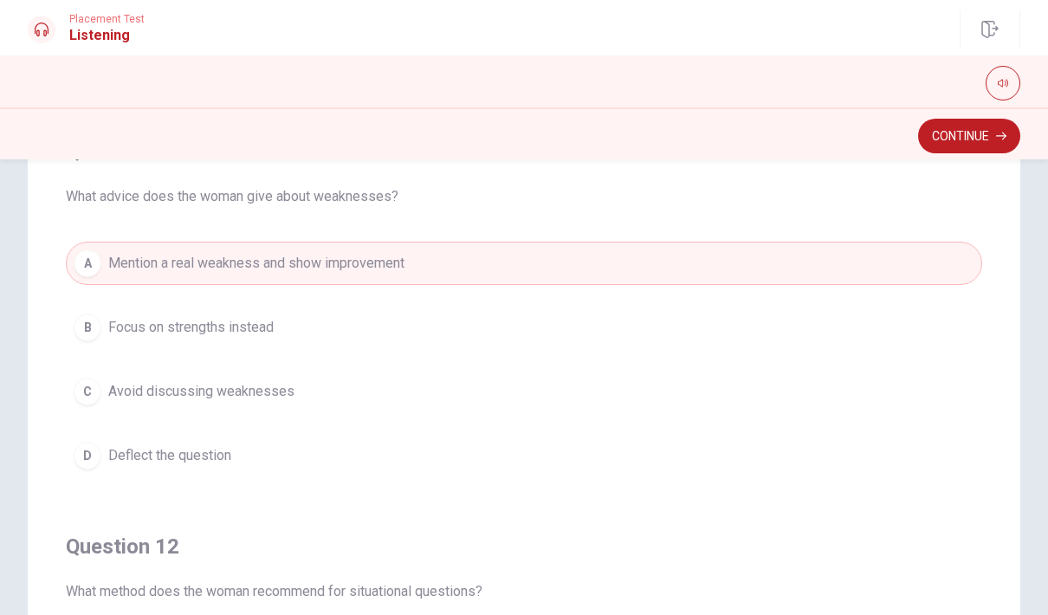
scroll to position [0, 0]
click at [979, 135] on button "Continue" at bounding box center [969, 136] width 102 height 35
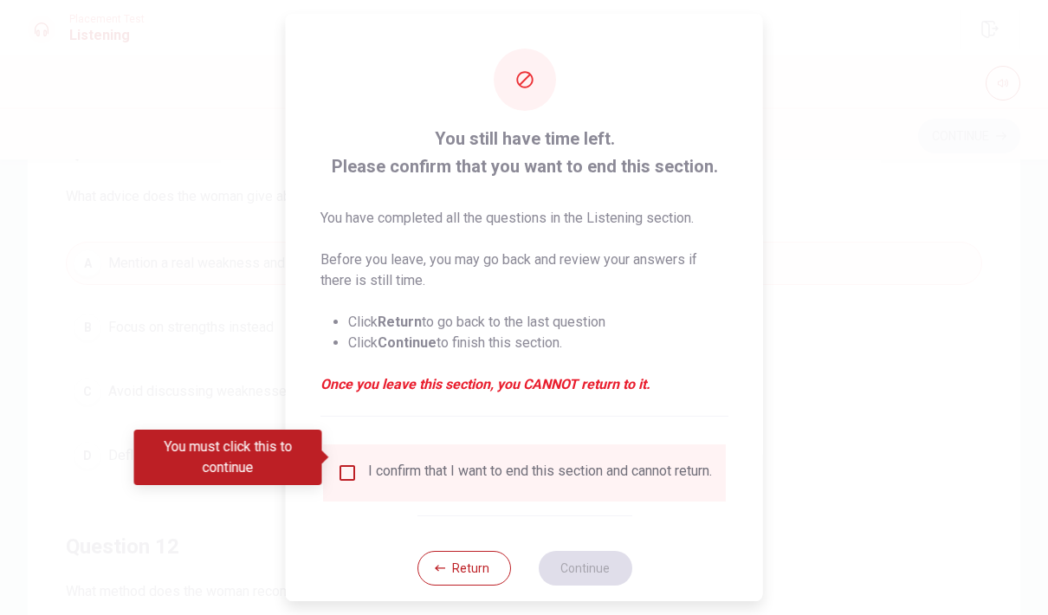
click at [350, 463] on input "You must click this to continue" at bounding box center [347, 473] width 21 height 21
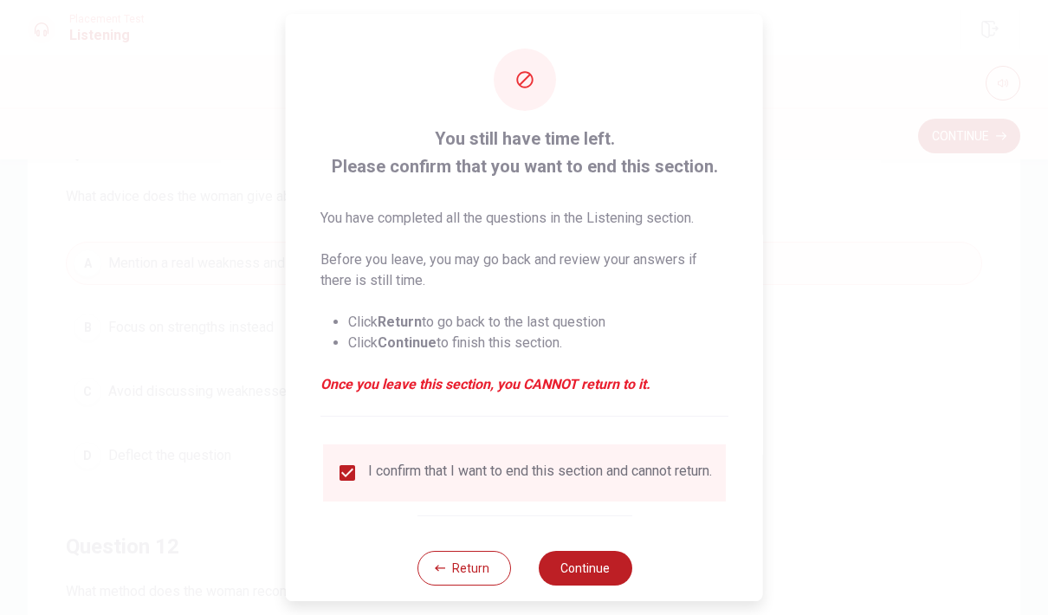
click at [584, 556] on button "Continue" at bounding box center [585, 568] width 94 height 35
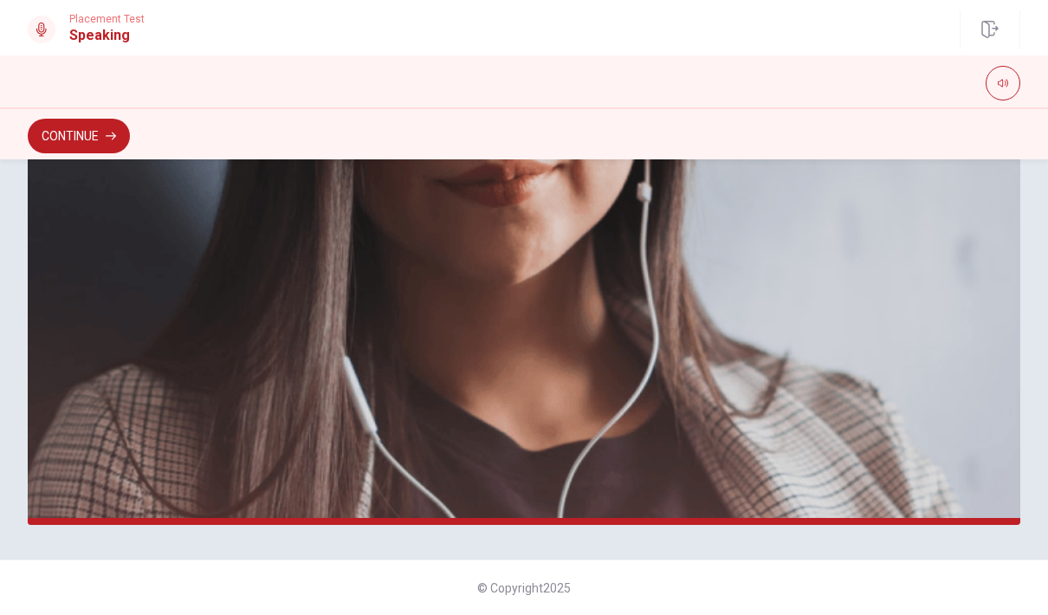
scroll to position [424, 0]
click at [58, 135] on button "Continue" at bounding box center [79, 136] width 102 height 35
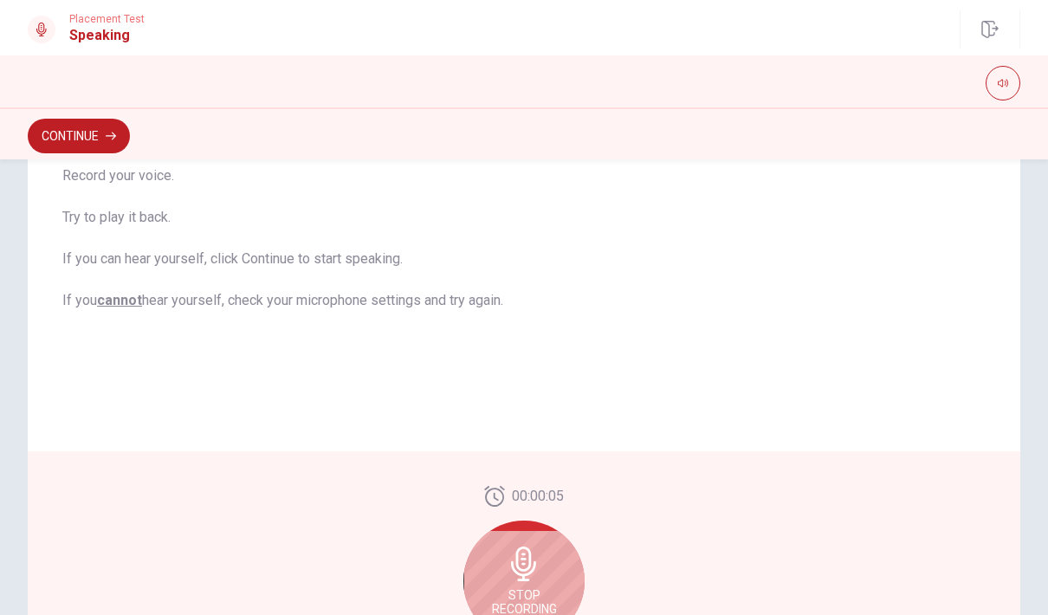
scroll to position [267, 0]
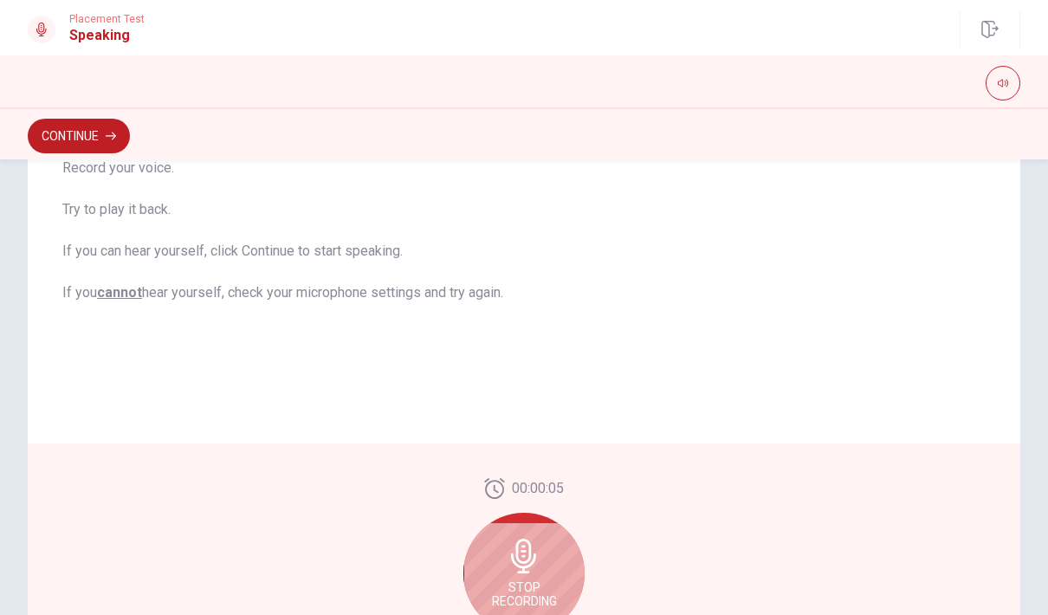
click at [496, 565] on div "Stop Recording" at bounding box center [523, 573] width 121 height 121
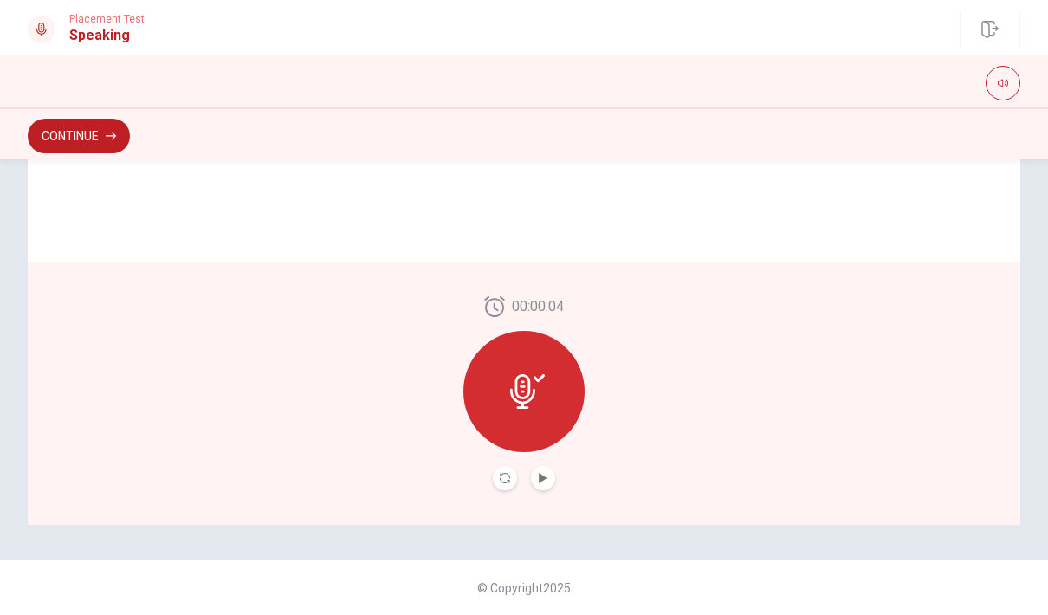
scroll to position [424, 0]
click at [538, 483] on icon "Play Audio" at bounding box center [543, 478] width 10 height 10
click at [544, 483] on button "Pause Audio" at bounding box center [543, 478] width 24 height 24
click at [64, 119] on button "Continue" at bounding box center [79, 136] width 102 height 35
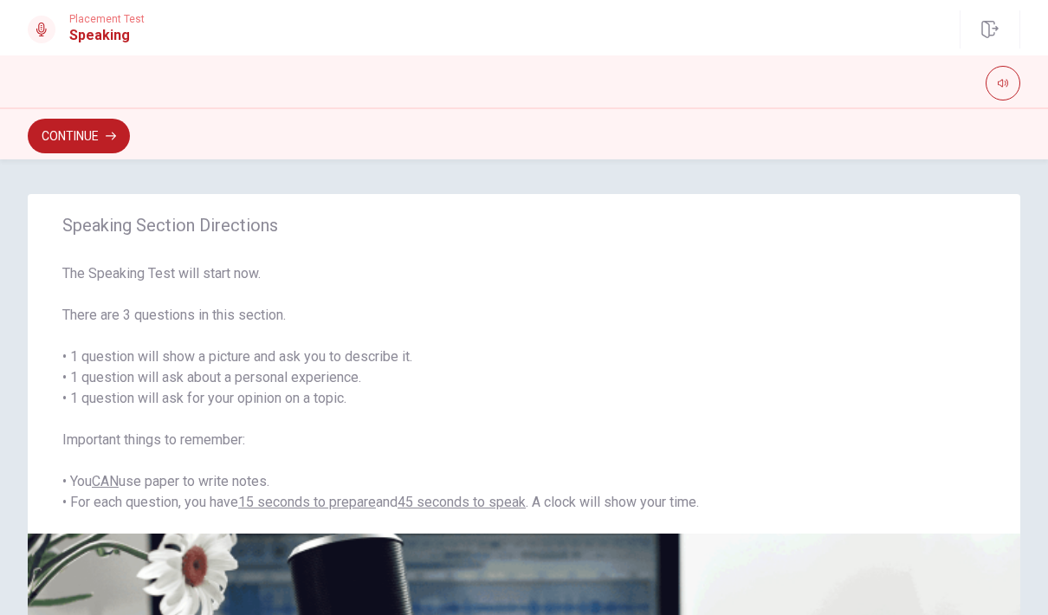
scroll to position [0, 0]
click at [54, 139] on button "Continue" at bounding box center [79, 136] width 102 height 35
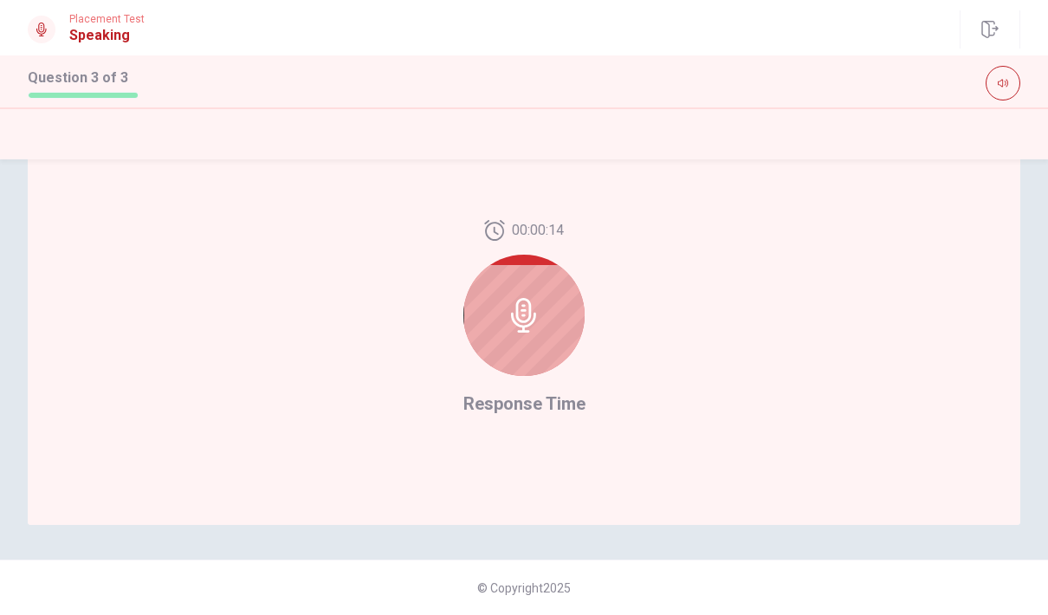
scroll to position [424, 0]
click at [502, 330] on div at bounding box center [523, 315] width 121 height 121
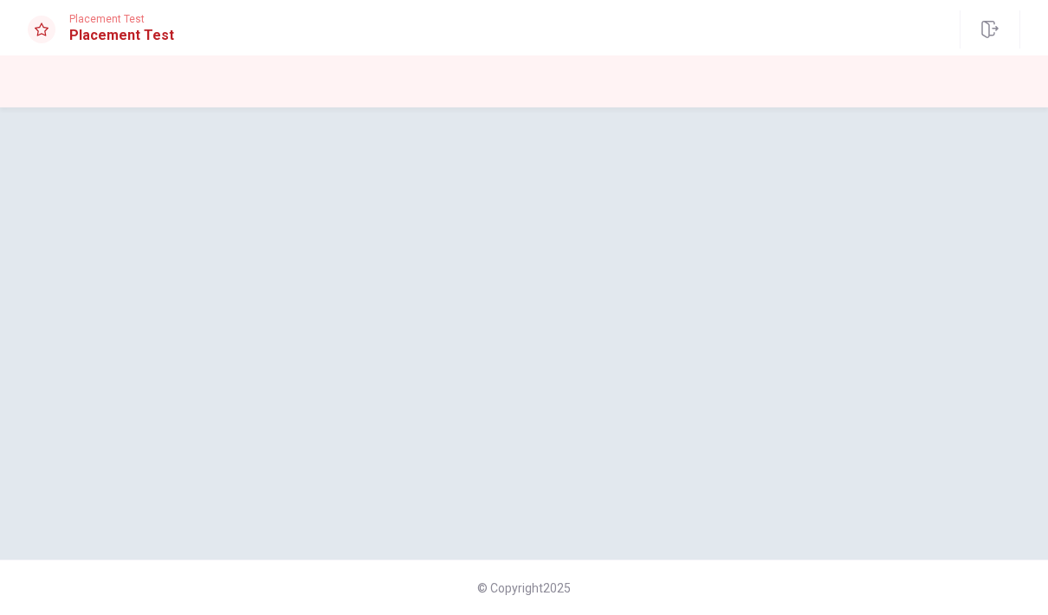
scroll to position [0, 0]
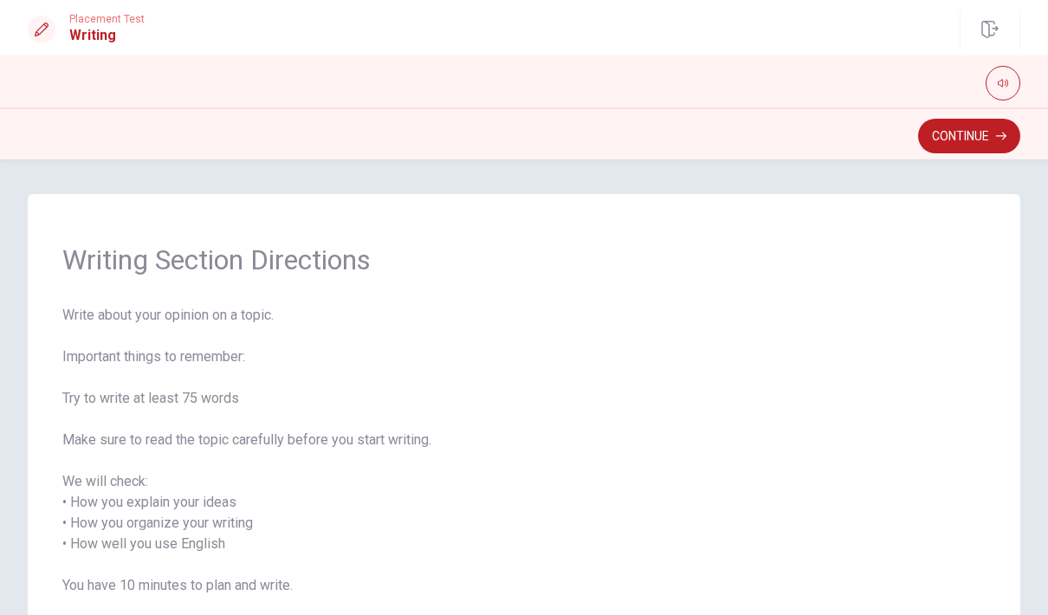
click at [960, 137] on button "Continue" at bounding box center [969, 136] width 102 height 35
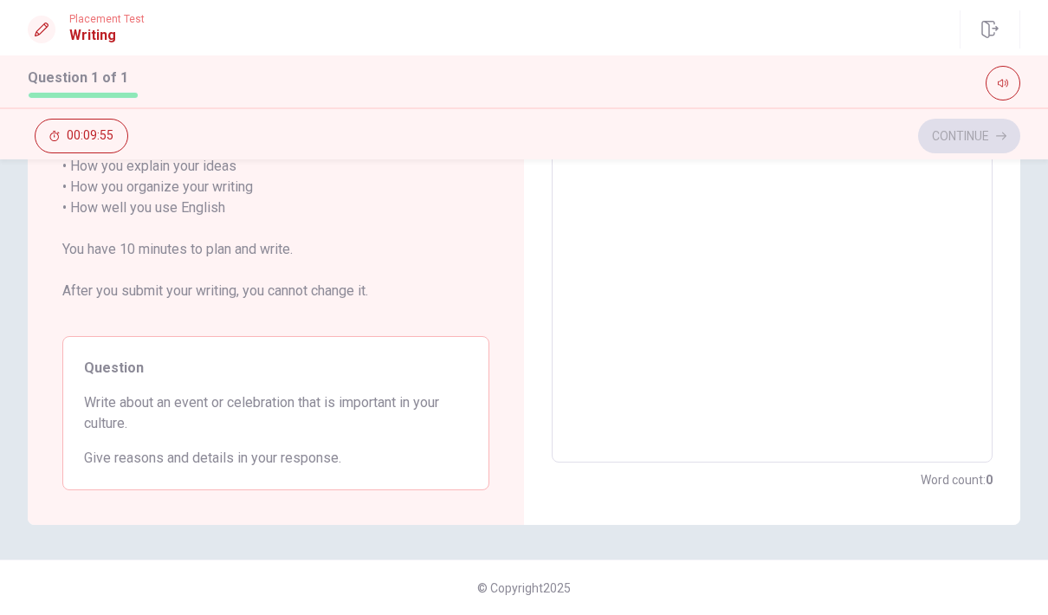
scroll to position [301, 0]
click at [874, 340] on textarea at bounding box center [772, 208] width 417 height 481
type textarea "W"
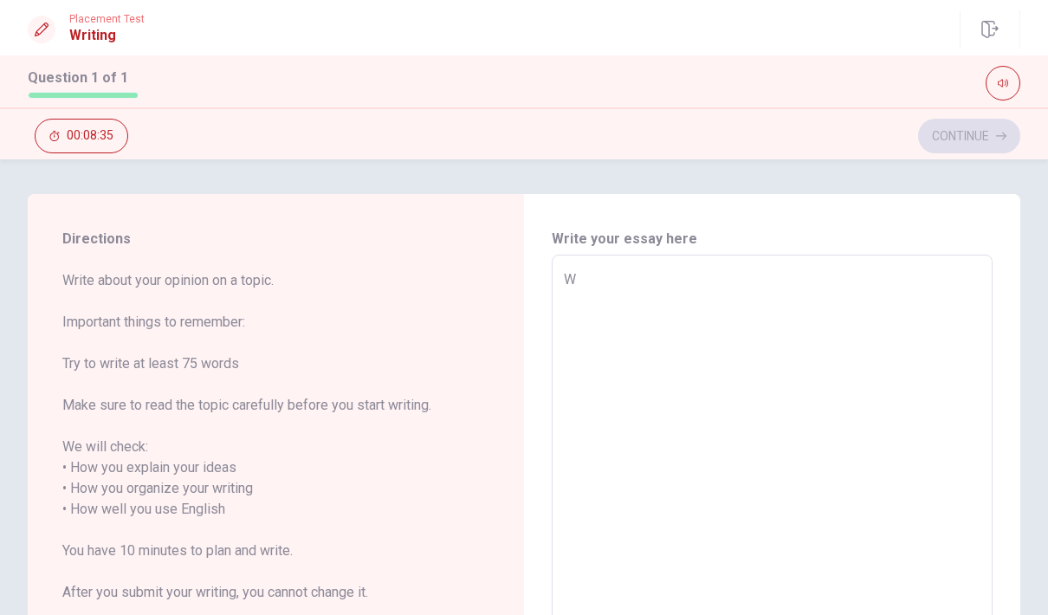
type textarea "x"
type textarea "T"
type textarea "x"
type textarea "Th"
type textarea "x"
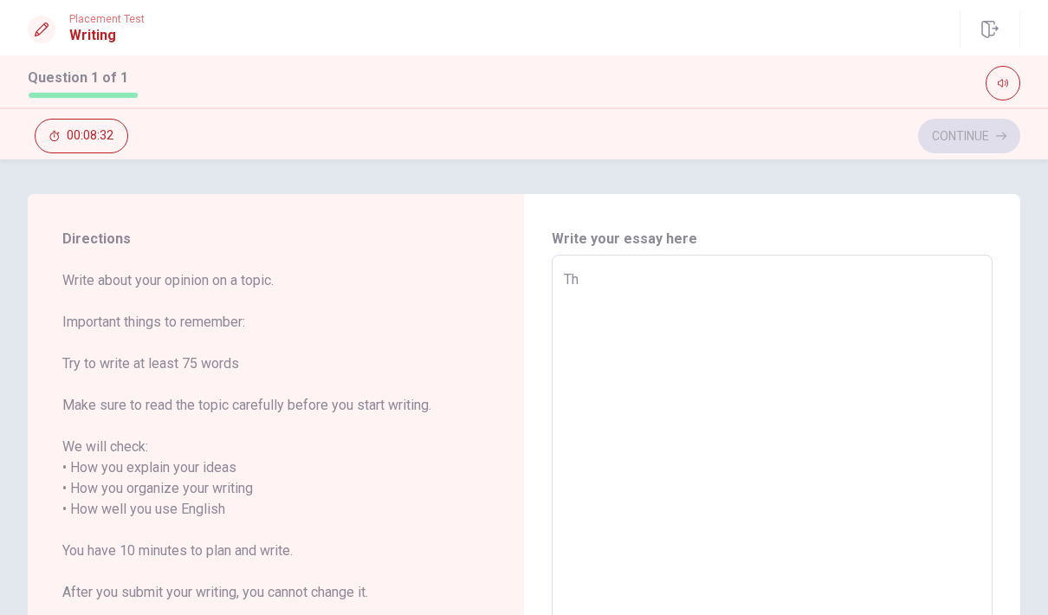
type textarea "The"
type textarea "x"
type textarea "The"
click at [838, 191] on div "Directions Write about your opinion on a topic. Important things to remember: T…" at bounding box center [524, 387] width 1048 height 456
click at [729, 287] on textarea "The" at bounding box center [772, 509] width 417 height 481
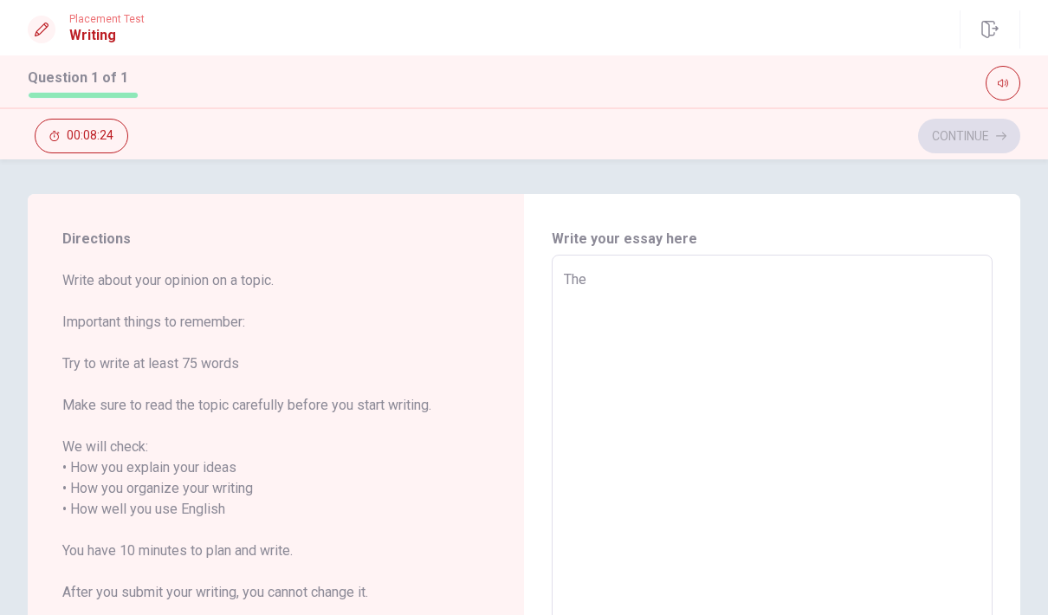
type textarea "x"
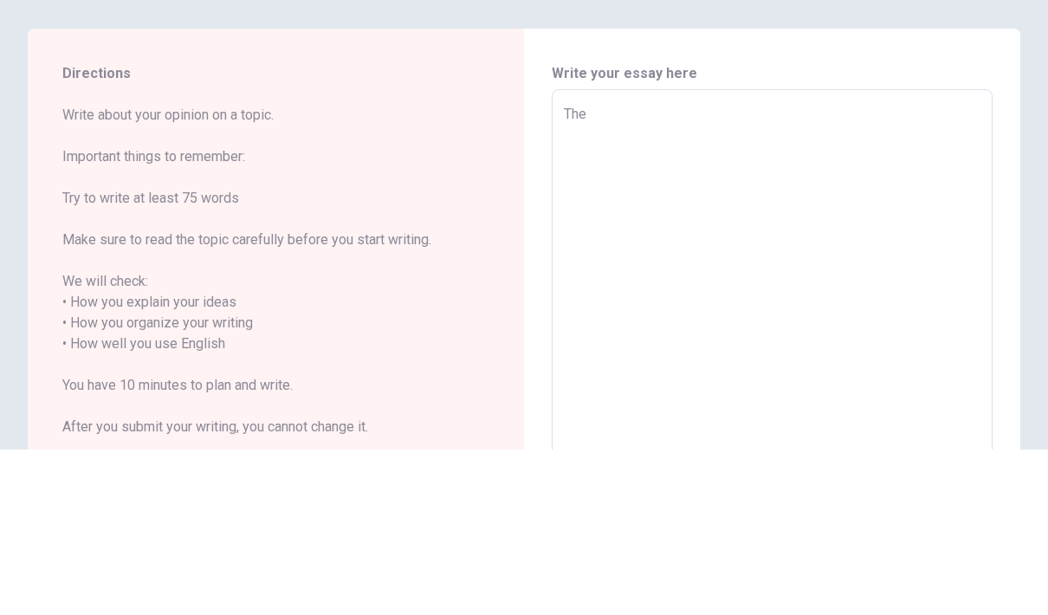
type textarea "Th"
type textarea "x"
type textarea "T"
type textarea "x"
type textarea "C"
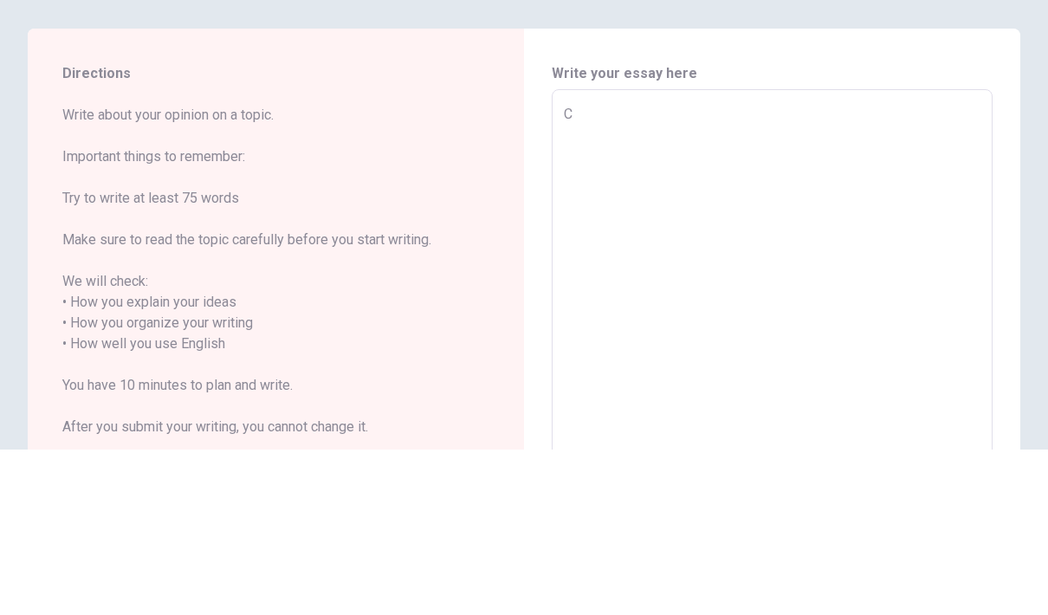
type textarea "x"
type textarea "Ce"
type textarea "x"
type textarea "Cel"
type textarea "x"
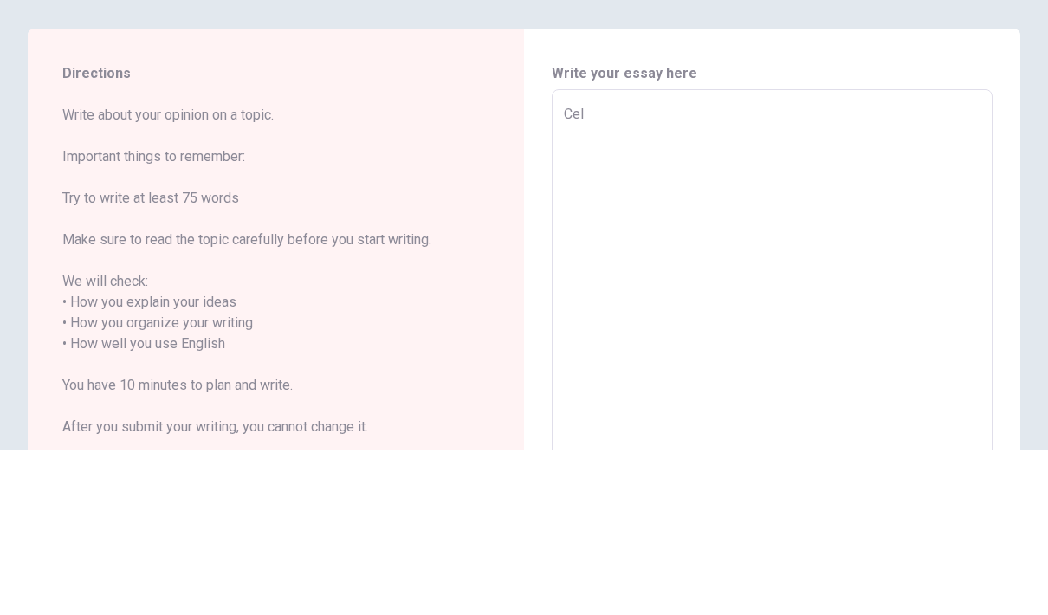
type textarea "Cele"
type textarea "x"
type textarea "Celeb"
type textarea "x"
type textarea "Celebr"
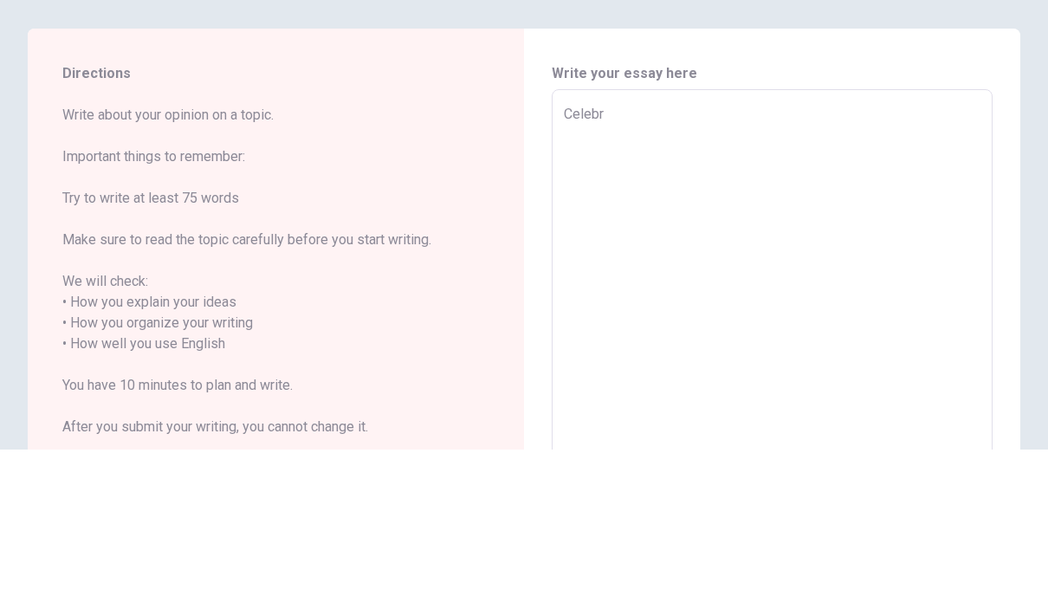
type textarea "x"
type textarea "Celebra"
type textarea "x"
type textarea "Celebrat"
type textarea "x"
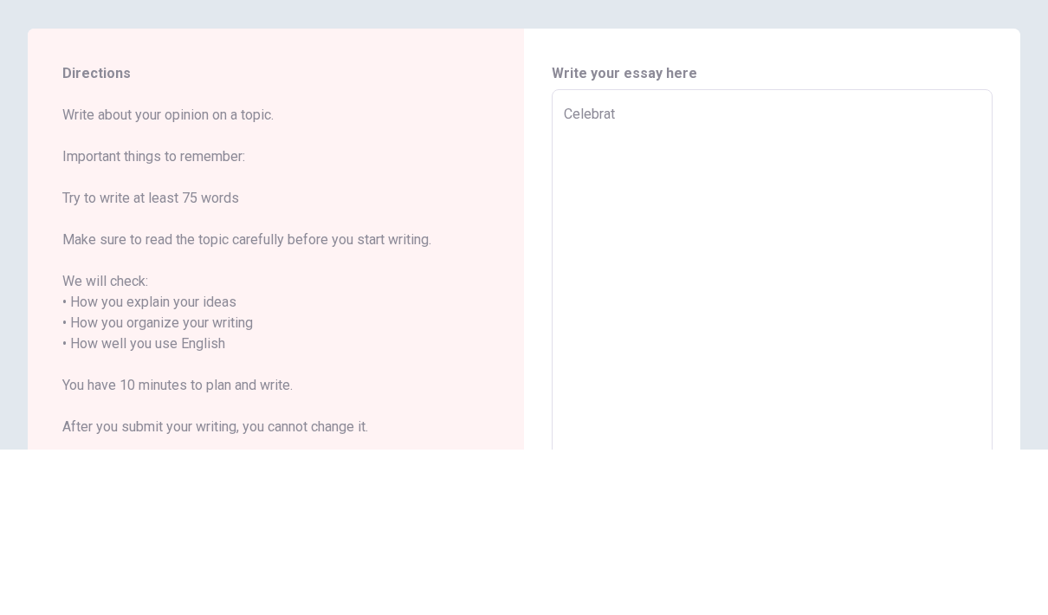
type textarea "Celebrati"
type textarea "x"
type textarea "Celebratio"
type textarea "x"
type textarea "Celebration"
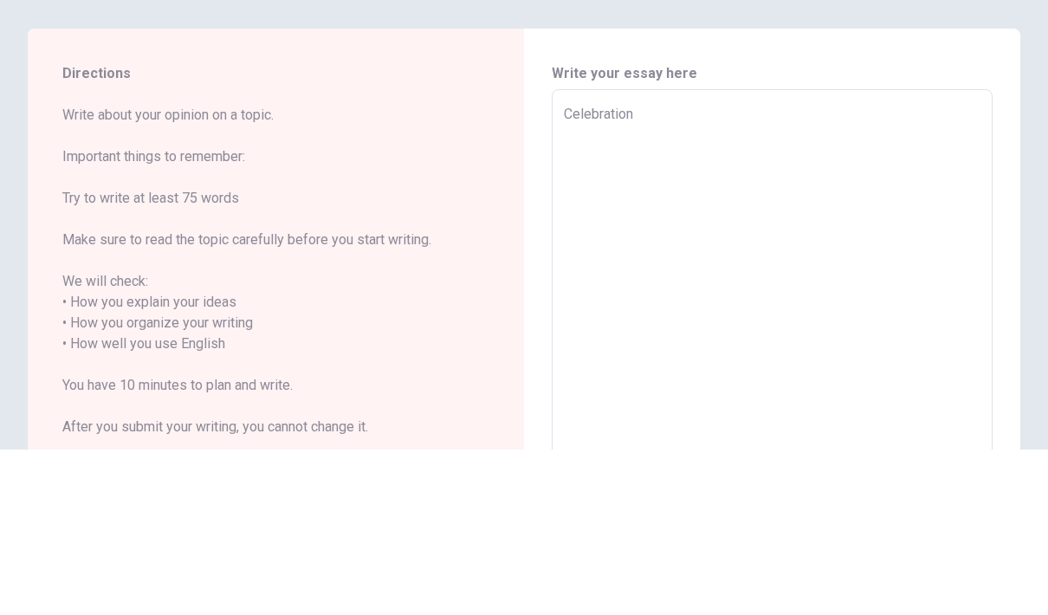
type textarea "x"
type textarea "Celebration"
type textarea "x"
type textarea "Celebration i"
type textarea "x"
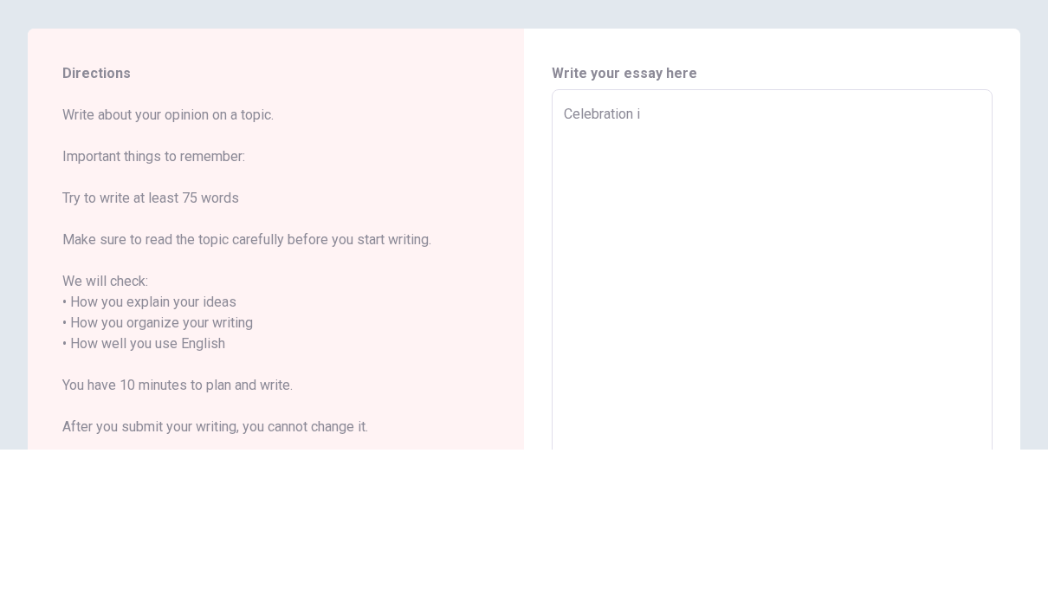
type textarea "Celebration is"
type textarea "x"
type textarea "Celebration is"
type textarea "x"
type textarea "Celebration is i"
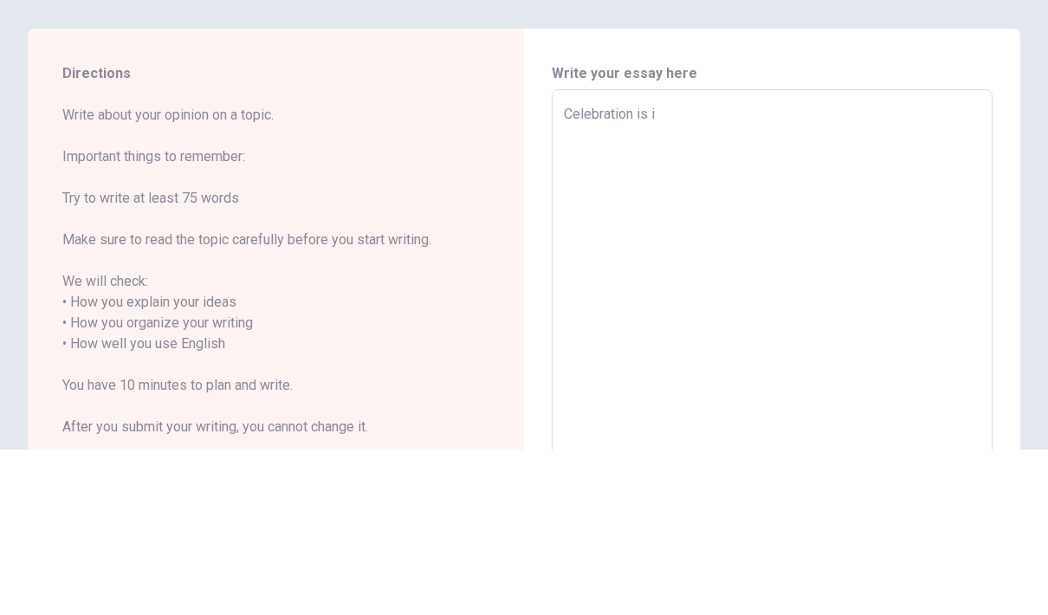
type textarea "x"
type textarea "Celebration is im"
type textarea "x"
type textarea "Celebration is imp"
type textarea "x"
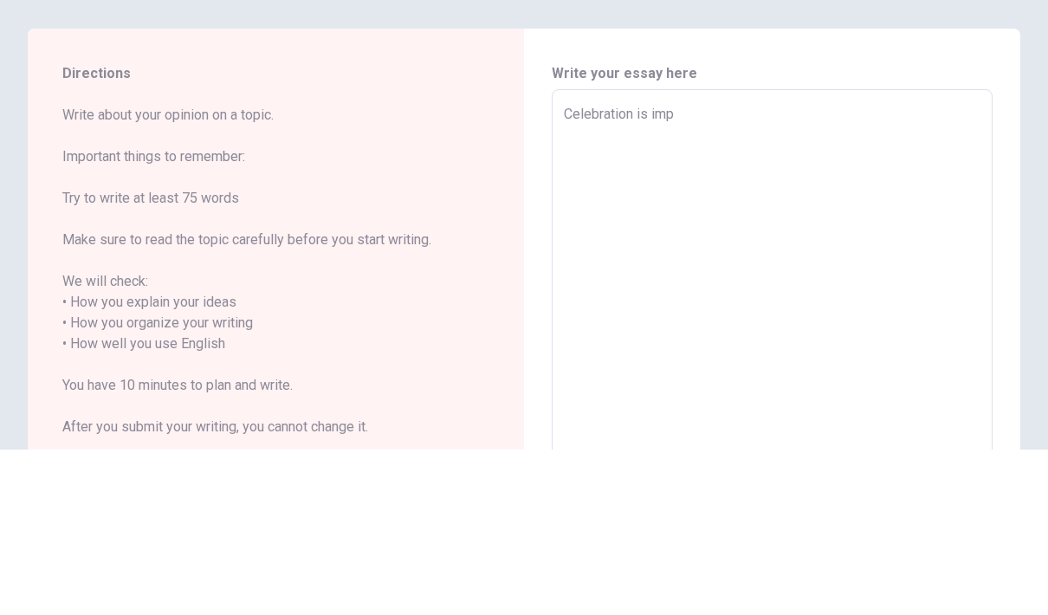
type textarea "Celebration is impo"
type textarea "x"
type textarea "Celebration is impor"
type textarea "x"
type textarea "Celebration is import"
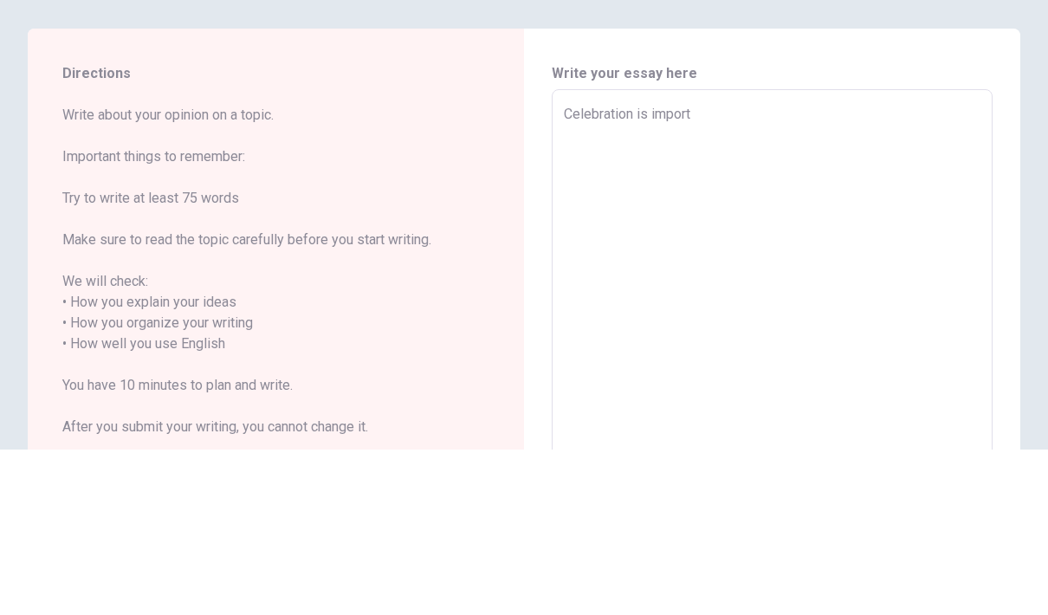
type textarea "x"
type textarea "Celebration is importa"
type textarea "x"
type textarea "Celebration is importan"
type textarea "x"
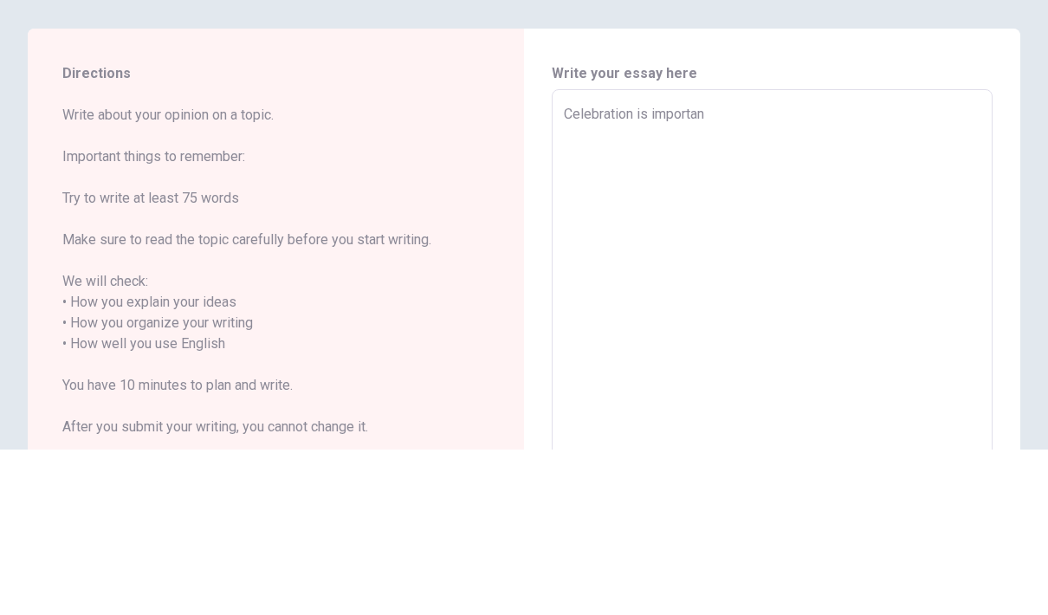
type textarea "Celebration is important"
type textarea "x"
type textarea "Celebration is important"
type textarea "x"
type textarea "Celebration is important i"
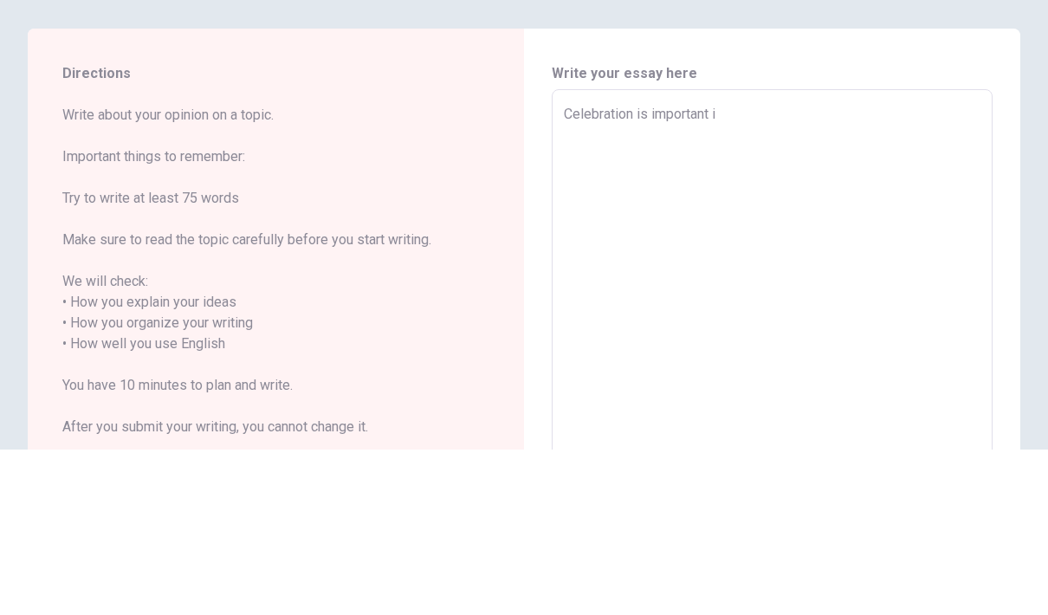
type textarea "x"
type textarea "Celebration is important in"
type textarea "x"
type textarea "Celebration is important in"
type textarea "x"
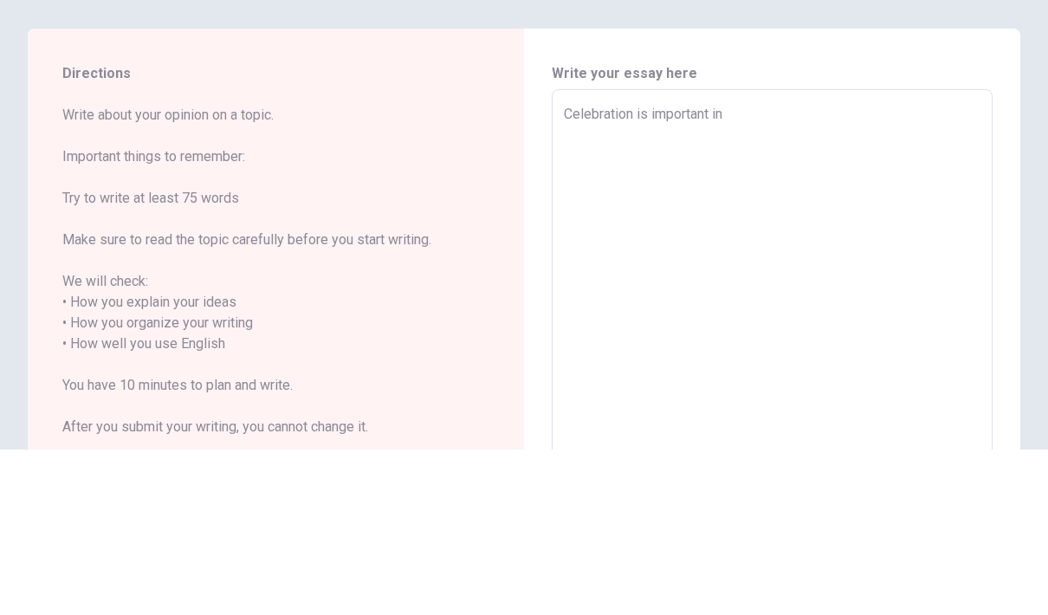
type textarea "Celebration is important in m"
type textarea "x"
type textarea "Celebration is important in my"
type textarea "x"
type textarea "Celebration is important in my"
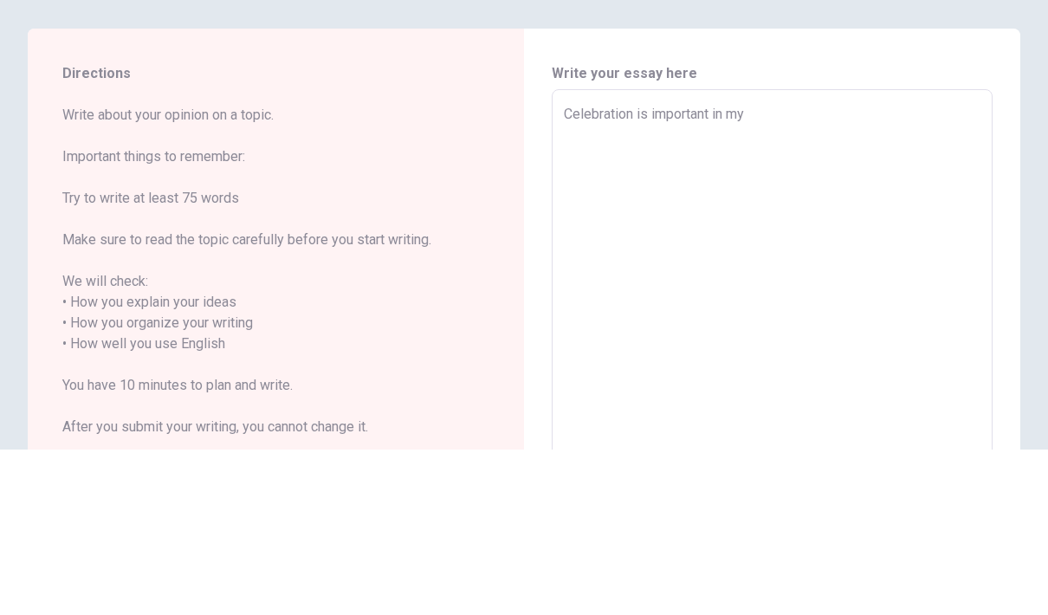
type textarea "x"
type textarea "Celebration is important in my c"
type textarea "x"
type textarea "Celebration is important in my cu"
type textarea "x"
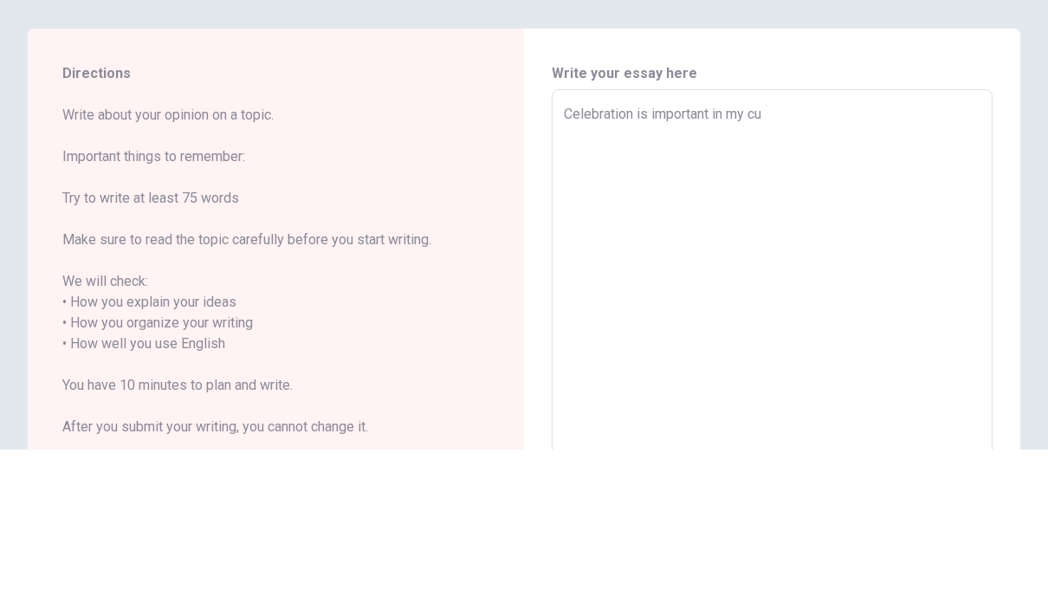
type textarea "Celebration is important in my cul"
type textarea "x"
type textarea "Celebration is important in my cult"
type textarea "x"
type textarea "Celebration is important in my cultu"
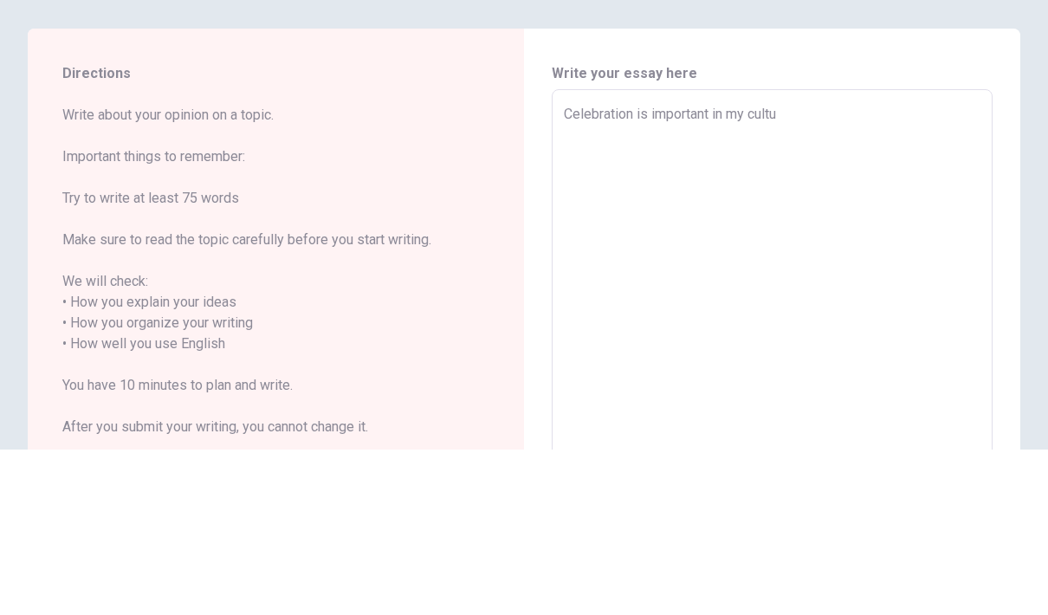
type textarea "x"
type textarea "Celebration is important in my cultur"
type textarea "x"
type textarea "Celebration is important in my culture"
type textarea "x"
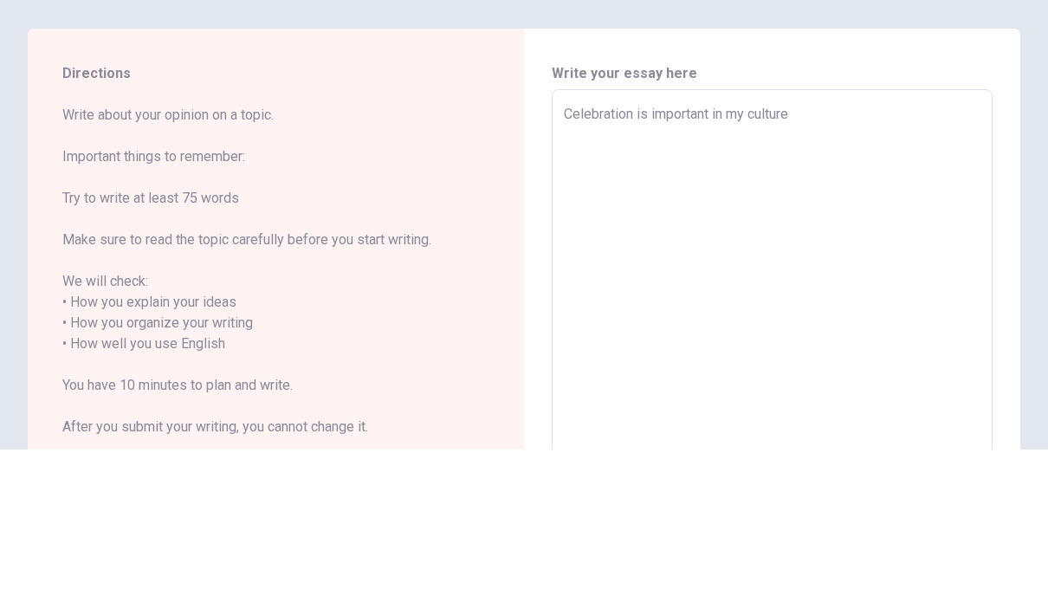
type textarea "Celebration is important in my culture."
type textarea "x"
type textarea "Celebration is important in my culture."
type textarea "x"
type textarea "Celebration is important in my culture. W"
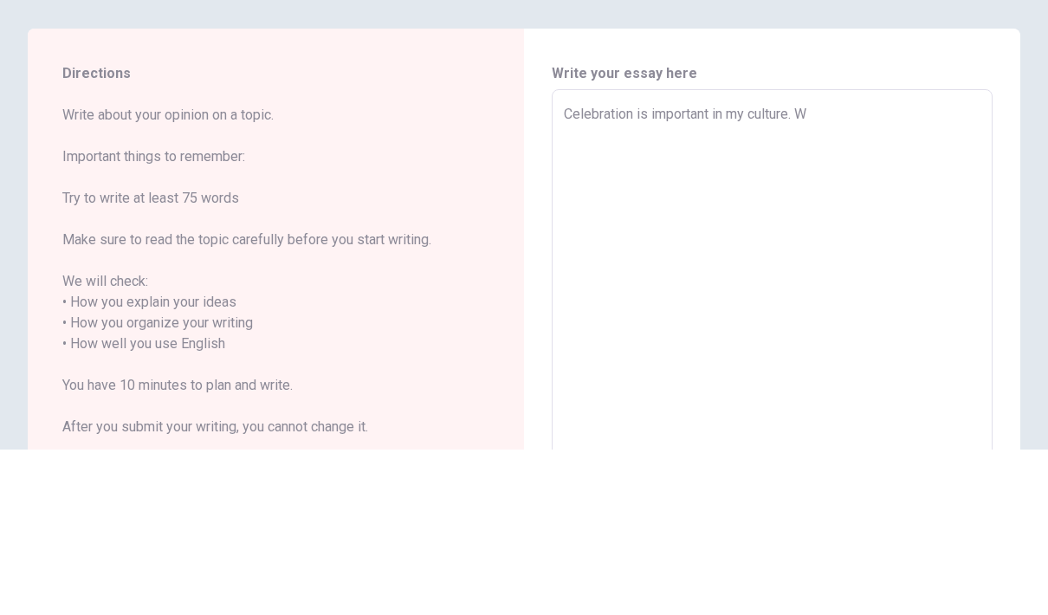
type textarea "x"
type textarea "Celebration is important in my culture. We"
type textarea "x"
type textarea "Celebration is important in my culture. We"
type textarea "x"
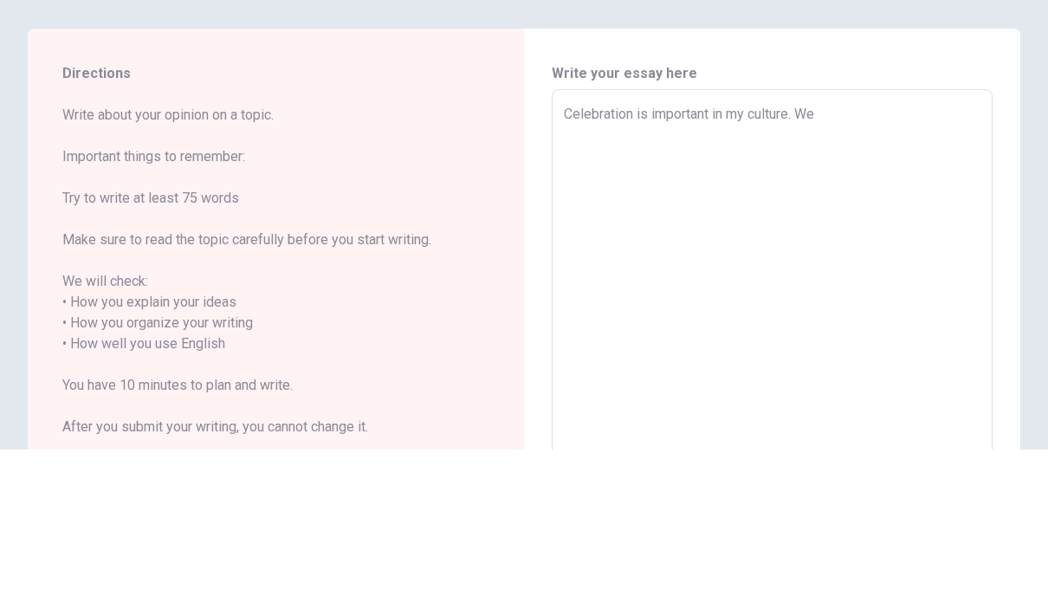
type textarea "Celebration is important in my culture. We a"
type textarea "x"
type textarea "Celebration is important in my culture. We al"
type textarea "x"
type textarea "Celebration is important in my culture. We alw"
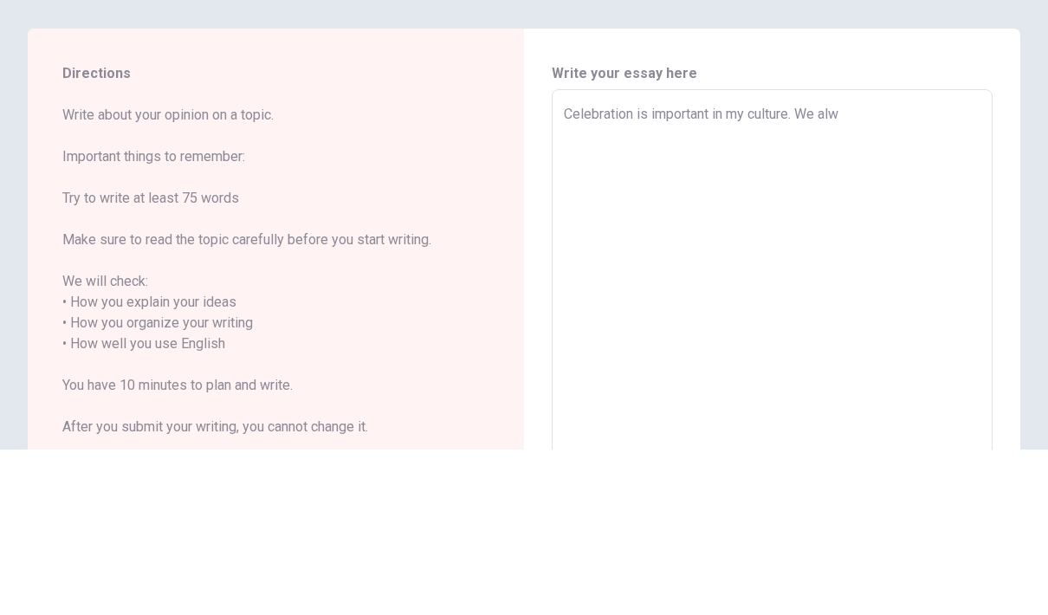
type textarea "x"
type textarea "Celebration is important in my culture. We alwa"
type textarea "x"
type textarea "Celebration is important in my culture. We alway"
type textarea "x"
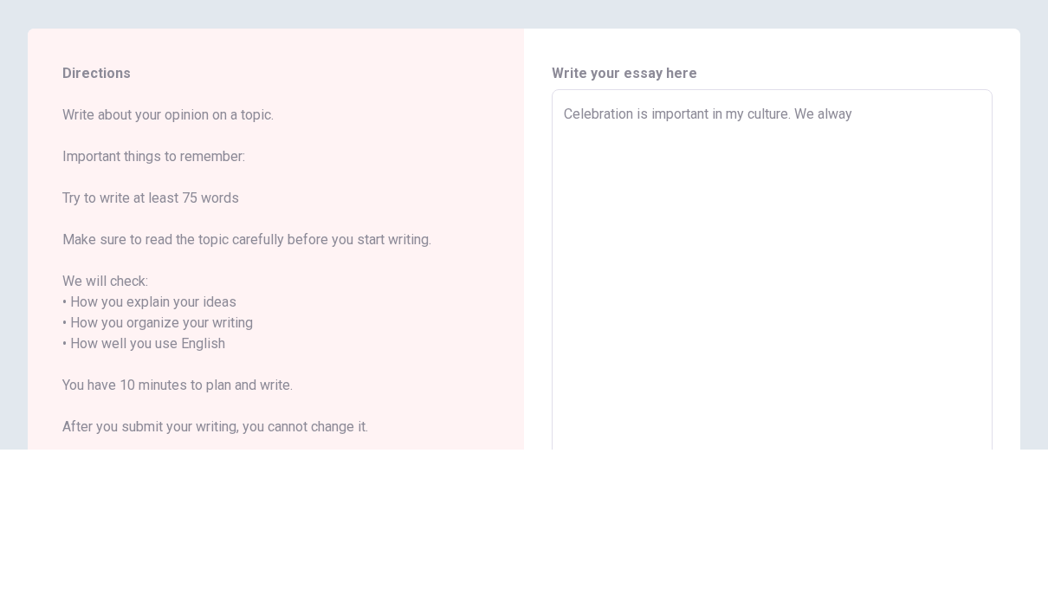
type textarea "Celebration is important in my culture. We always"
type textarea "x"
type textarea "Celebration is important in my culture. We always"
type textarea "x"
type textarea "Celebration is important in my culture. We always c"
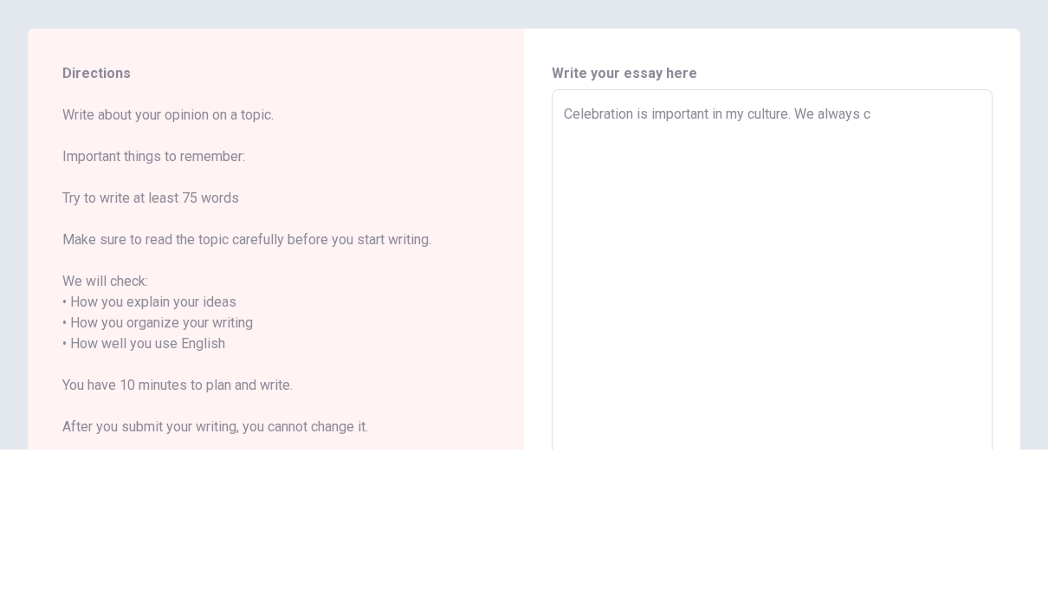
type textarea "x"
type textarea "Celebration is important in my culture. We always ce"
type textarea "x"
type textarea "Celebration is important in my culture. We always cel"
type textarea "x"
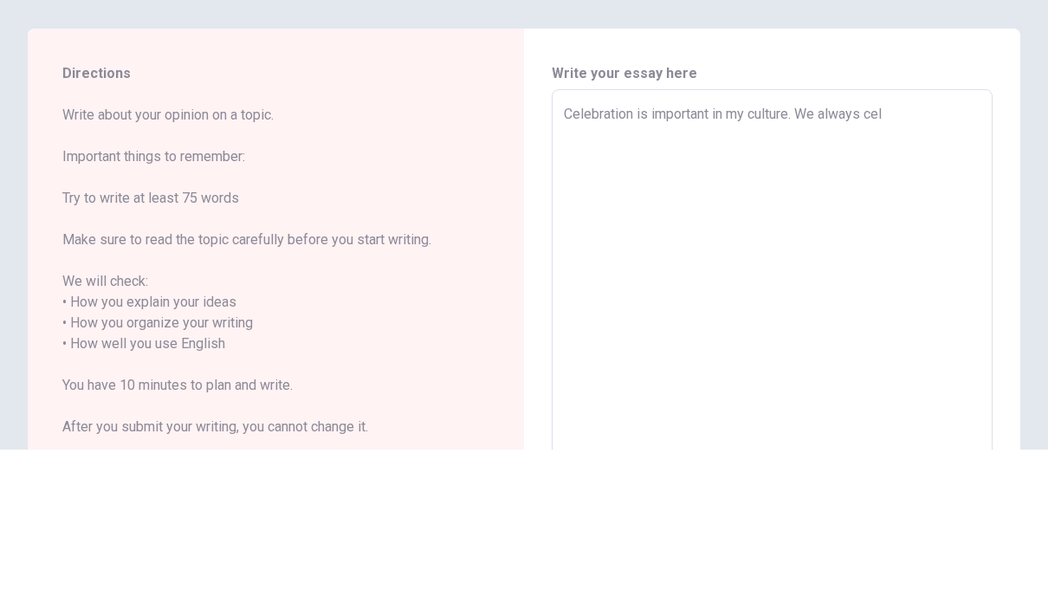
type textarea "Celebration is important in my culture. We always cele"
type textarea "x"
type textarea "Celebration is important in my culture. We always celeb"
type textarea "x"
type textarea "Celebration is important in my culture. We always celebr"
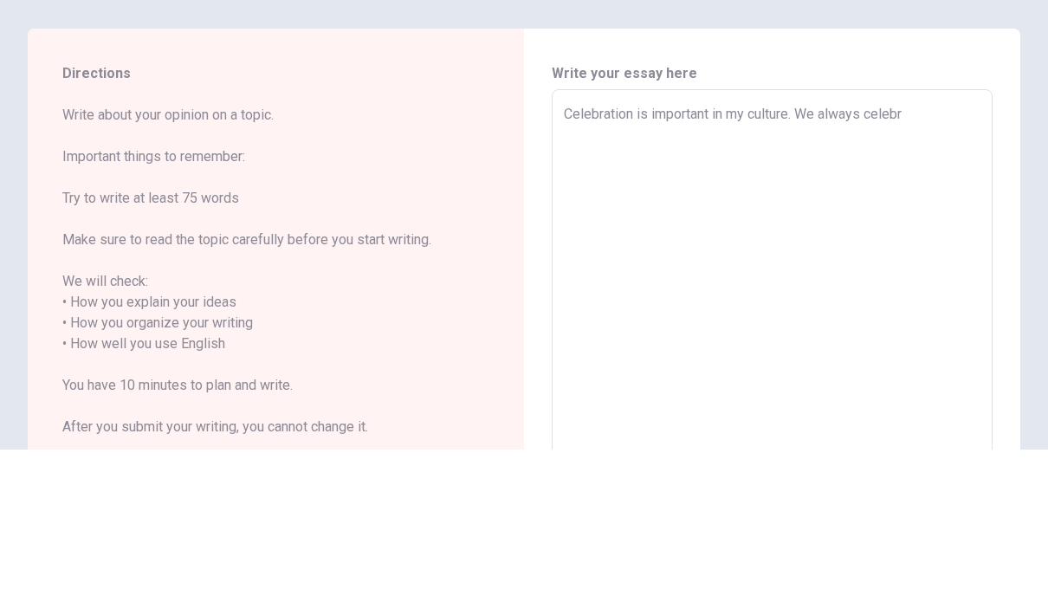
type textarea "x"
type textarea "Celebration is important in my culture. We always celebra"
type textarea "x"
type textarea "Celebration is important in my culture. We always celebrat"
type textarea "x"
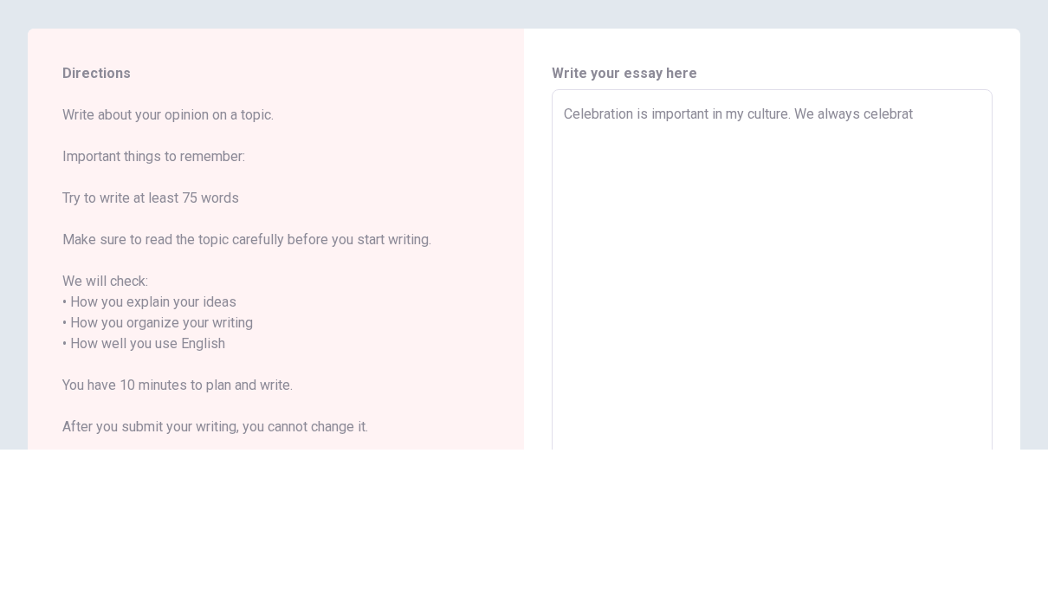
type textarea "Celebration is important in my culture. We always celebrate"
type textarea "x"
type textarea "Celebration is important in my culture. We always celebrate"
type textarea "x"
type textarea "Celebration is important in my culture. We always celebrate a"
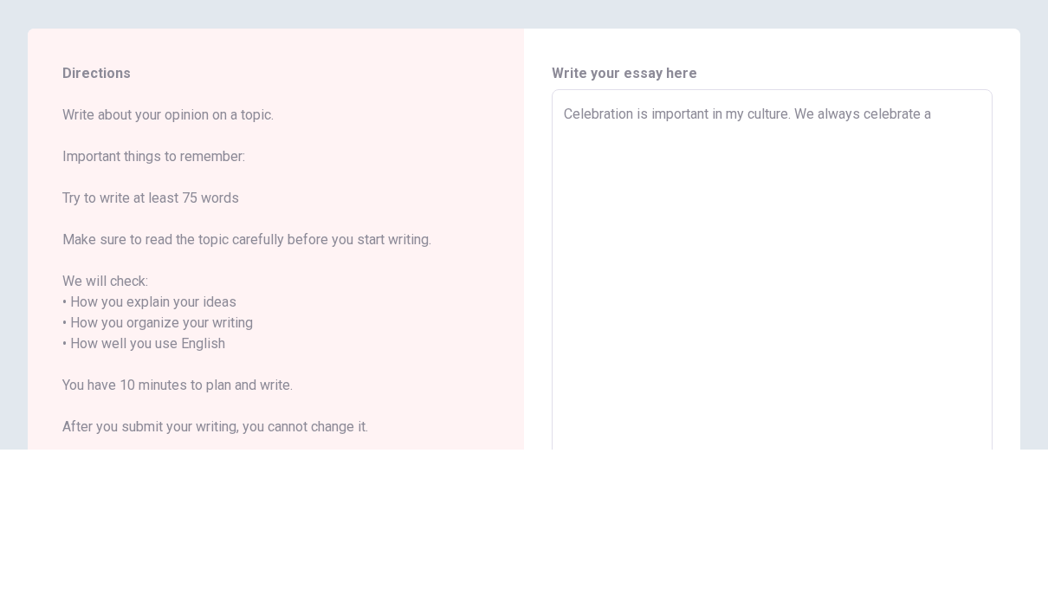
type textarea "x"
type textarea "Celebration is important in my culture. We always celebrate an"
type textarea "x"
type textarea "Celebration is important in my culture. We always celebrate any"
type textarea "x"
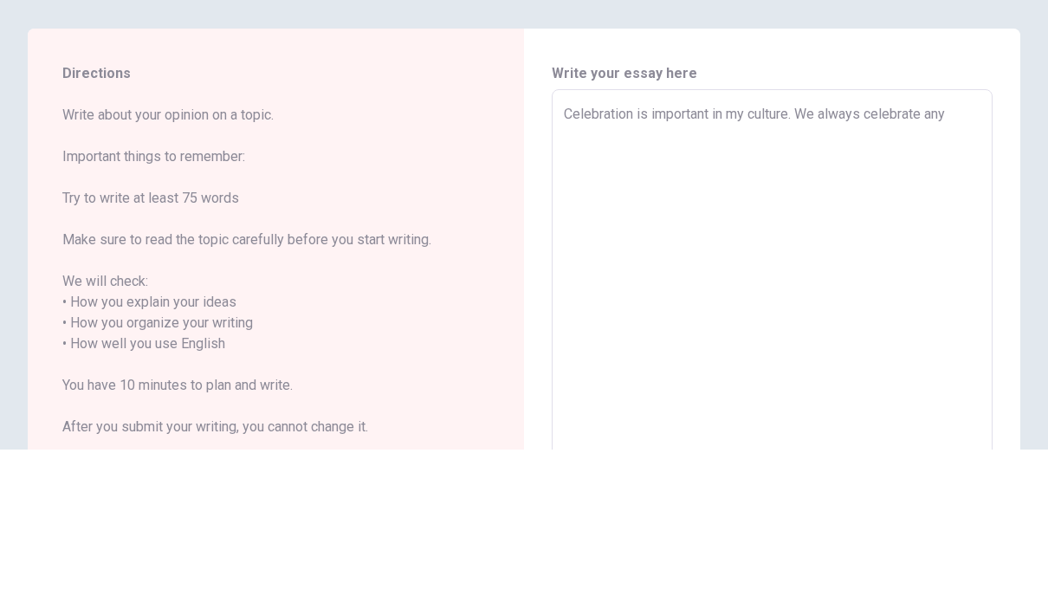
type textarea "Celebration is important in my culture. We always celebrate any"
type textarea "x"
type textarea "Celebration is important in my culture. We always celebrate any h"
type textarea "x"
type textarea "Celebration is important in my culture. We always celebrate any ho"
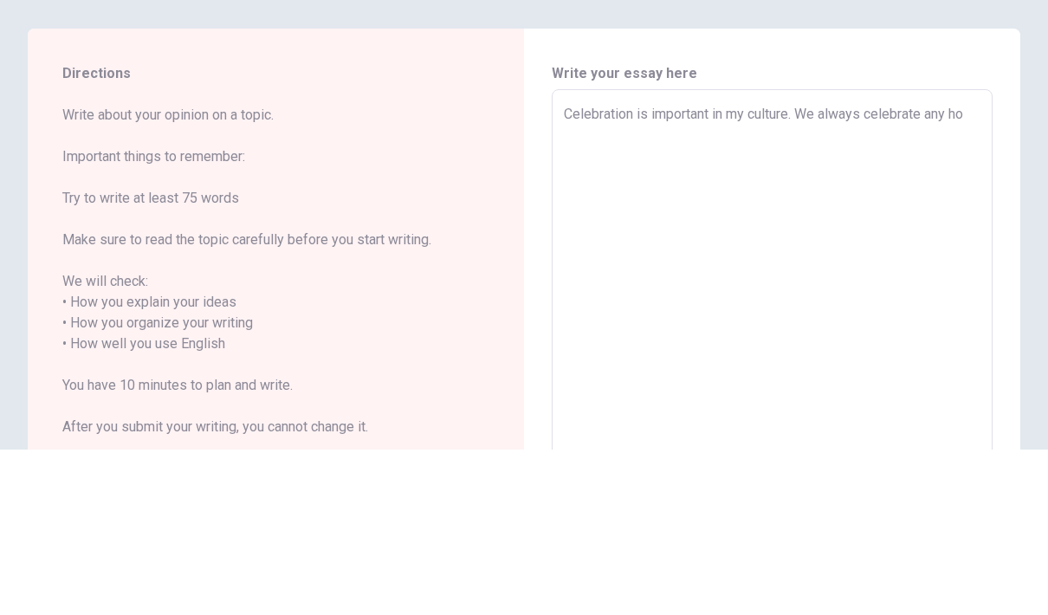
type textarea "x"
type textarea "Celebration is important in my culture. We always celebrate any hol"
type textarea "x"
type textarea "Celebration is important in my culture. We always celebrate any [DATE]"
type textarea "x"
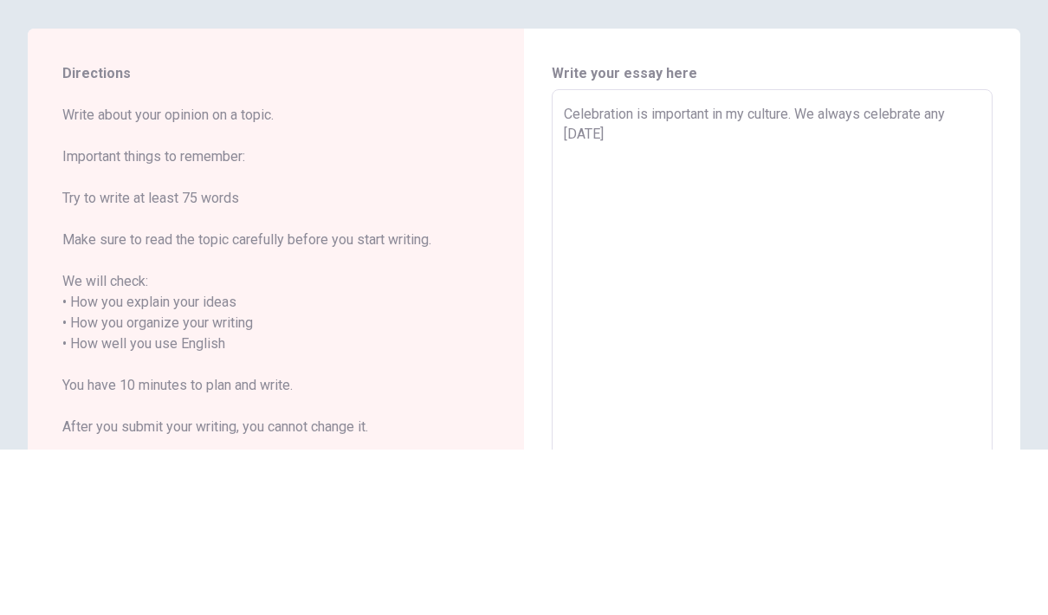
type textarea "Celebration is important in my culture. We always celebrate any holid"
type textarea "x"
type textarea "Celebration is important in my culture. We always celebrate any holida"
type textarea "x"
type textarea "Celebration is important in my culture. We always celebrate any holiday"
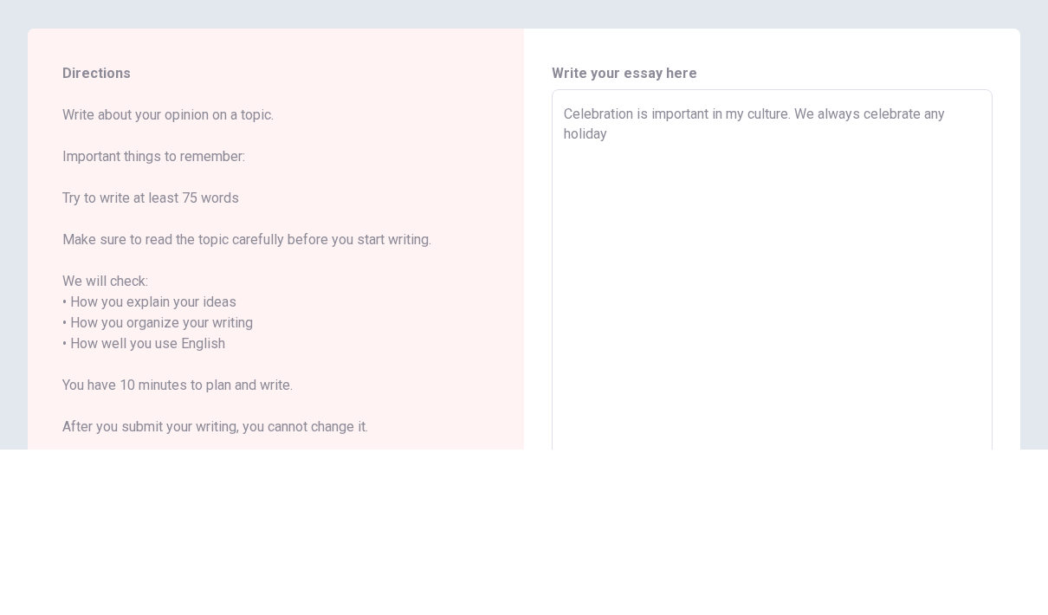
type textarea "x"
type textarea "Celebration is important in my culture. We always celebrate any holidays"
type textarea "x"
type textarea "Celebration is important in my culture. We always celebrate any holidays"
type textarea "x"
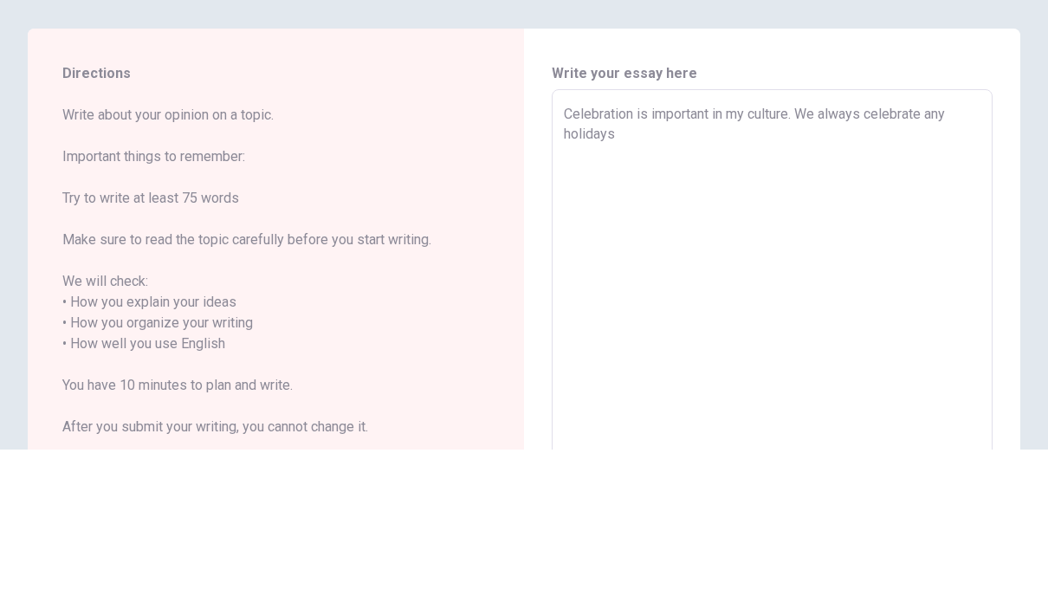
type textarea "Celebration is important in my culture. We always celebrate any holidays"
type textarea "x"
type textarea "Celebration is important in my culture. We always celebrate any holidays."
type textarea "x"
type textarea "Celebration is important in my culture. We always celebrate any holidays."
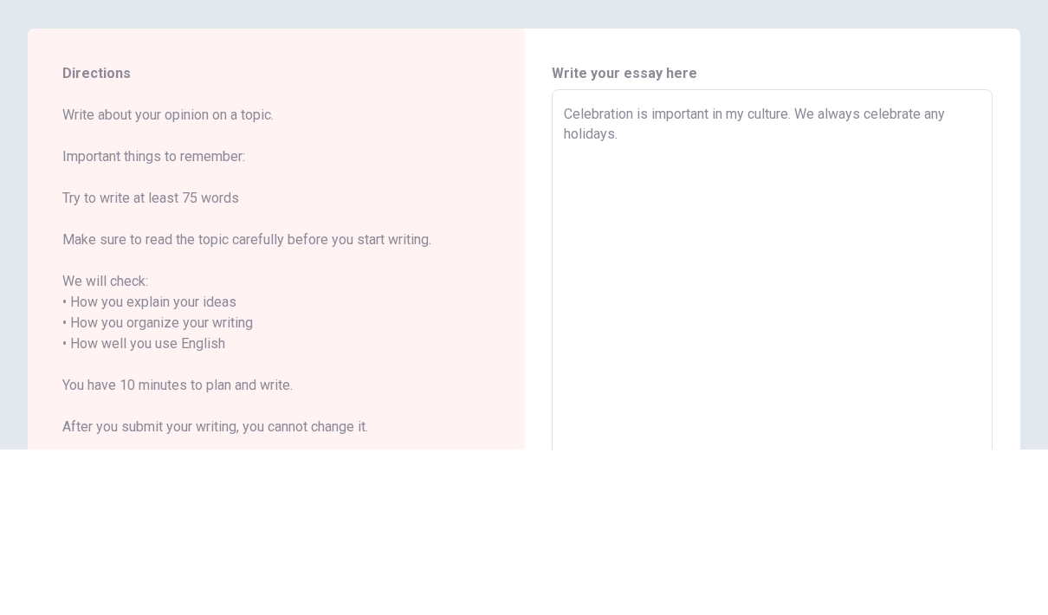
type textarea "x"
type textarea "Celebration is important in my culture. We always celebrate any holidays. W"
type textarea "x"
type textarea "Celebration is important in my culture. We always celebrate any holidays. We"
type textarea "x"
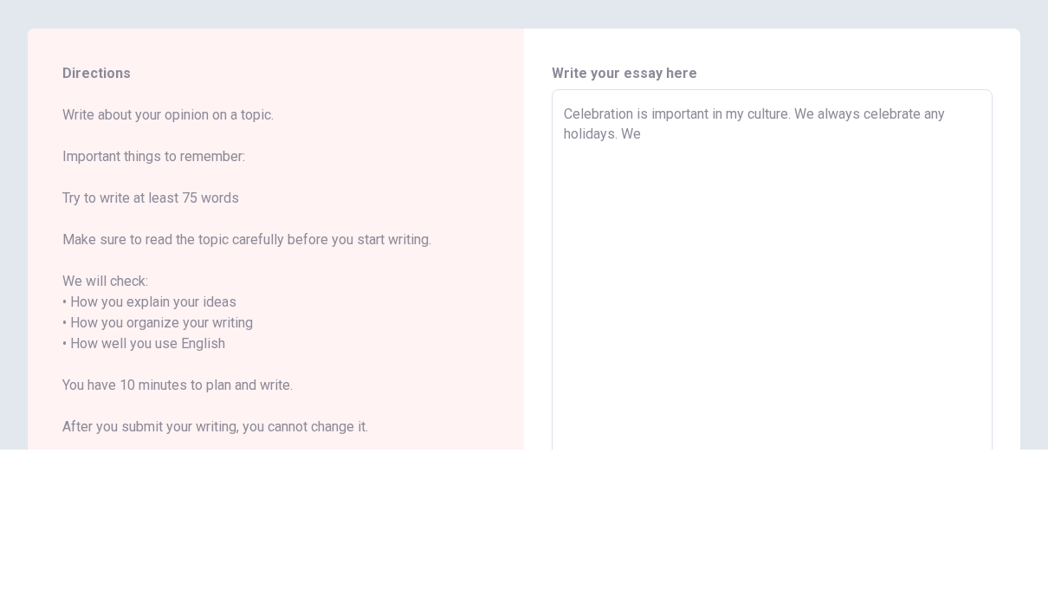
type textarea "Celebration is important in my culture. We always celebrate any holidays. We"
type textarea "x"
type textarea "Celebration is important in my culture. We always celebrate any holidays. We i"
type textarea "x"
type textarea "Celebration is important in my culture. We always celebrate any holidays. We in"
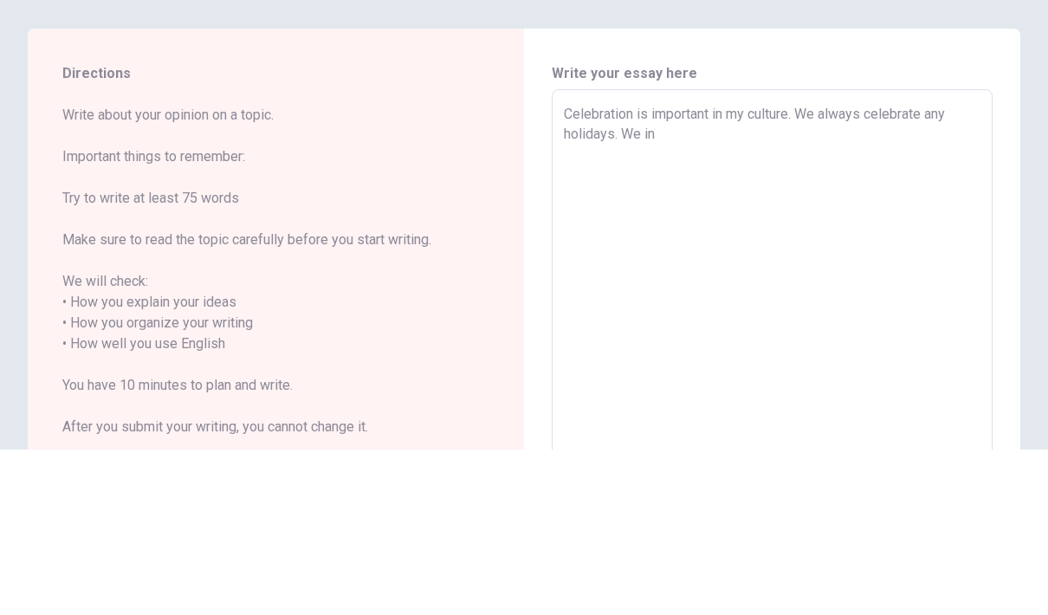
type textarea "x"
type textarea "Celebration is important in my culture. We always celebrate any holidays. We inv"
type textarea "x"
type textarea "Celebration is important in my culture. We always celebrate any holidays. We in…"
type textarea "x"
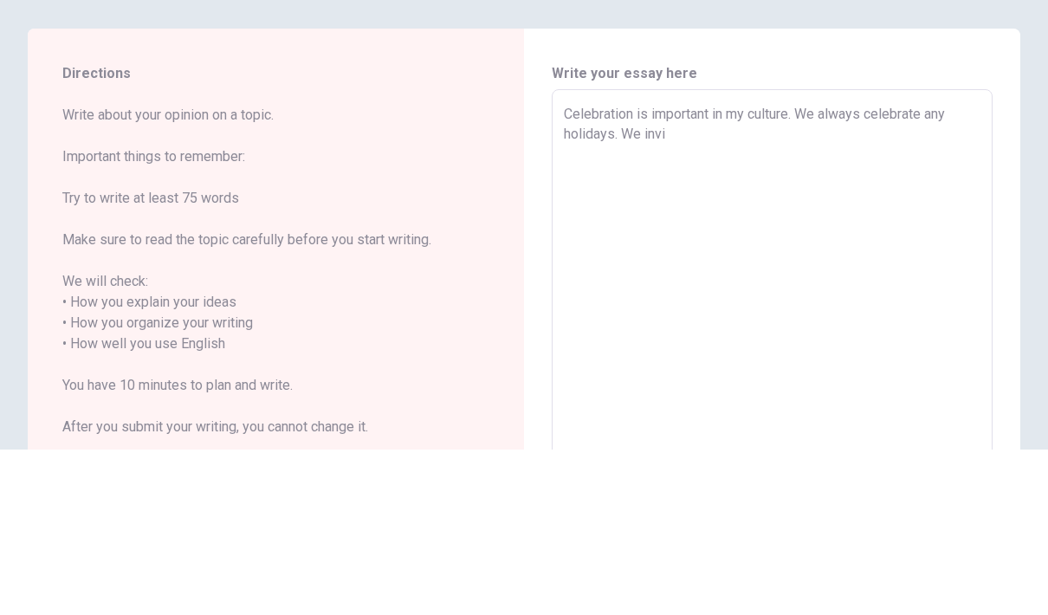
type textarea "Celebration is important in my culture. We always celebrate any holidays. We in…"
type textarea "x"
type textarea "Celebration is important in my culture. We always celebrate any holidays. We in…"
type textarea "x"
type textarea "Celebration is important in my culture. We always celebrate any holidays. We in…"
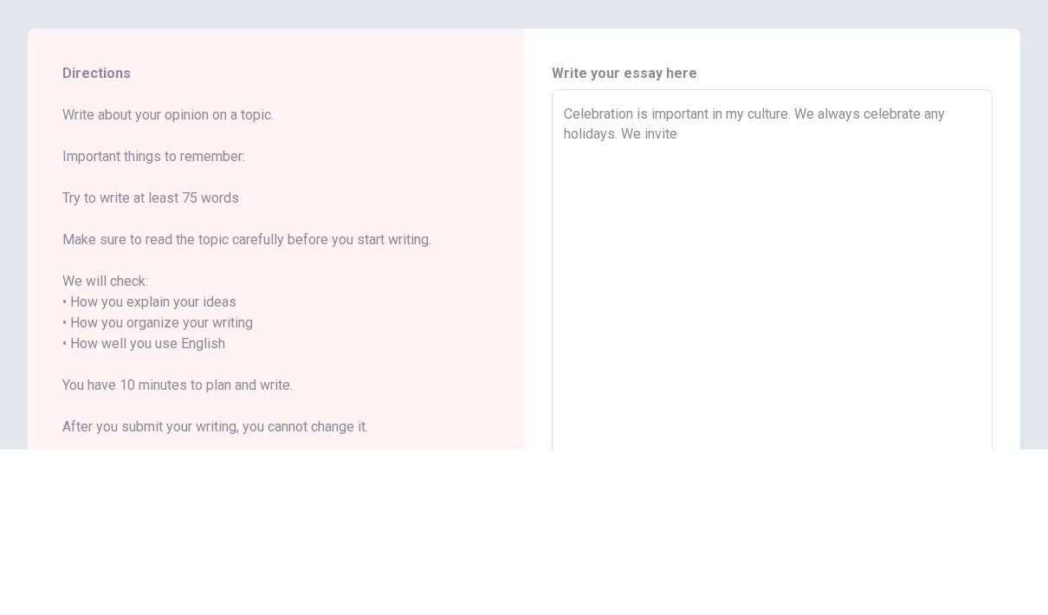
type textarea "x"
type textarea "Celebration is important in my culture. We always celebrate any holidays. We in…"
type textarea "x"
type textarea "Celebration is important in my culture. We always celebrate any holidays. We in…"
type textarea "x"
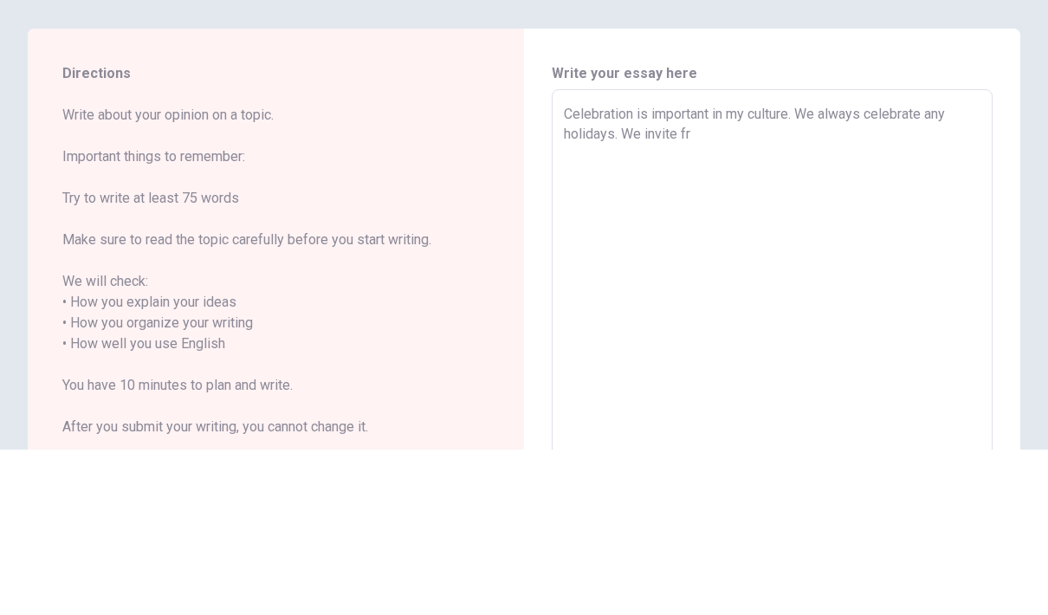
type textarea "Celebration is important in my culture. We always celebrate any holidays. We in…"
type textarea "x"
type textarea "Celebration is important in my culture. We always celebrate any holidays. We in…"
click at [514, 194] on div "Directions Write about your opinion on a topic. Important things to remember: T…" at bounding box center [276, 510] width 496 height 632
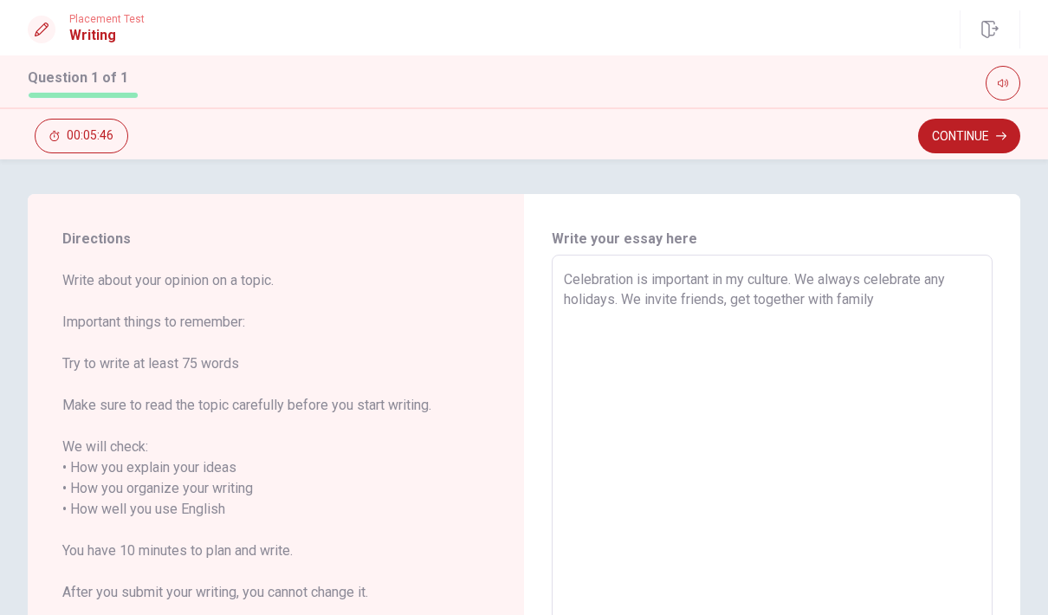
click at [901, 311] on textarea "Celebration is important in my culture. We always celebrate any holidays. We in…" at bounding box center [772, 509] width 417 height 481
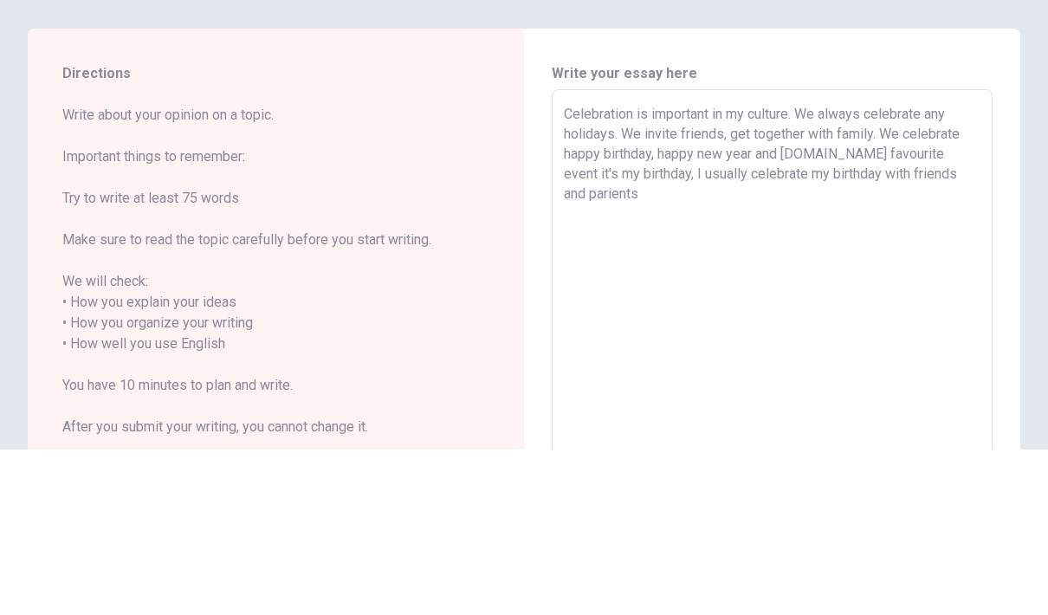
click at [1010, 194] on div "Write your essay here Celebration is important in my culture. We always celebra…" at bounding box center [772, 510] width 496 height 632
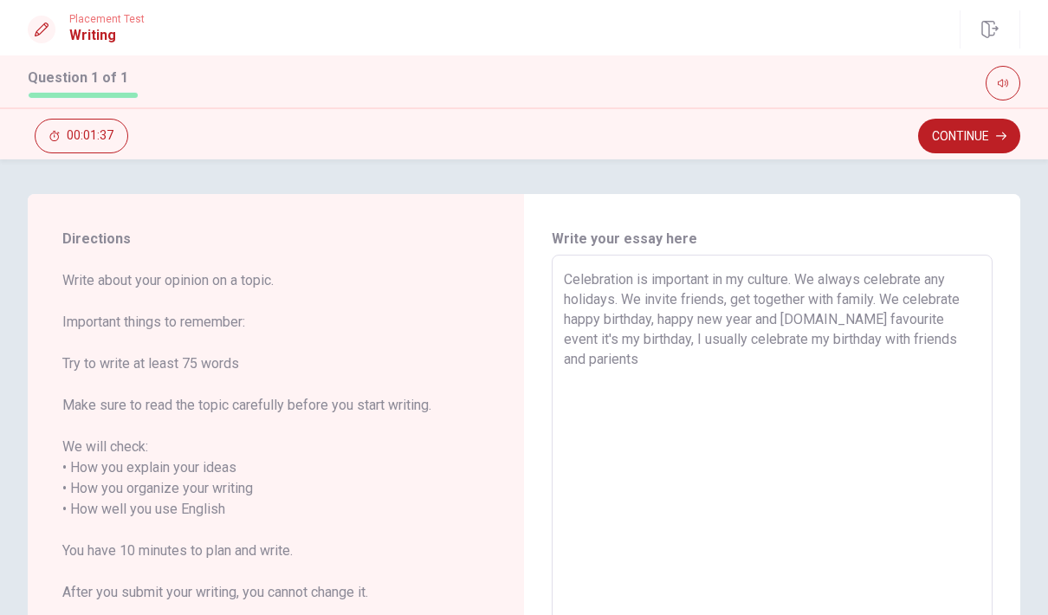
click at [664, 367] on textarea "Celebration is important in my culture. We always celebrate any holidays. We in…" at bounding box center [772, 509] width 417 height 481
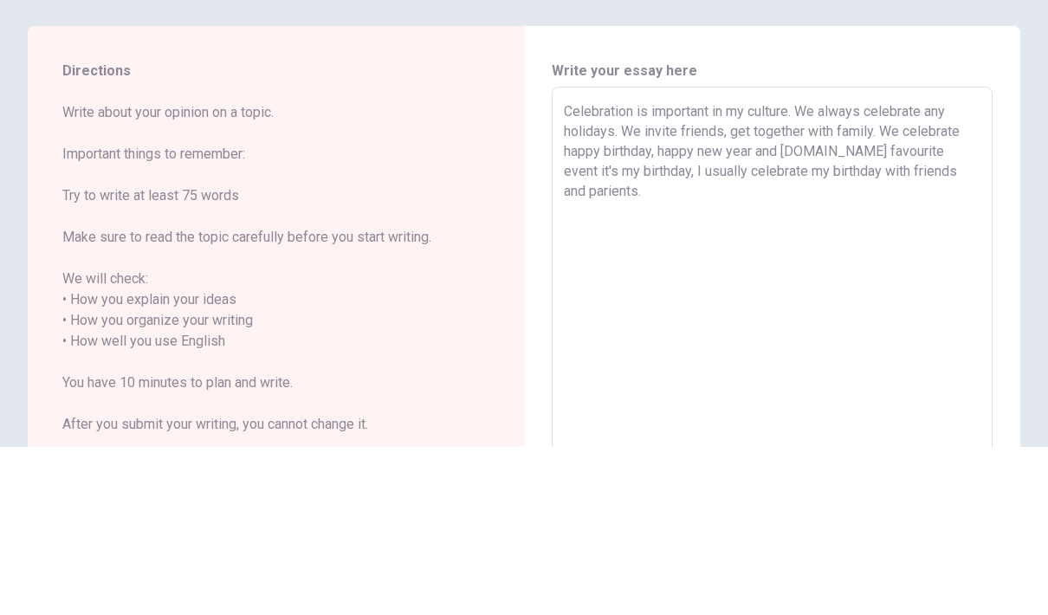
click at [1027, 194] on div "Directions Write about your opinion on a topic. Important things to remember: T…" at bounding box center [524, 510] width 1048 height 632
